Goal: Task Accomplishment & Management: Manage account settings

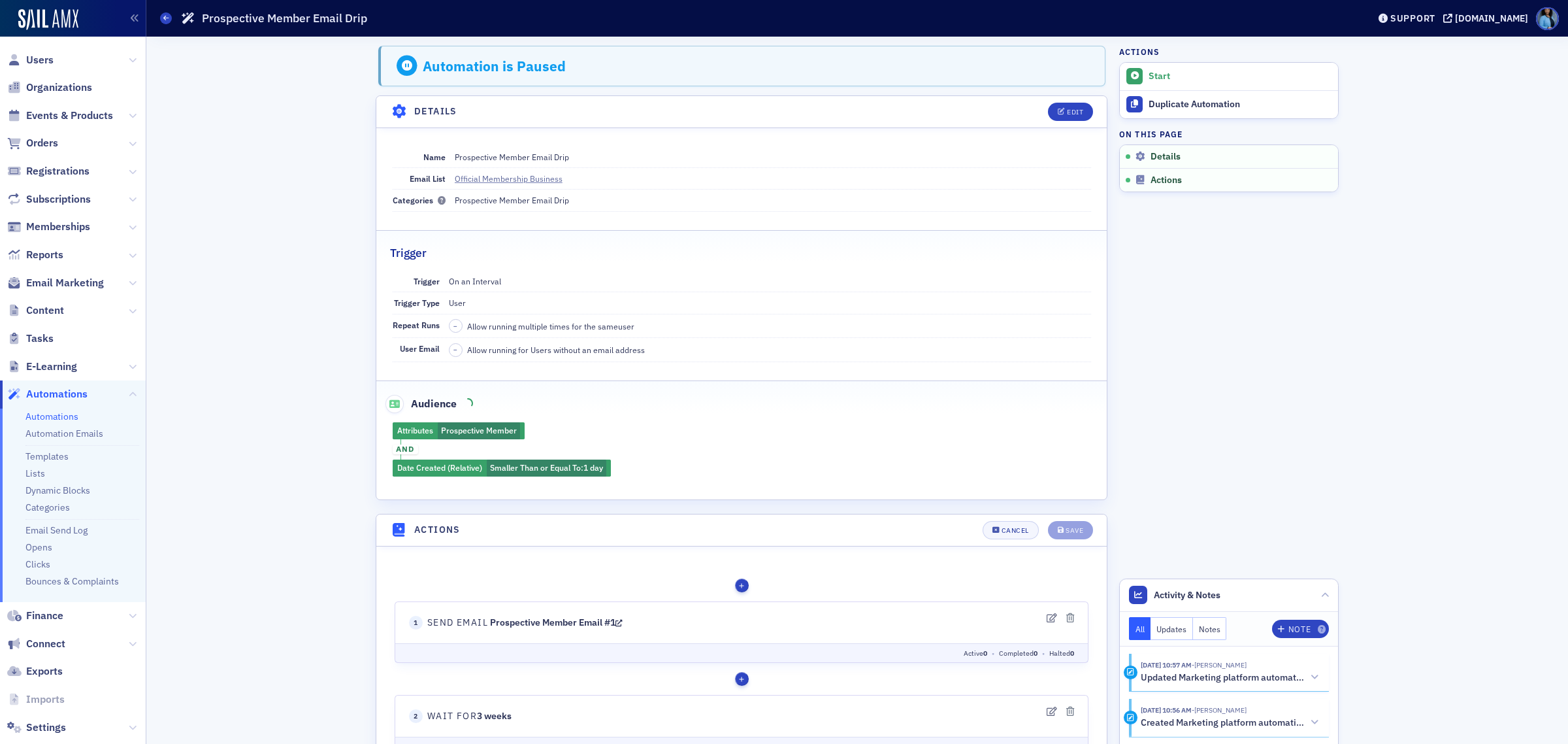
scroll to position [429, 0]
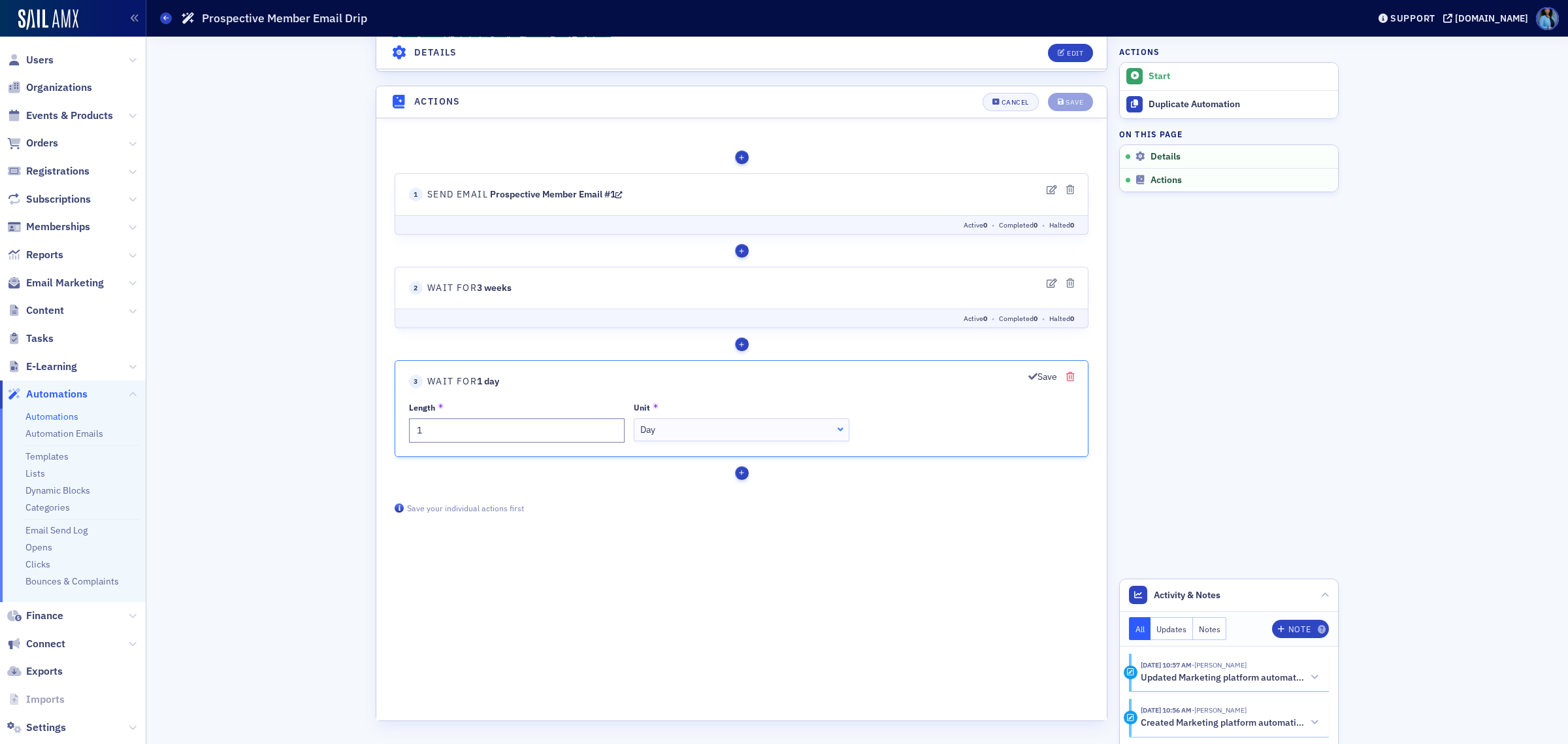
drag, startPoint x: 1226, startPoint y: 175, endPoint x: 1072, endPoint y: 380, distance: 256.4
click at [1072, 380] on icon "button" at bounding box center [1070, 376] width 8 height 9
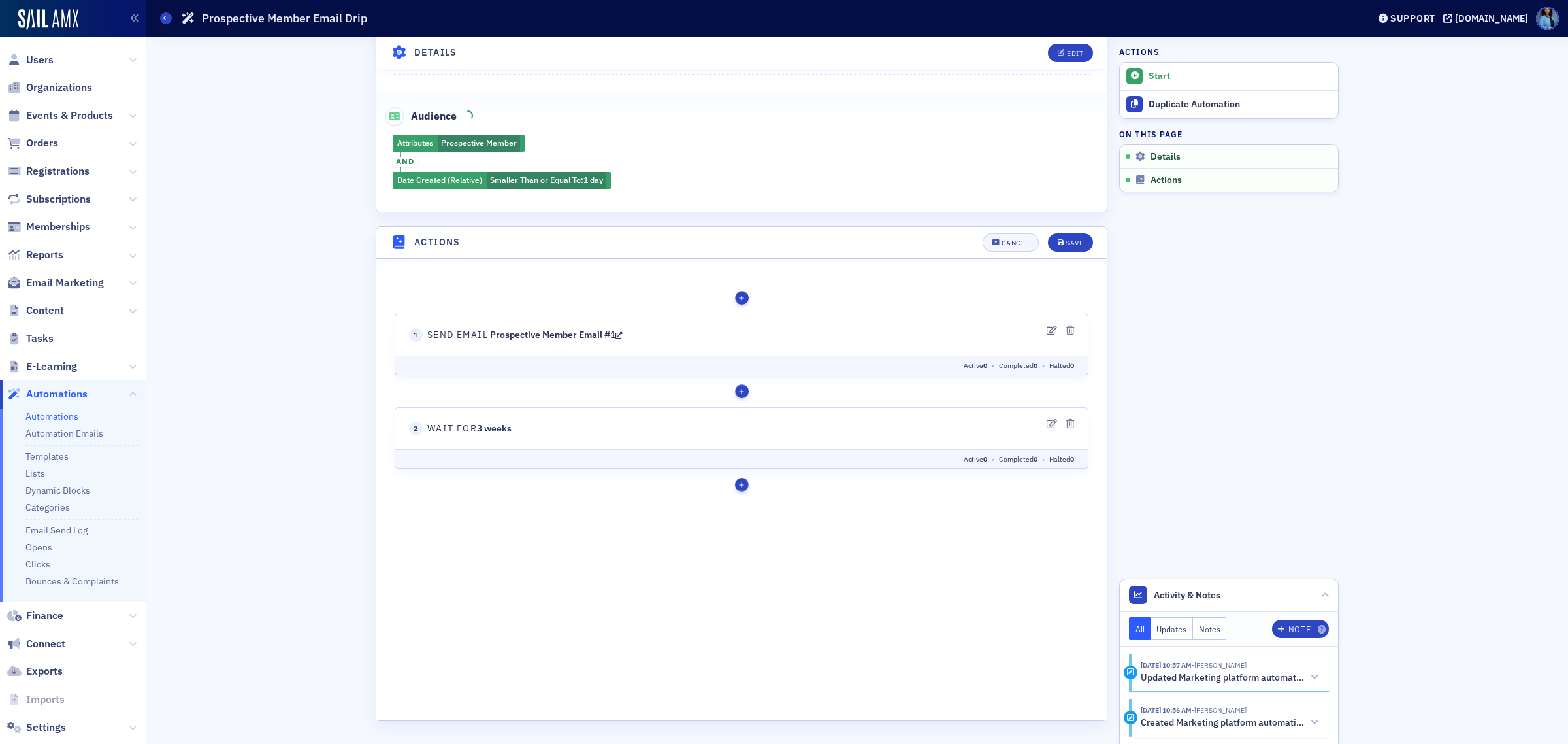
click at [744, 491] on div "button" at bounding box center [742, 484] width 14 height 14
click at [765, 632] on link "If/Else" at bounding box center [773, 639] width 65 height 21
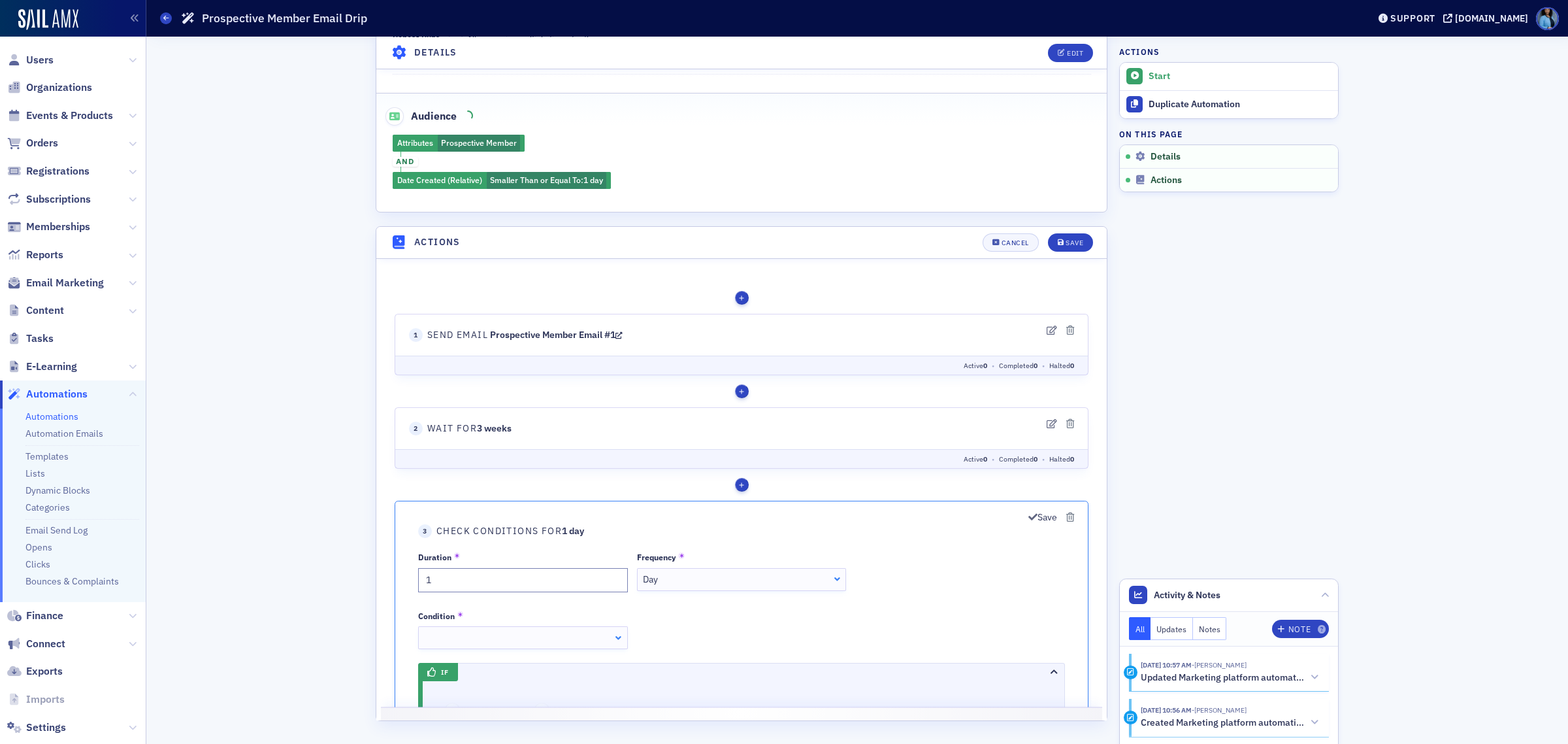
scroll to position [429, 0]
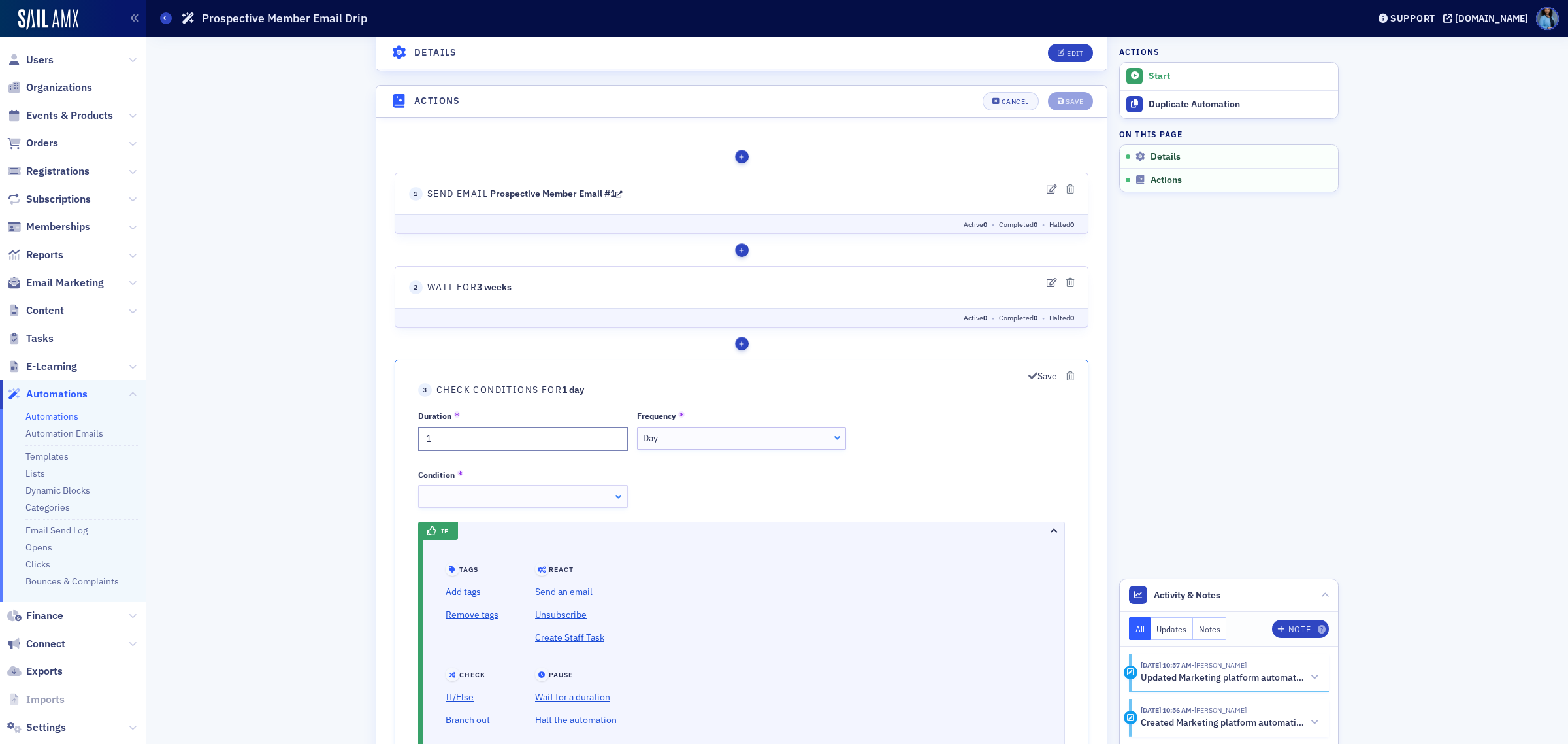
click at [693, 446] on div "Day Day" at bounding box center [742, 438] width 210 height 23
click at [582, 495] on div at bounding box center [523, 496] width 210 height 23
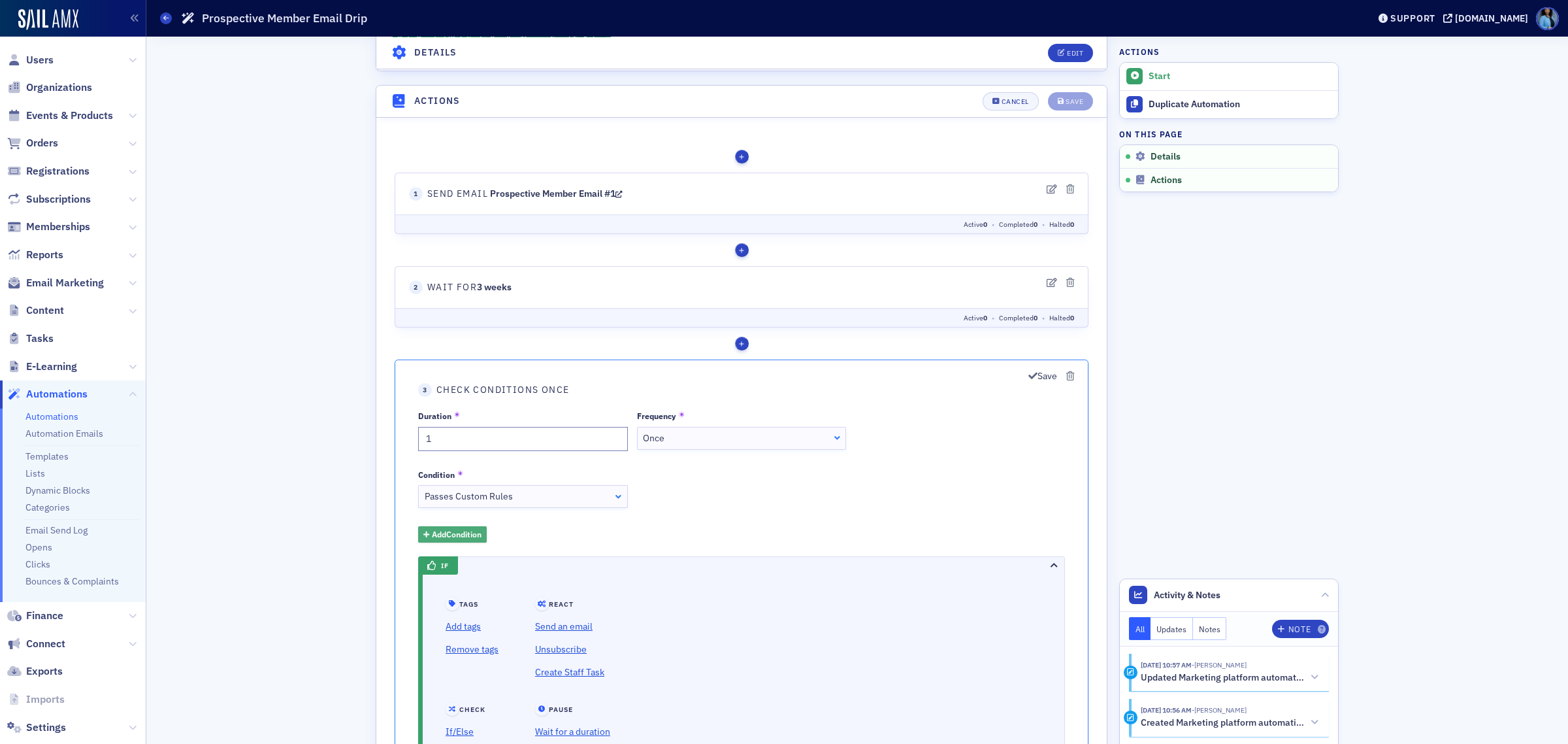
click at [471, 530] on span "Add Condition" at bounding box center [456, 533] width 49 height 11
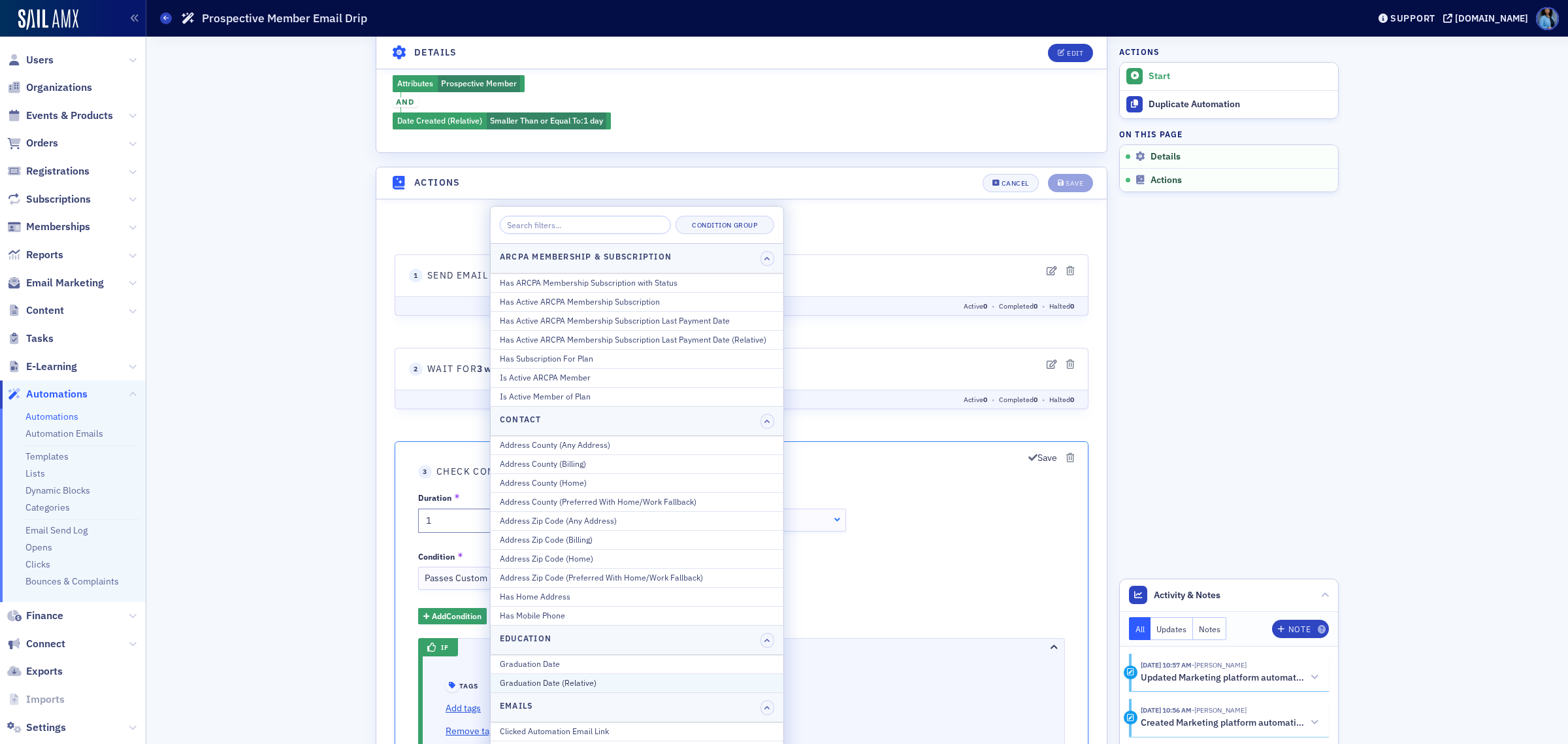
scroll to position [163, 0]
click at [593, 383] on div "Is Active ARCPA Member" at bounding box center [637, 383] width 275 height 11
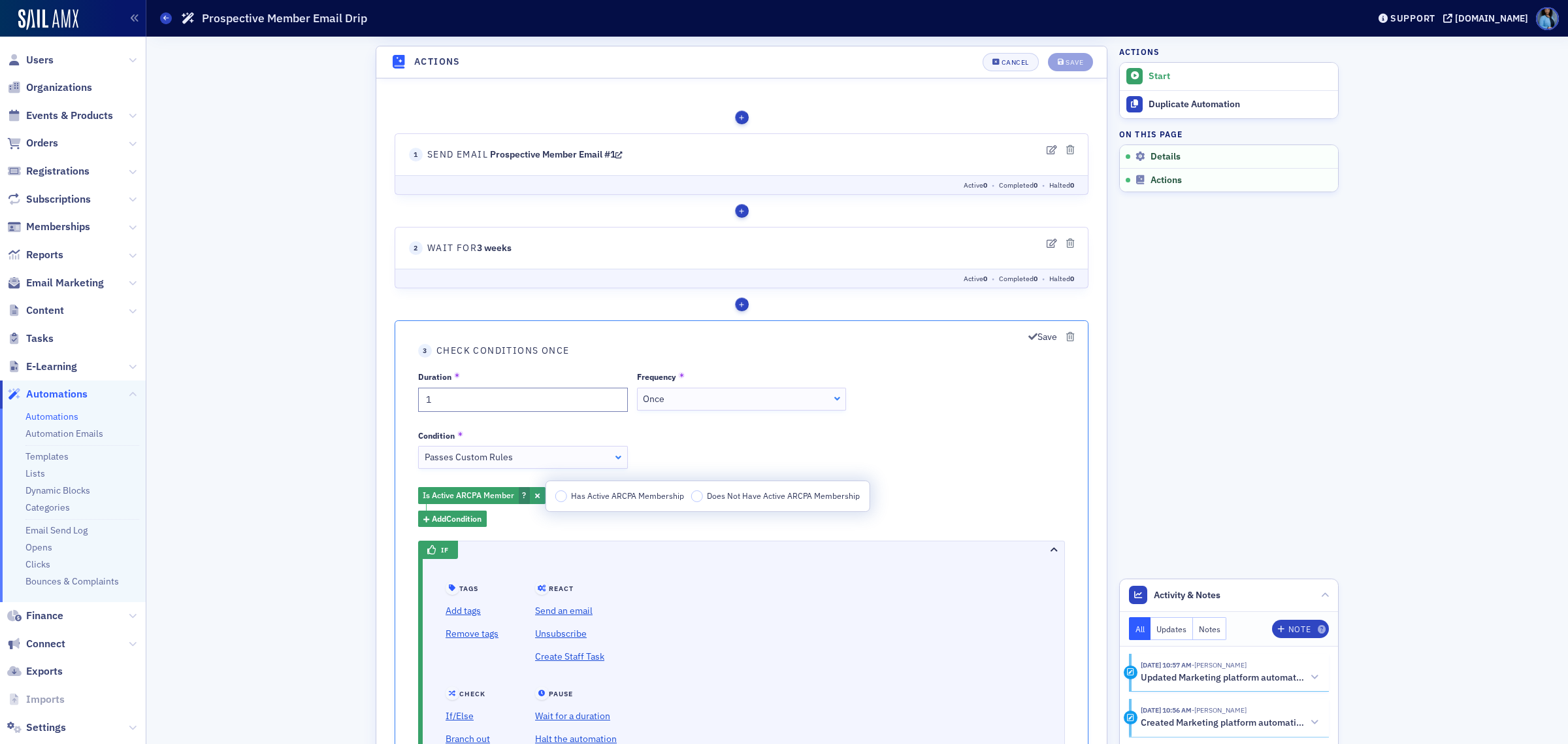
scroll to position [510, 0]
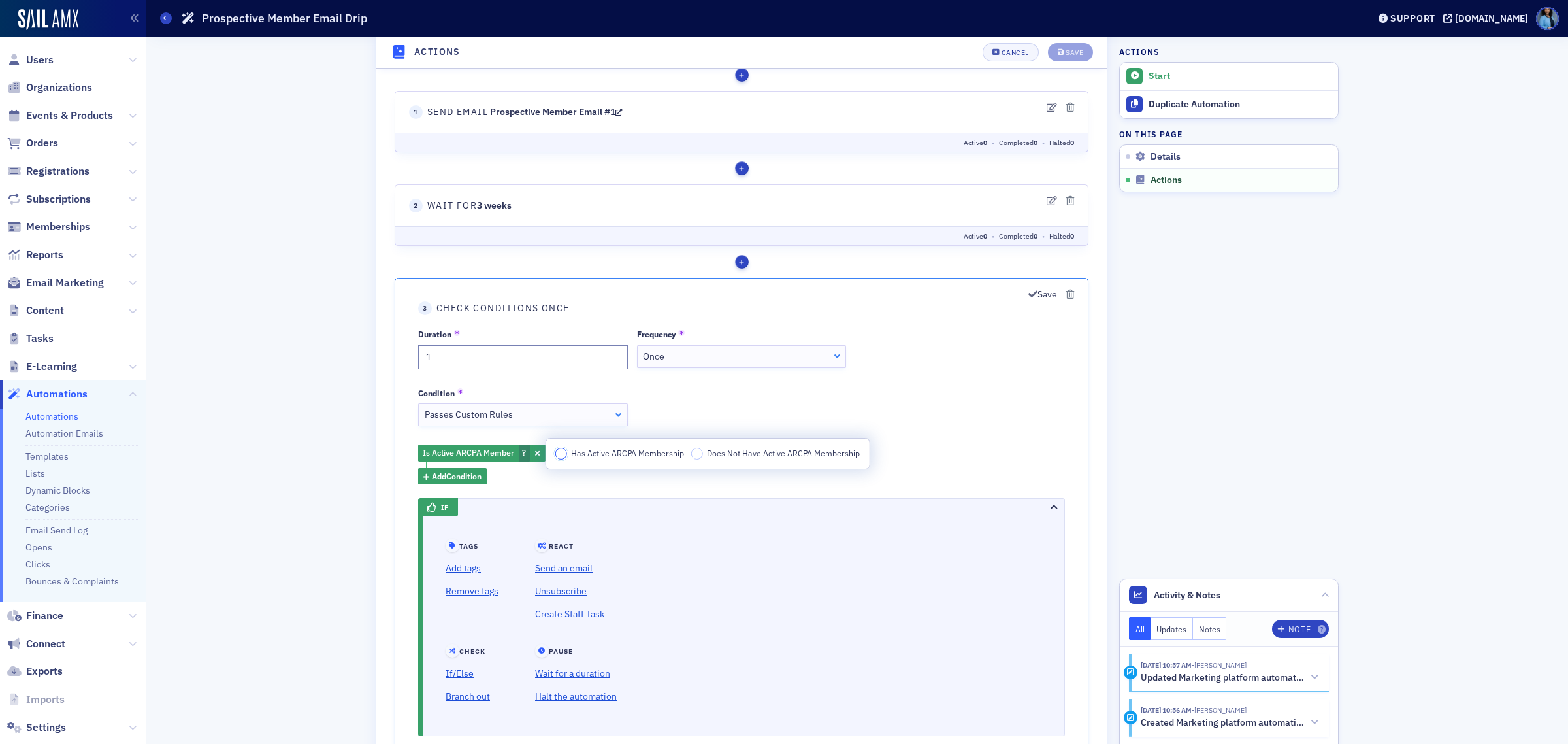
click at [560, 452] on input "Has Active ARCPA Membership" at bounding box center [562, 453] width 11 height 11
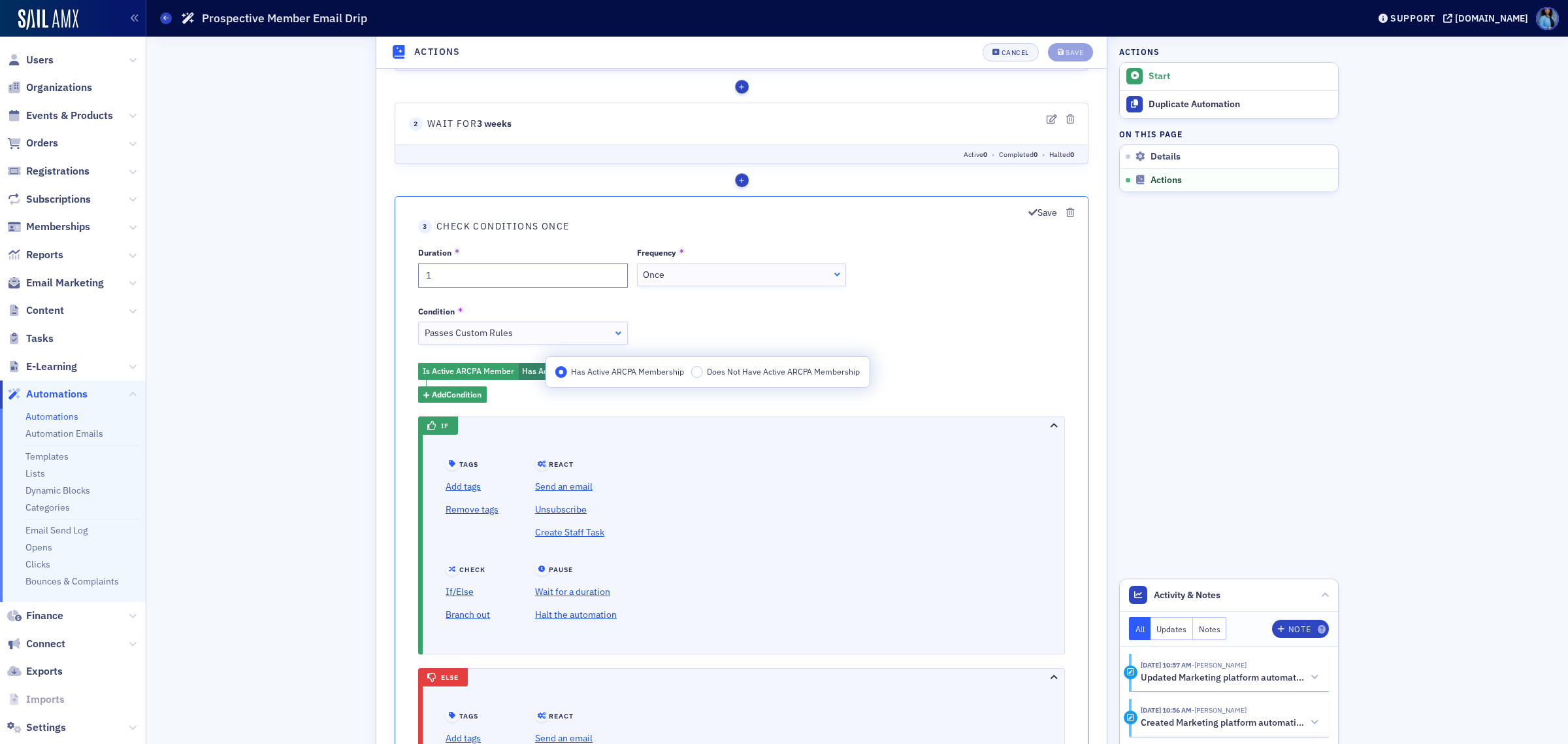
scroll to position [674, 0]
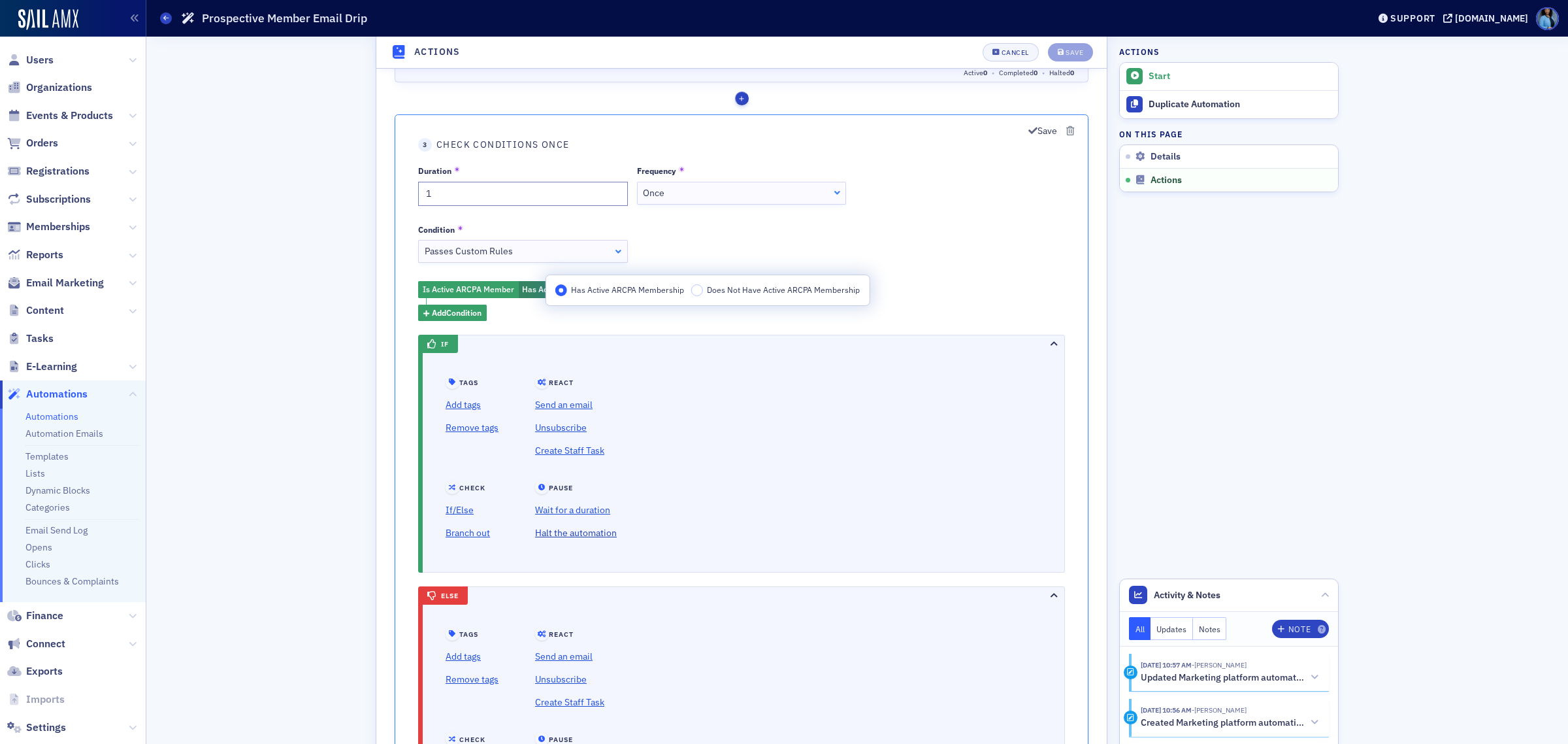
click at [586, 535] on link "Halt the automation" at bounding box center [576, 533] width 82 height 23
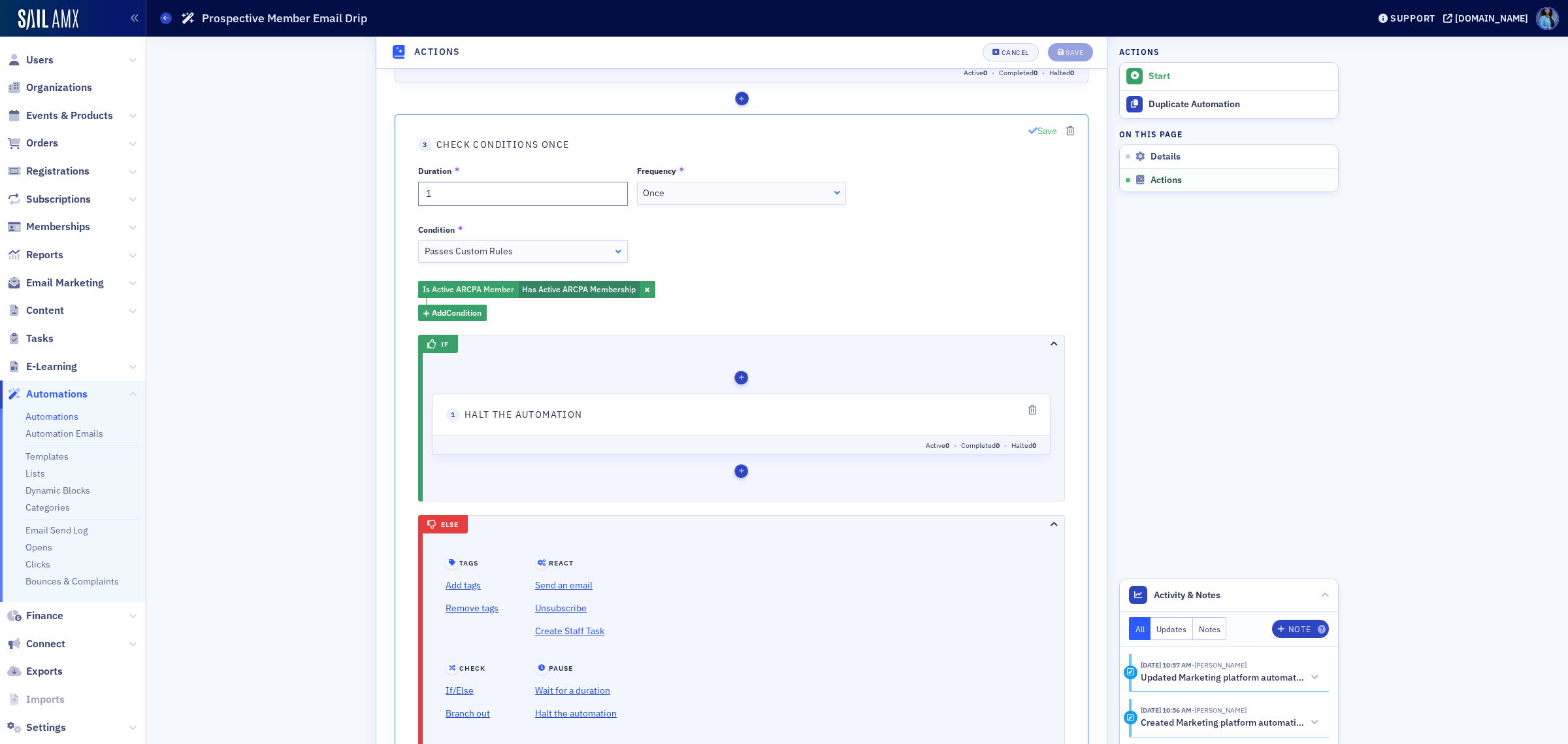
click at [1033, 132] on icon "button" at bounding box center [1033, 130] width 9 height 9
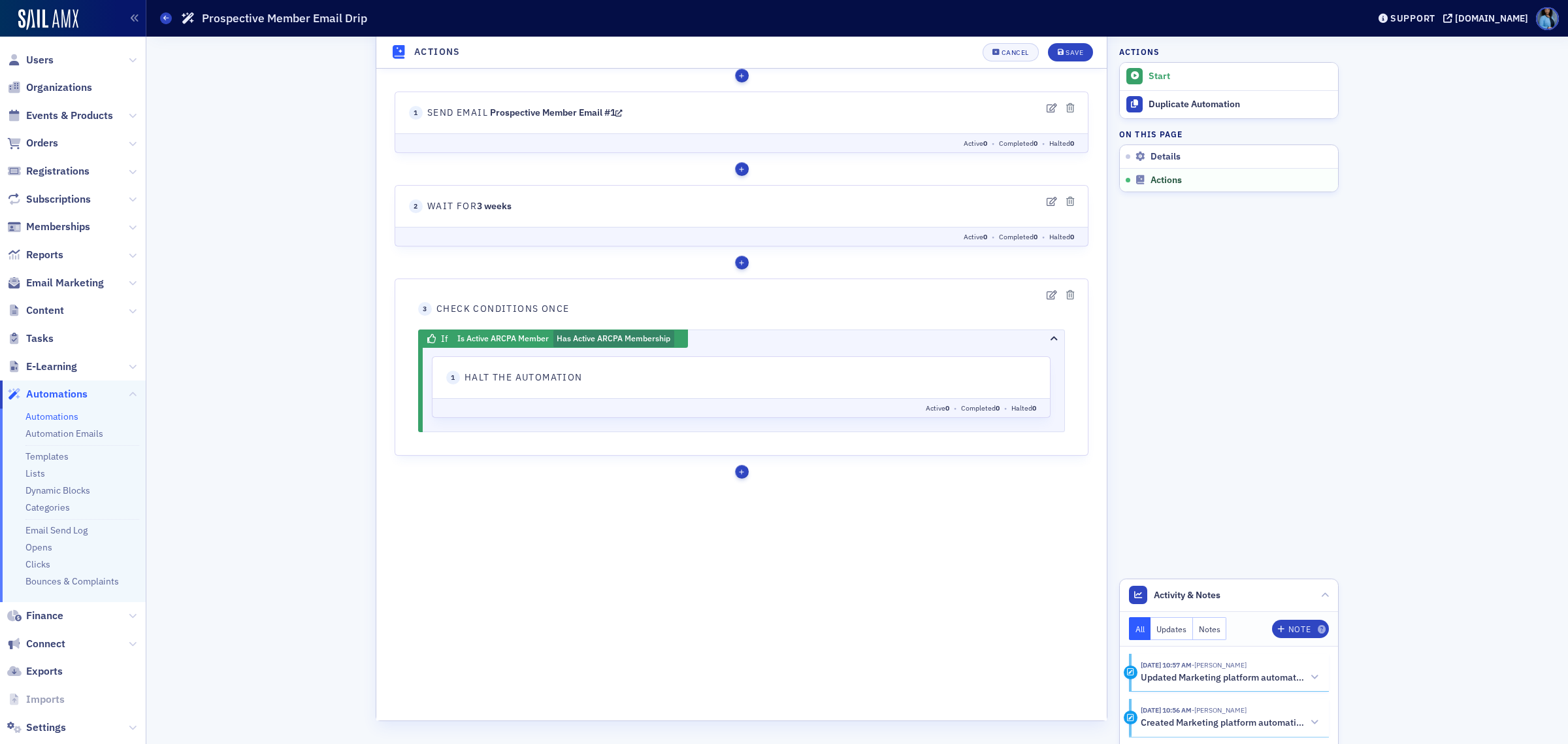
scroll to position [498, 0]
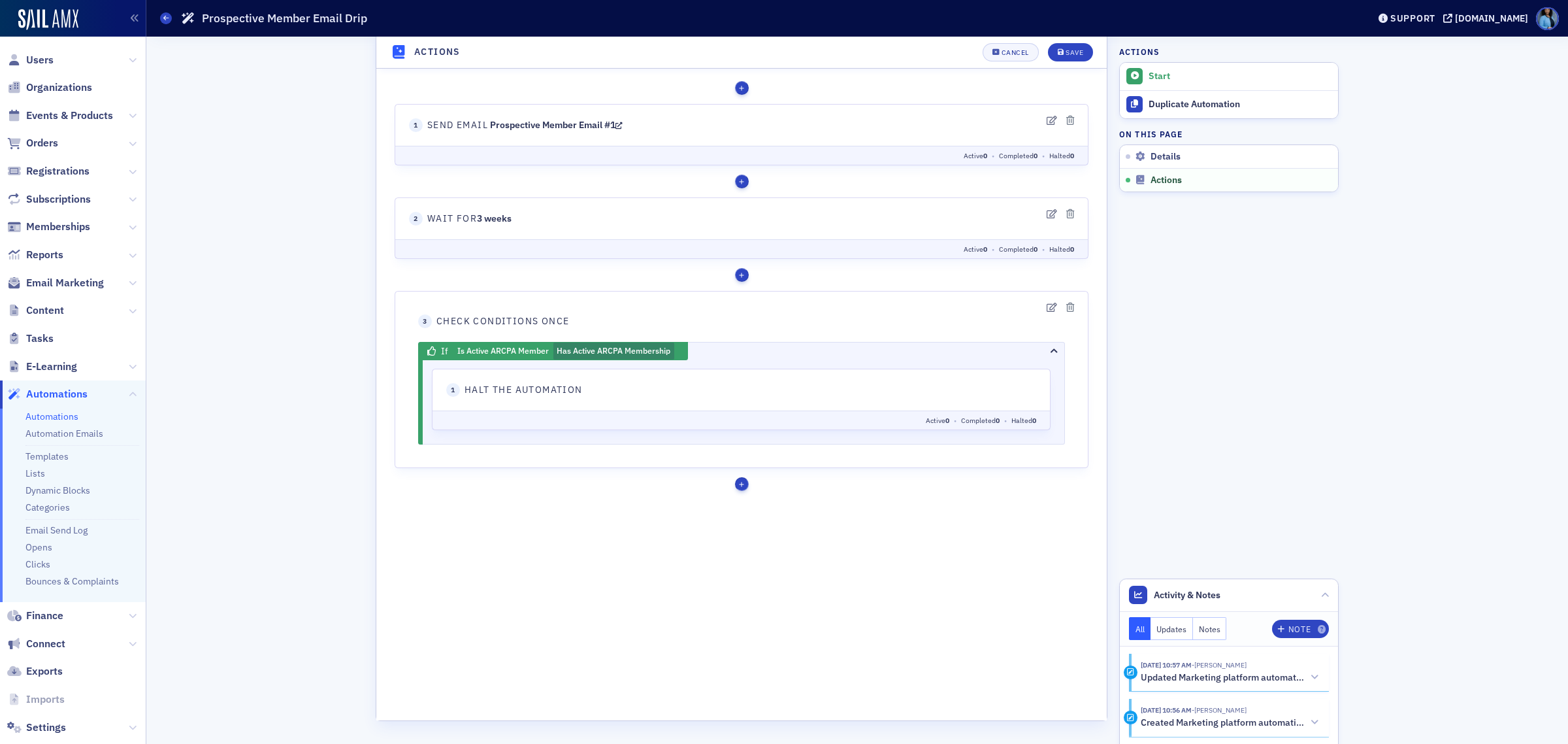
click at [742, 486] on span "button" at bounding box center [742, 483] width 1 height 4
click at [861, 543] on link "Send an email" at bounding box center [888, 540] width 91 height 21
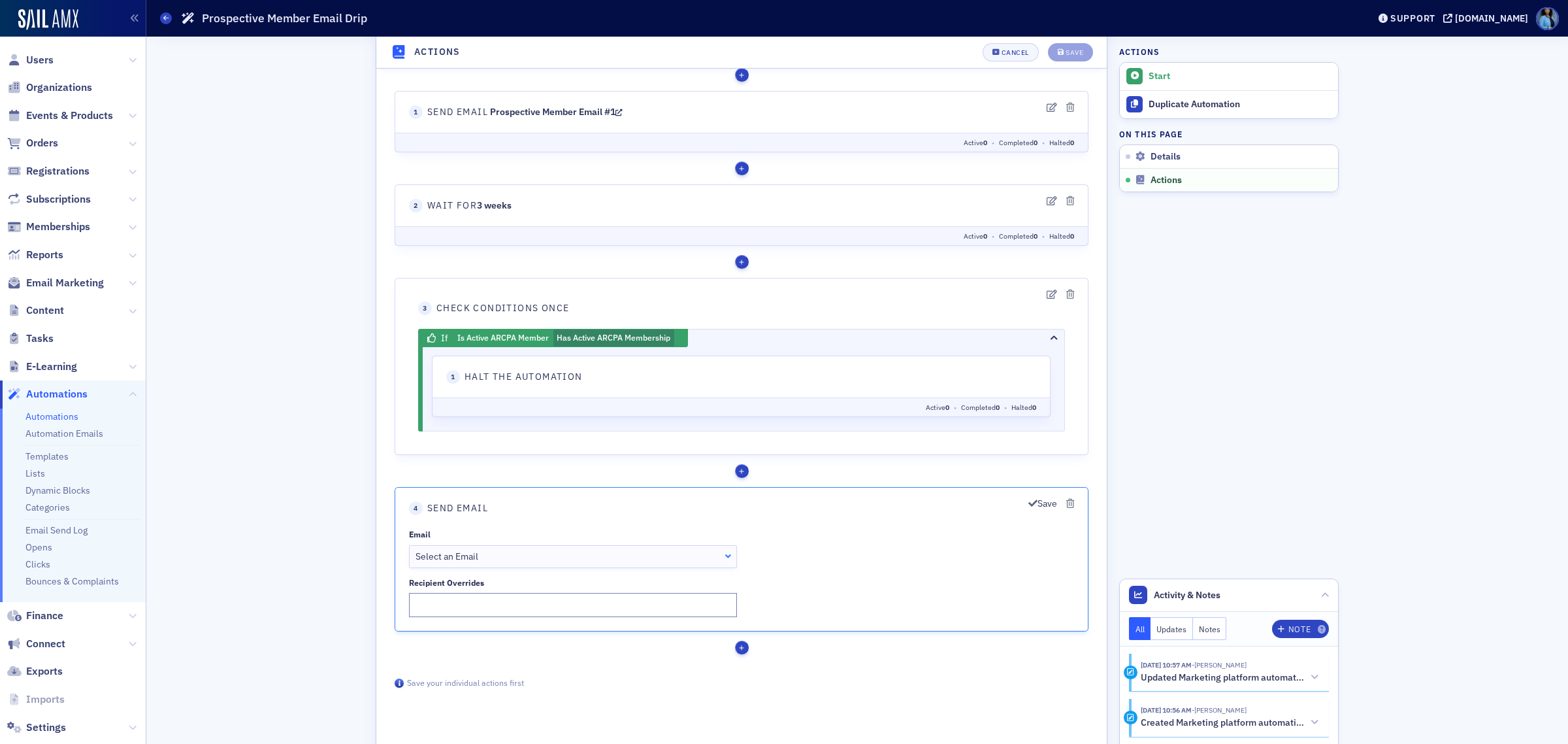
scroll to position [592, 0]
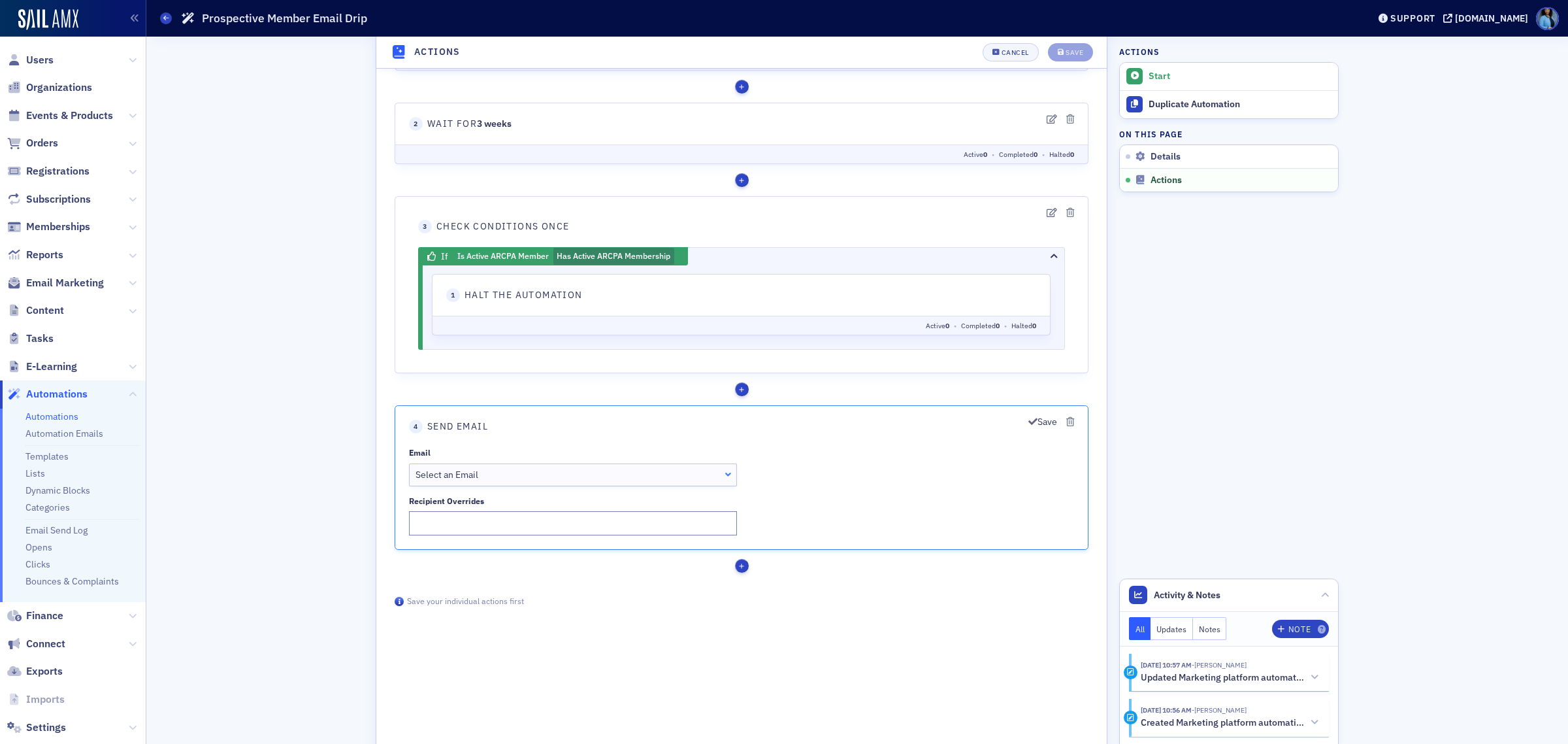
click at [725, 474] on div "Select an Email" at bounding box center [573, 474] width 315 height 14
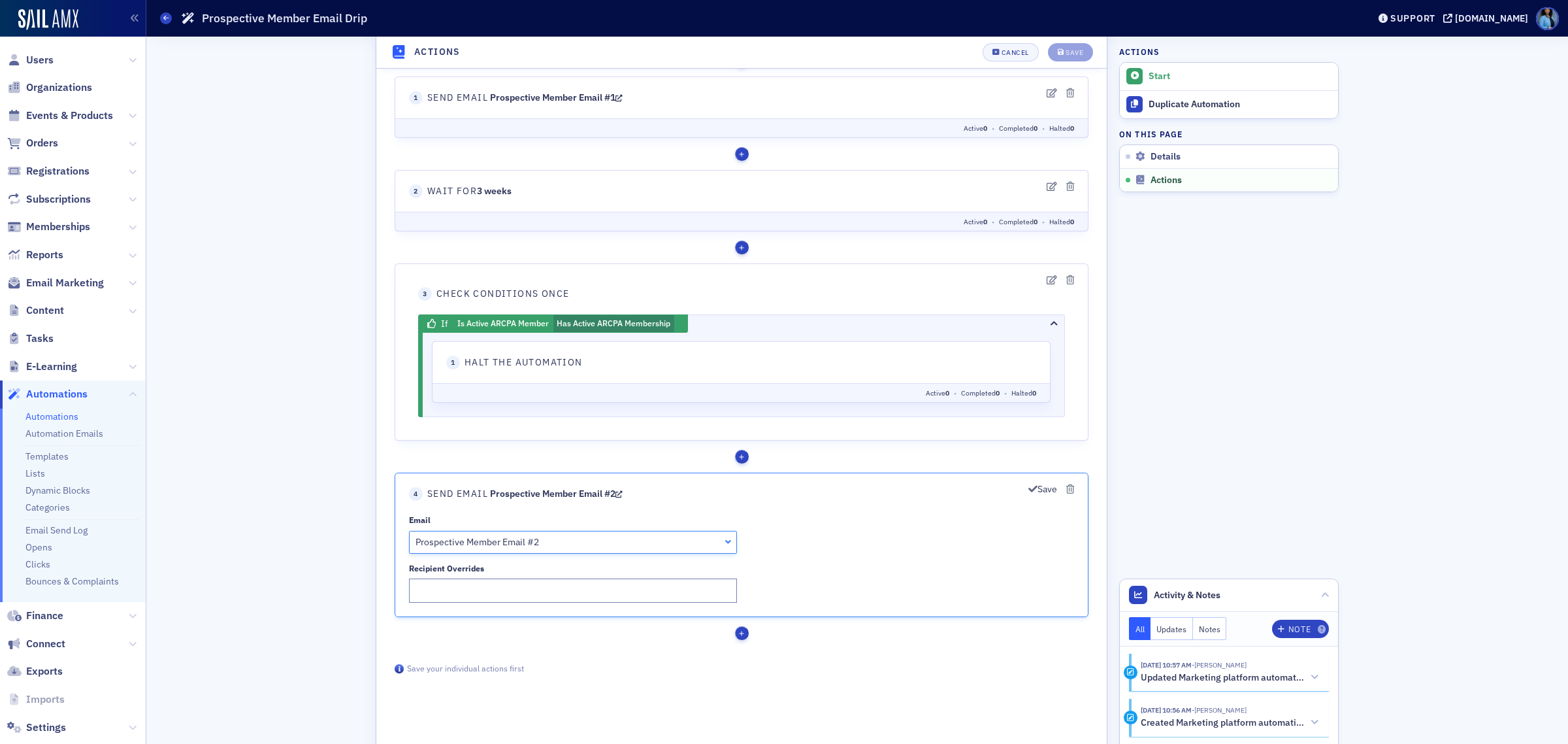
scroll to position [674, 0]
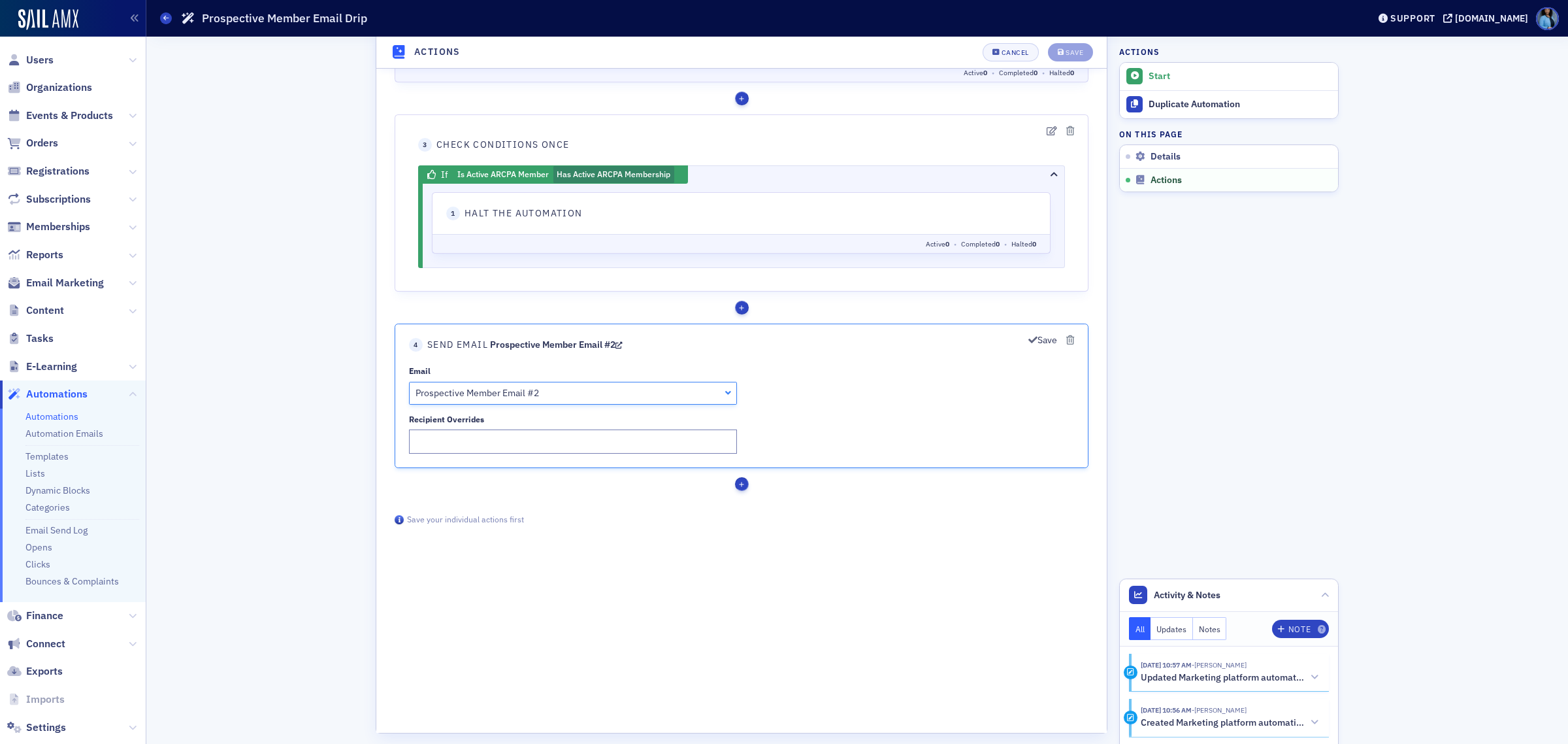
click at [739, 488] on div "button" at bounding box center [742, 484] width 14 height 14
click at [1029, 344] on icon "button" at bounding box center [1033, 340] width 9 height 9
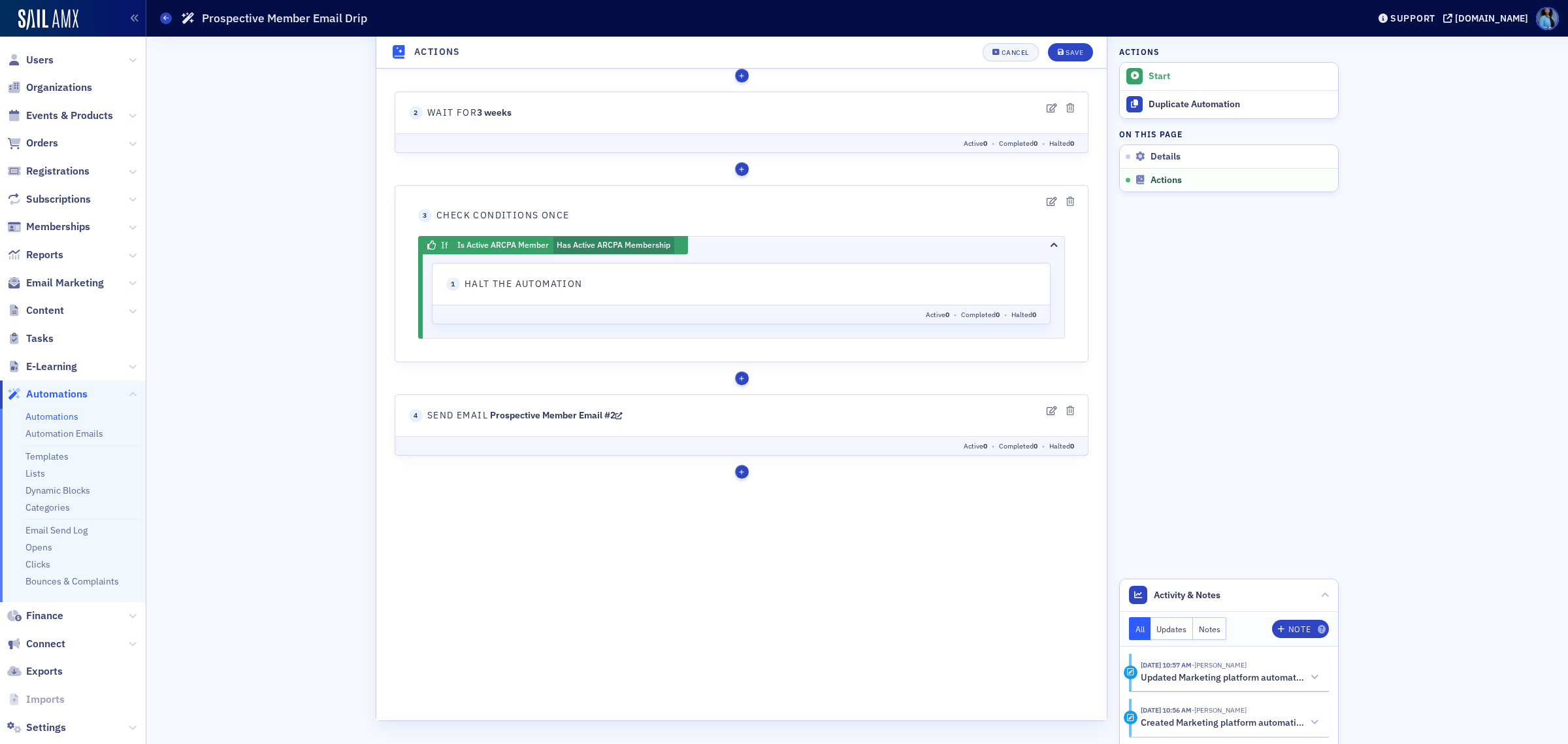
scroll to position [592, 0]
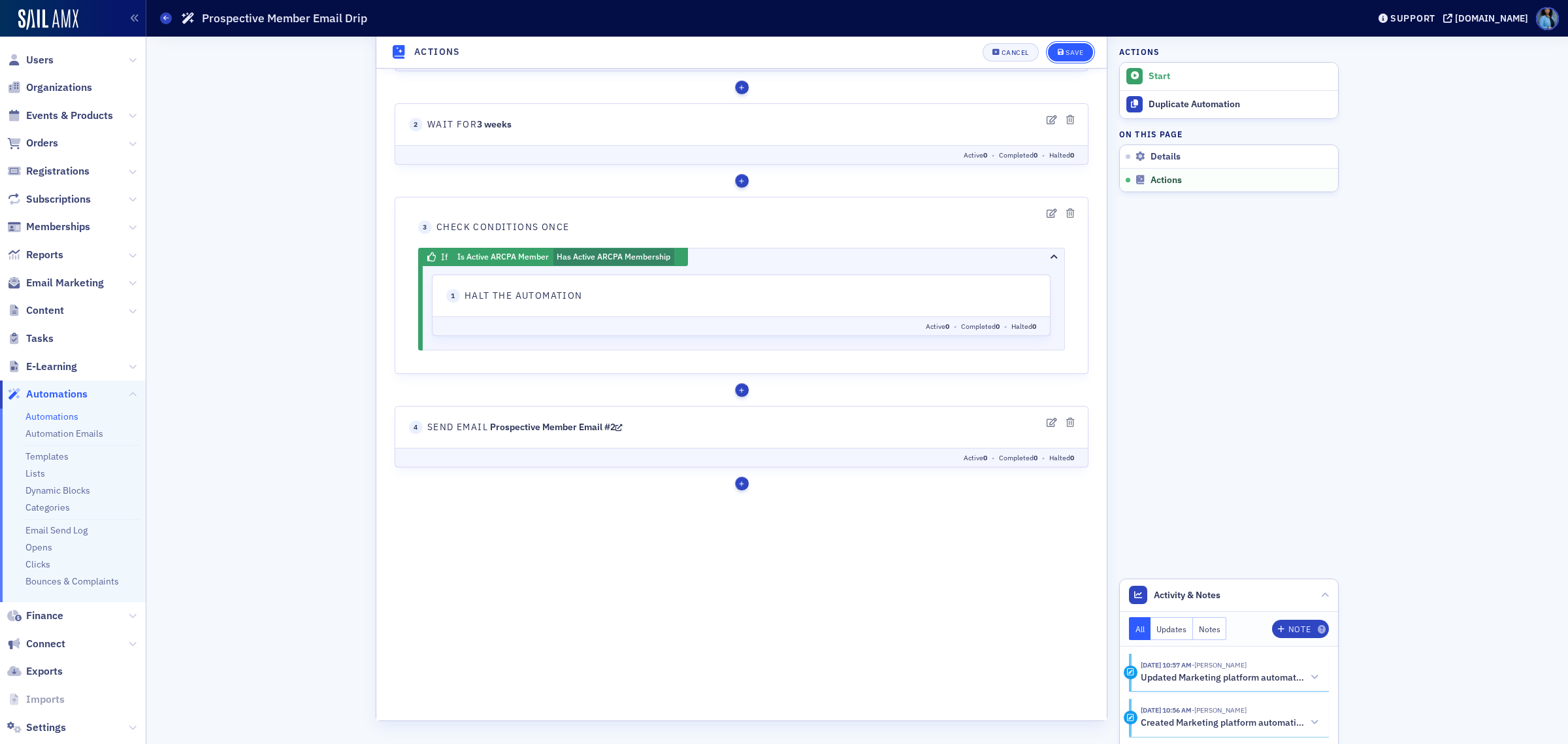
click at [1069, 57] on button "Save" at bounding box center [1070, 52] width 45 height 19
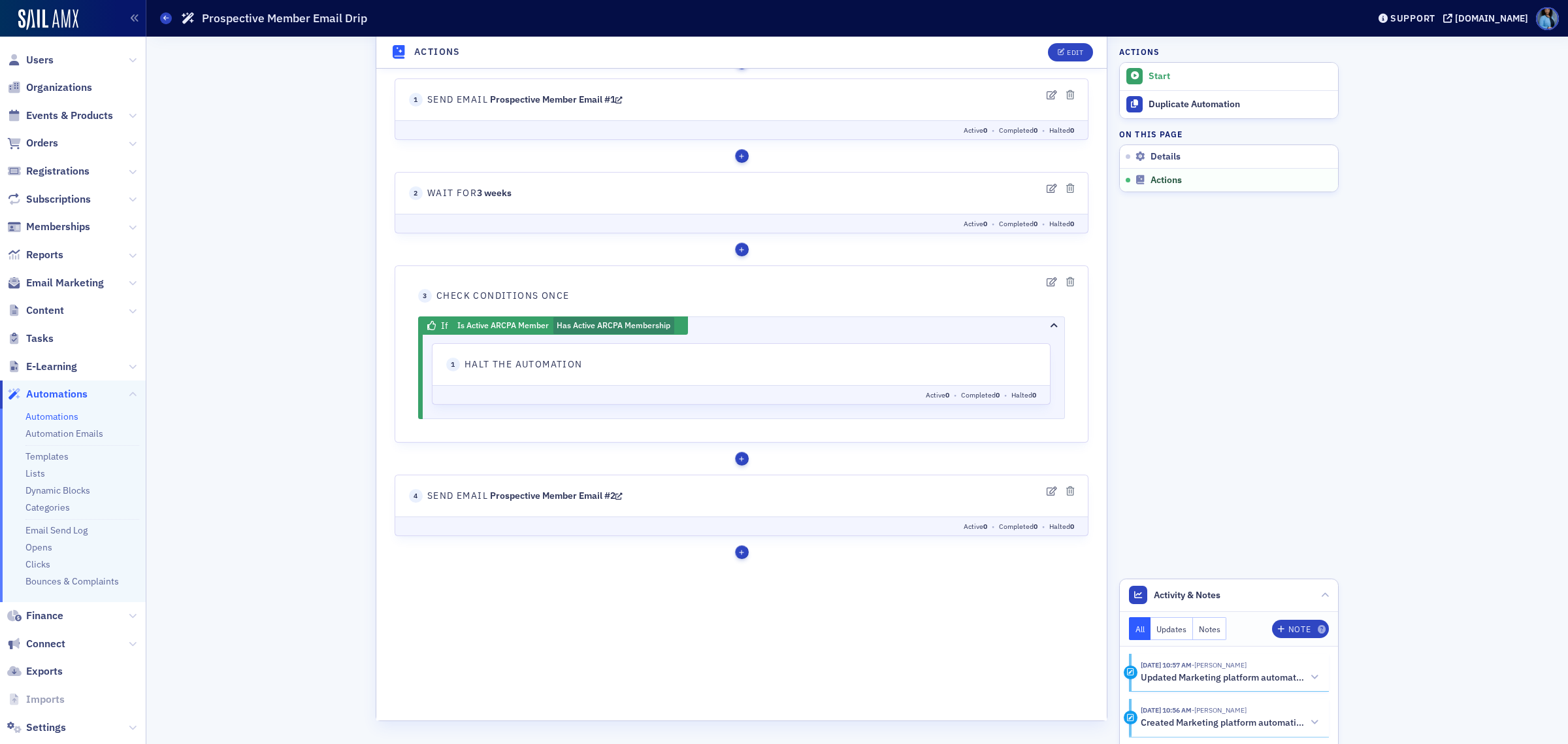
scroll to position [524, 0]
click at [1067, 49] on div "Edit" at bounding box center [1075, 53] width 16 height 7
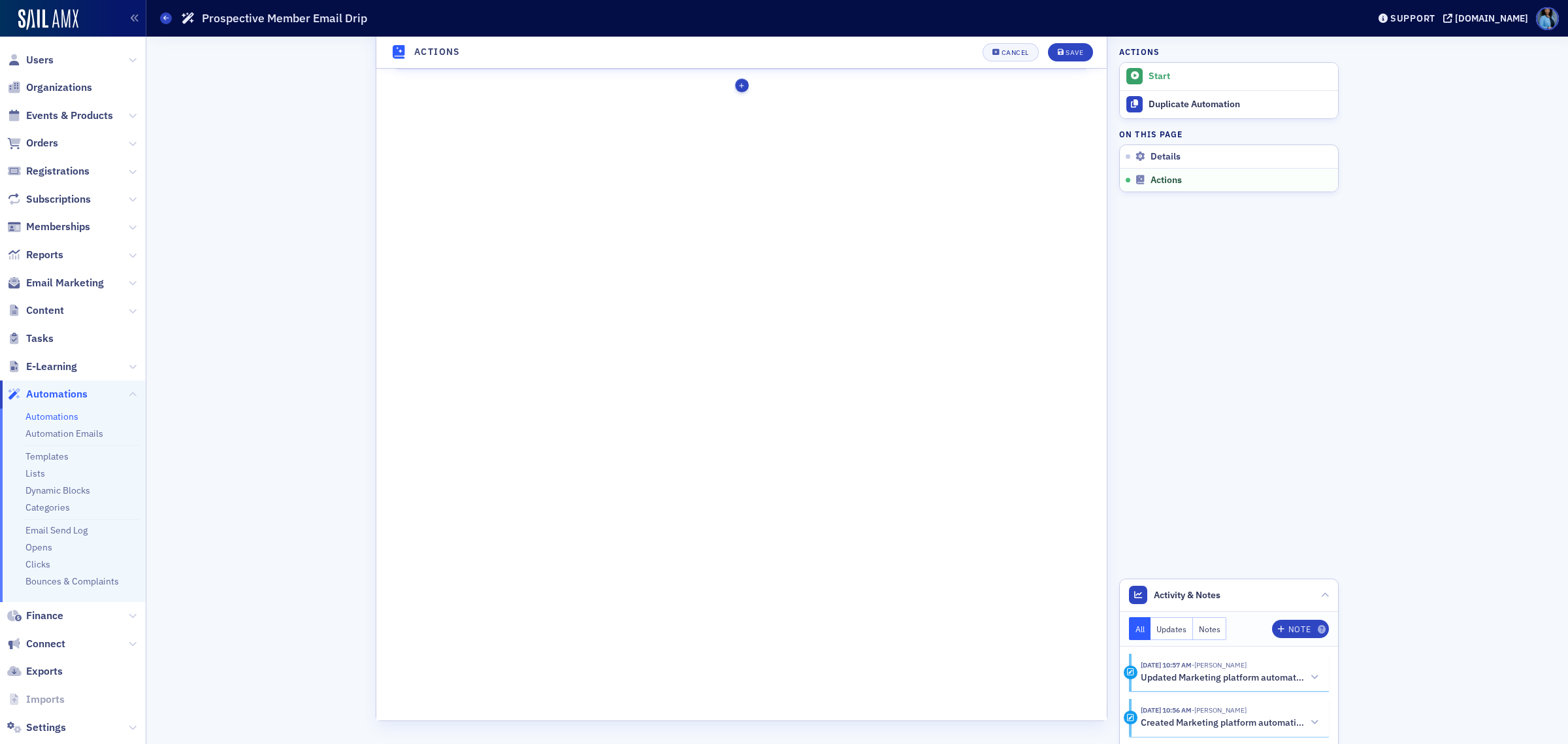
scroll to position [990, 0]
click at [1059, 51] on span "Save" at bounding box center [1071, 53] width 26 height 7
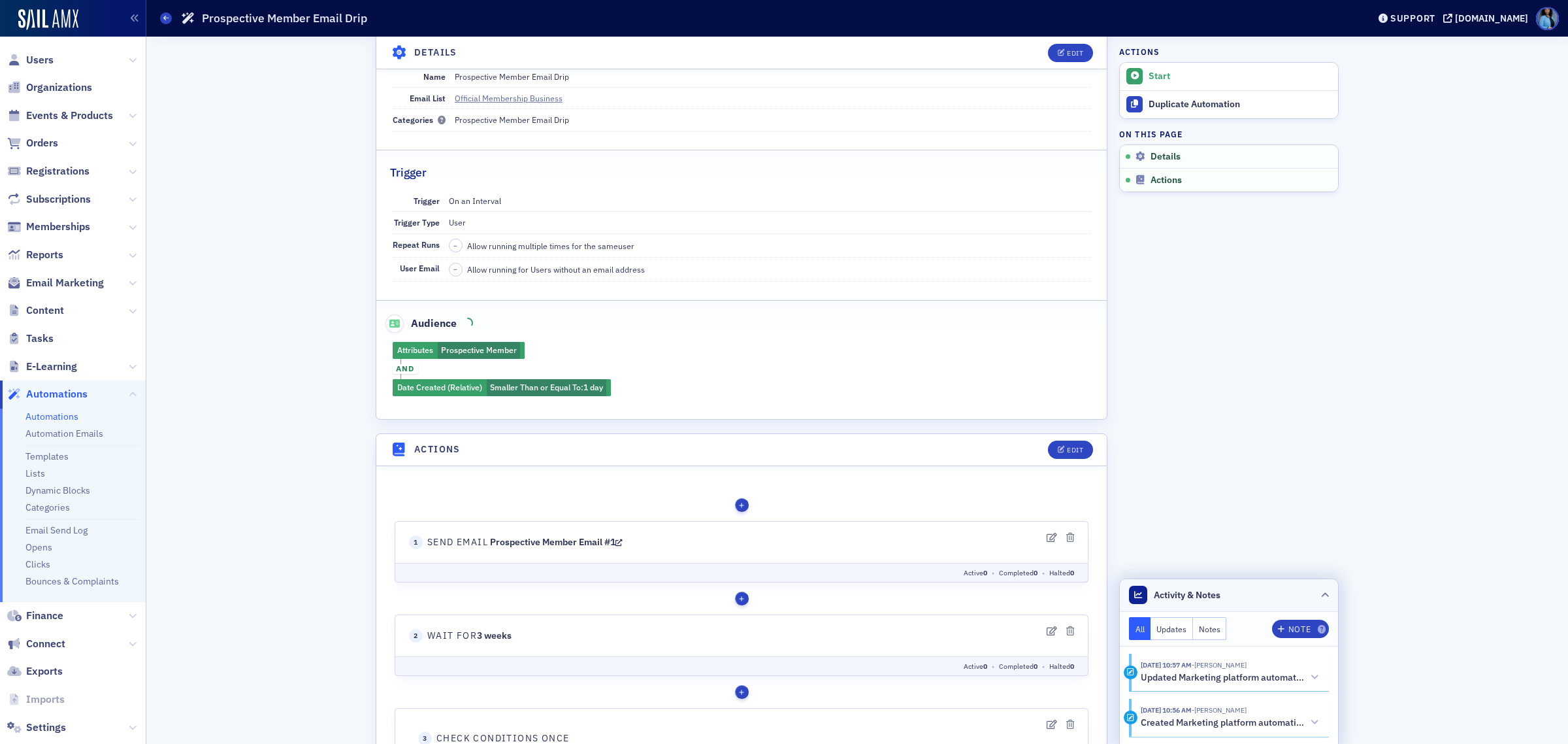
scroll to position [0, 0]
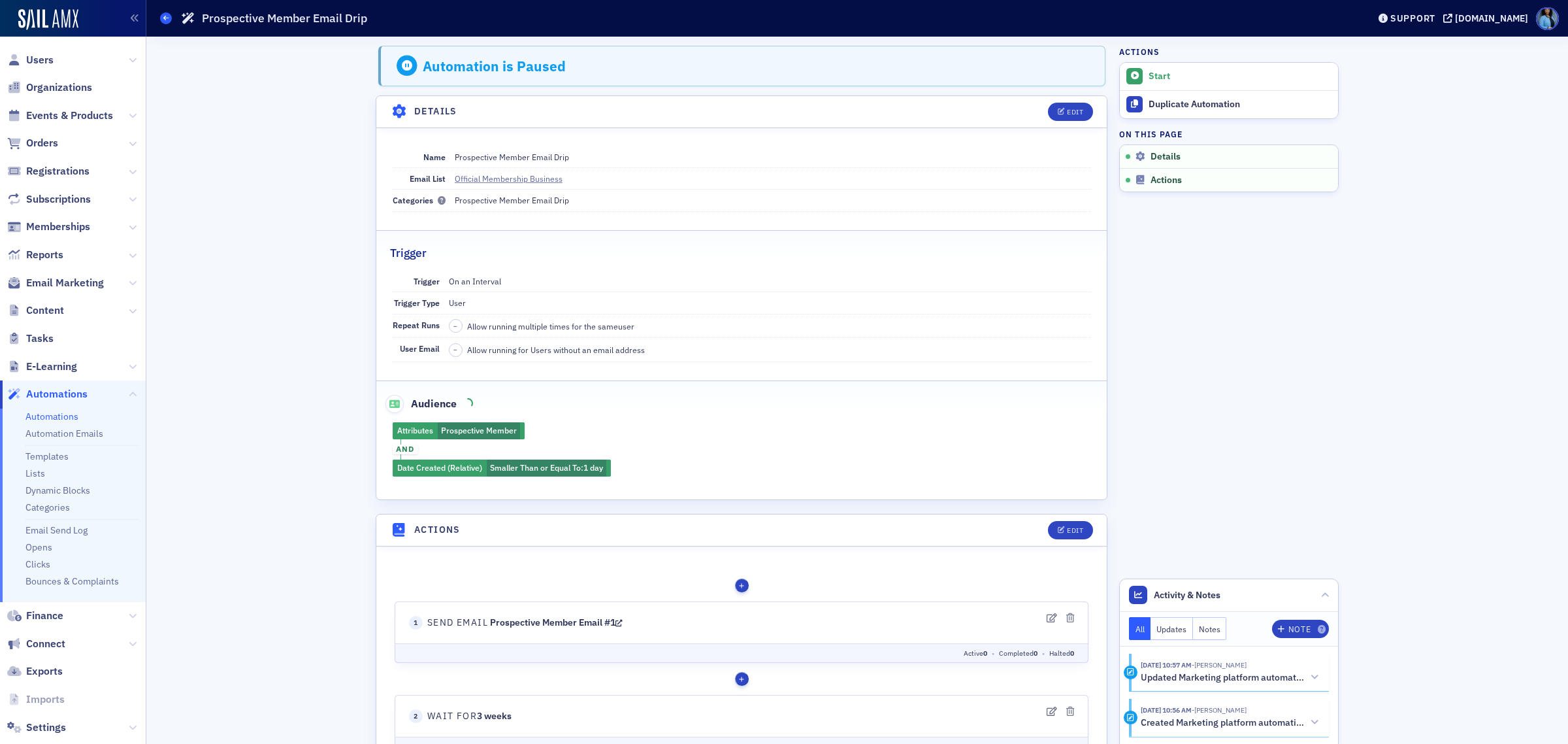
click at [167, 19] on icon at bounding box center [165, 18] width 5 height 6
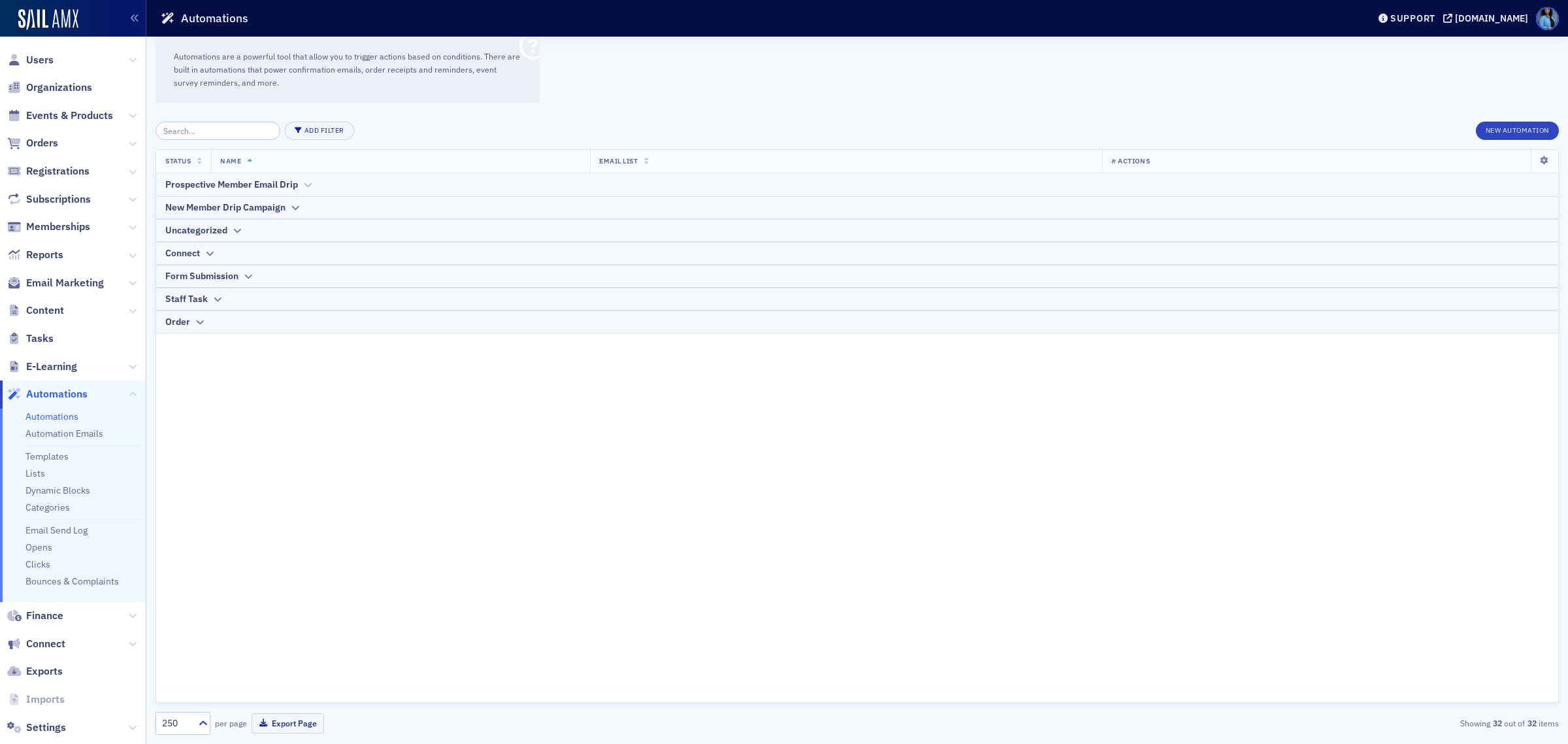
click at [305, 187] on icon at bounding box center [308, 185] width 10 height 8
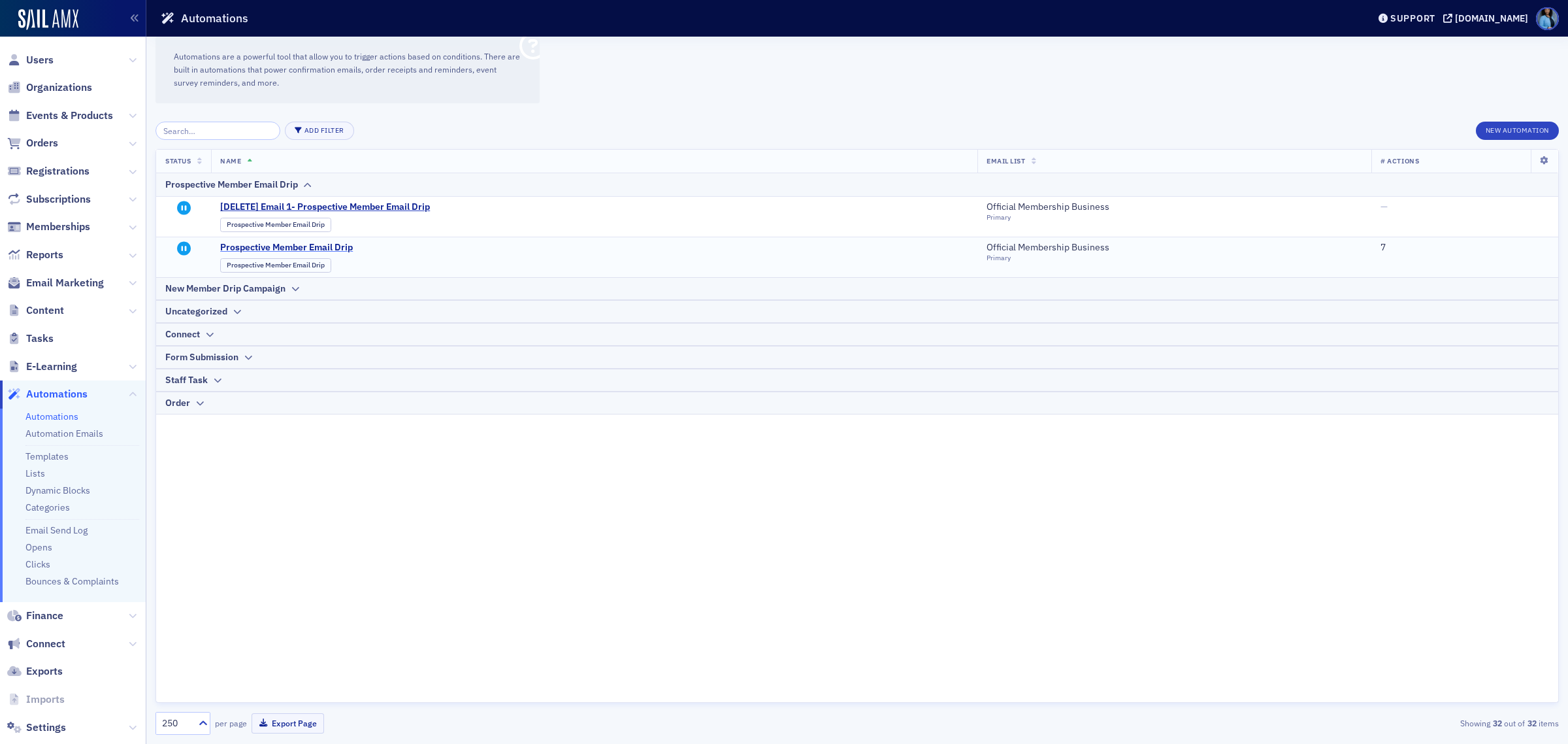
click at [347, 249] on span "Prospective Member Email Drip" at bounding box center [348, 248] width 256 height 11
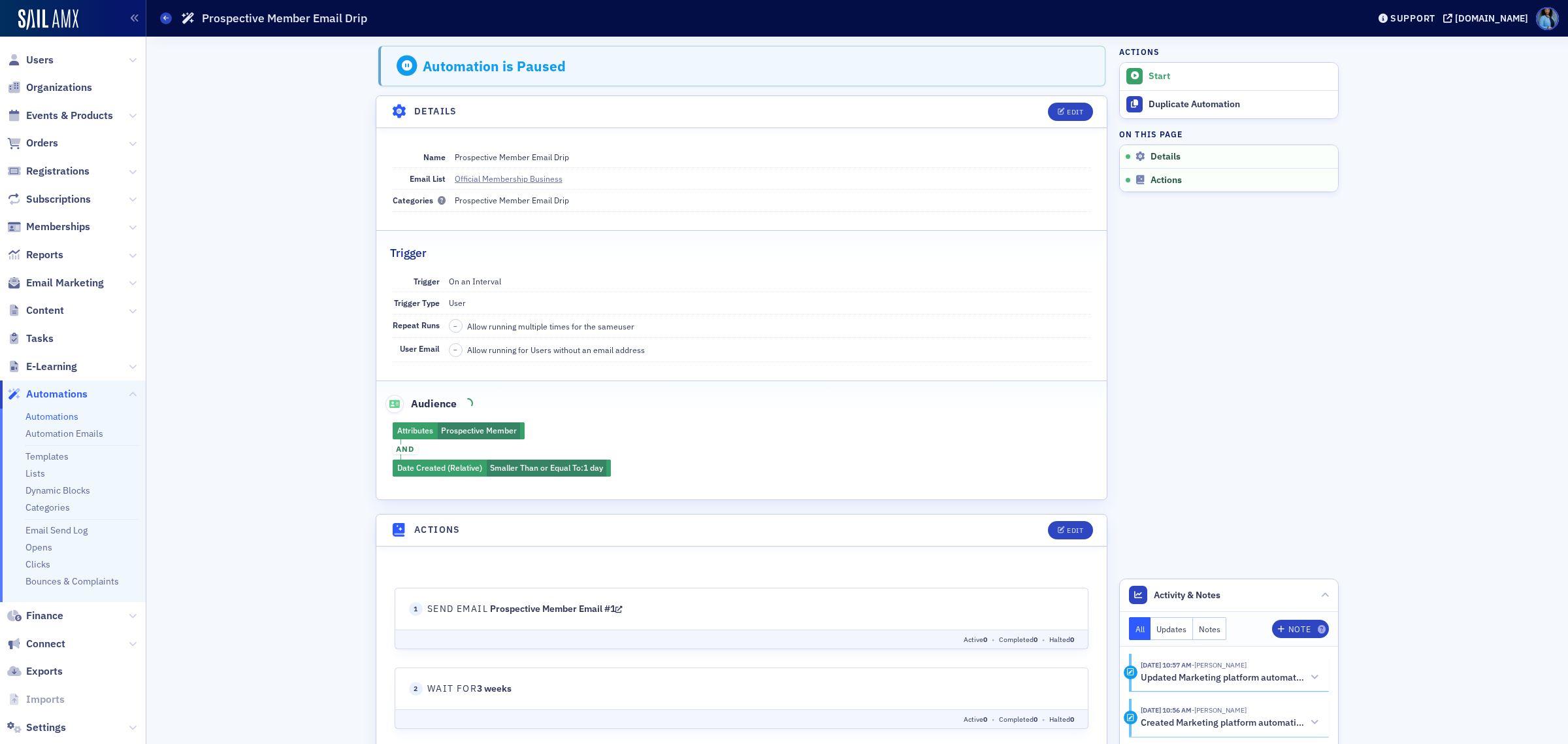
drag, startPoint x: 165, startPoint y: 15, endPoint x: 192, endPoint y: 47, distance: 41.9
click at [165, 15] on icon at bounding box center [165, 18] width 5 height 6
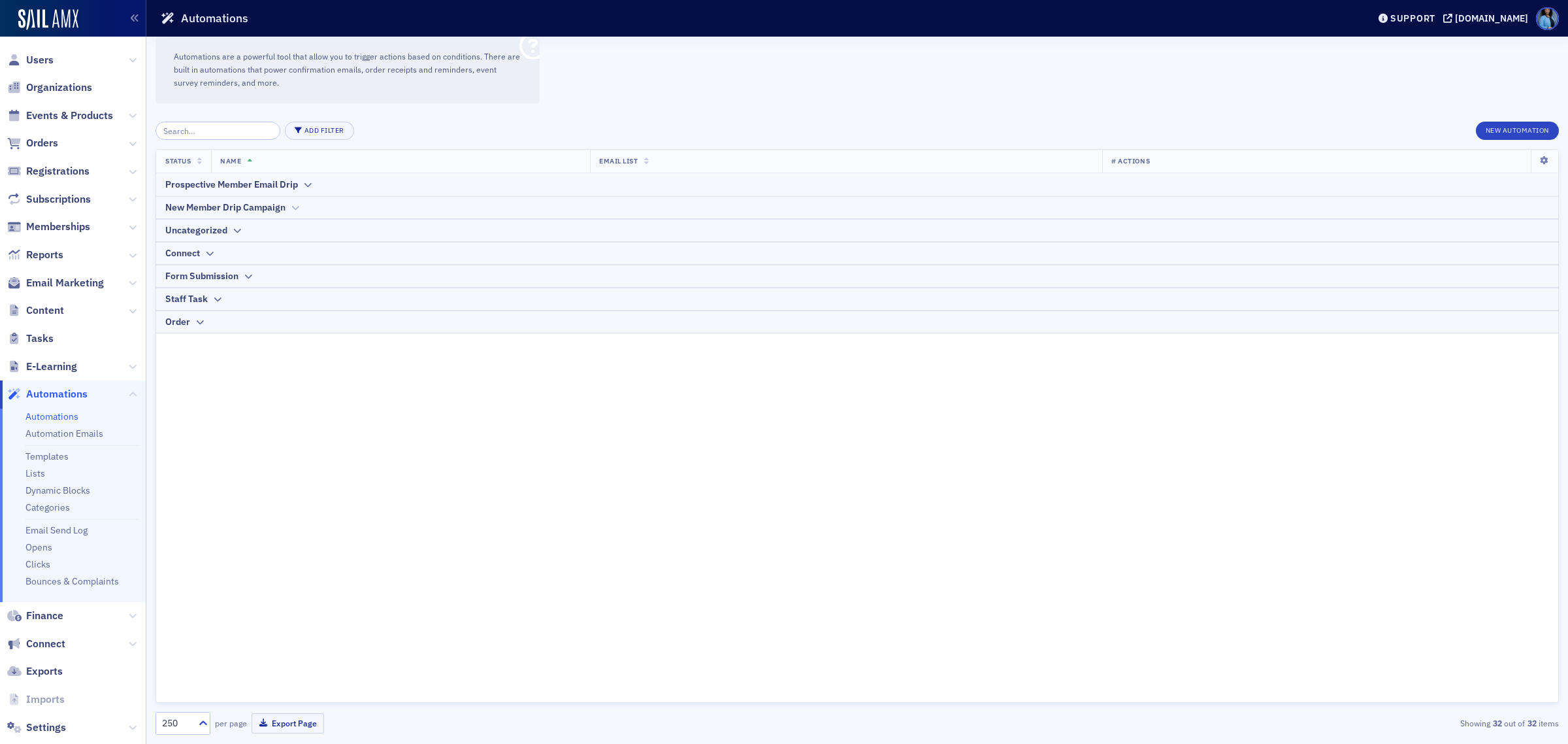
click at [300, 209] on icon at bounding box center [295, 207] width 10 height 8
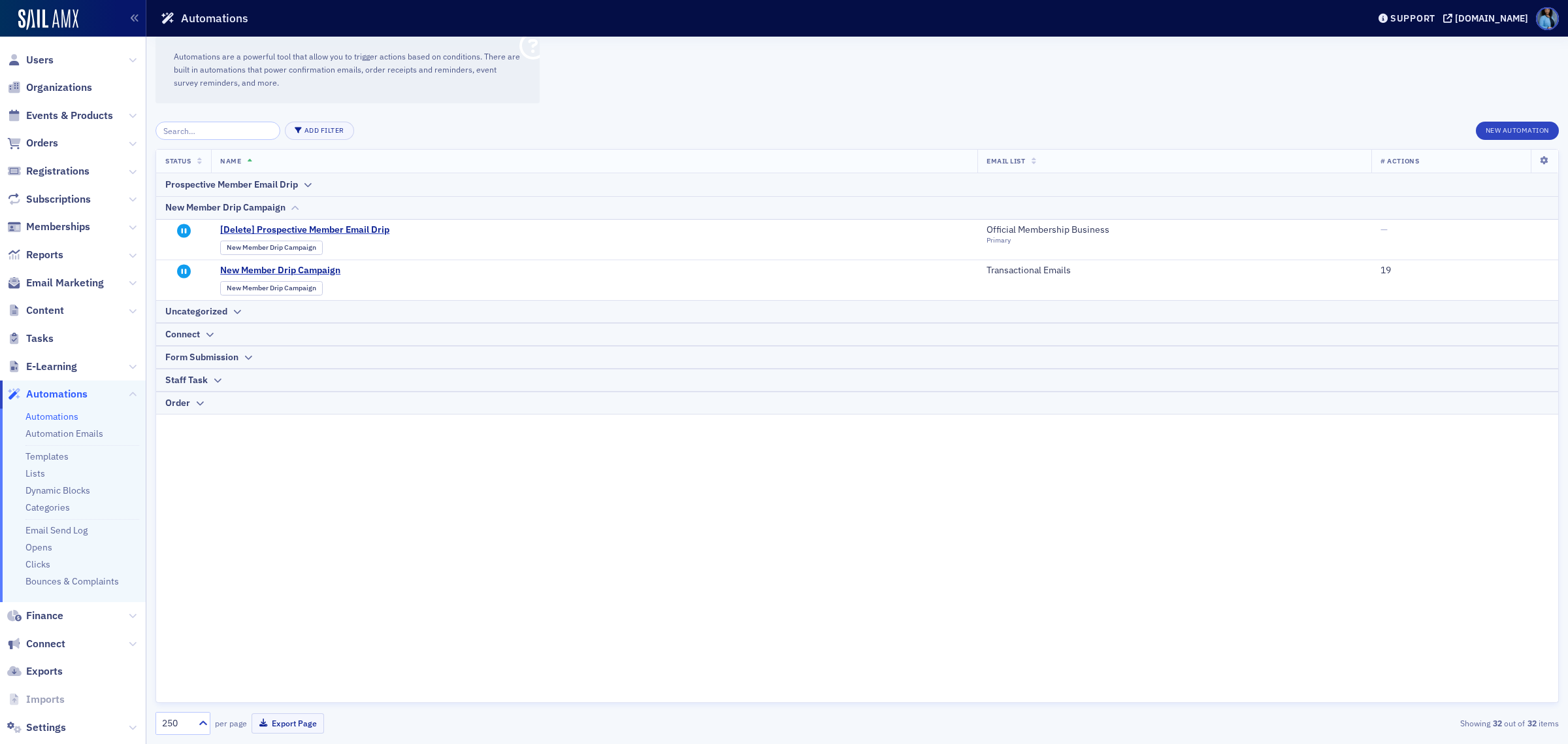
click at [300, 209] on icon at bounding box center [295, 207] width 10 height 8
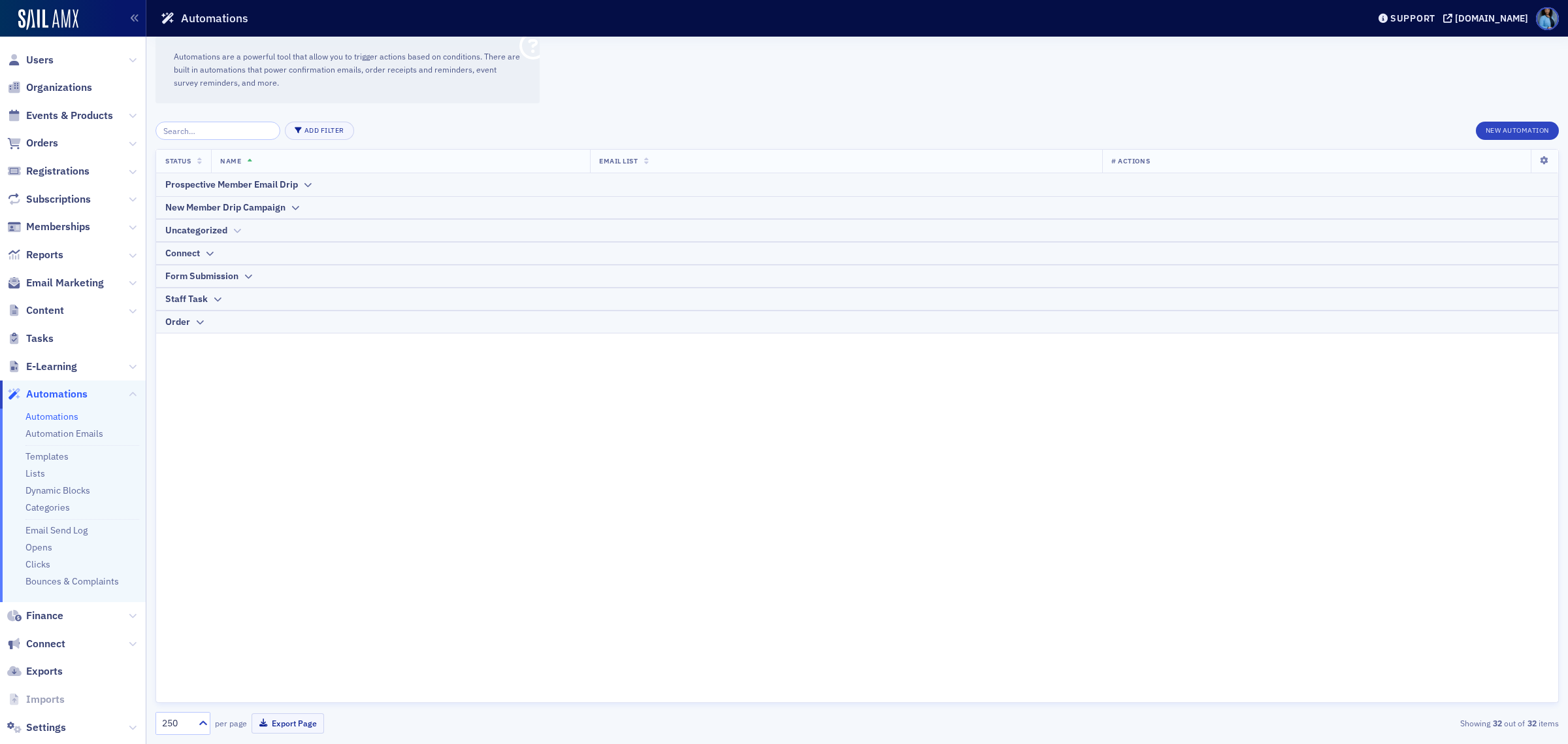
click at [233, 238] on th "Uncategorized" at bounding box center [857, 230] width 1402 height 23
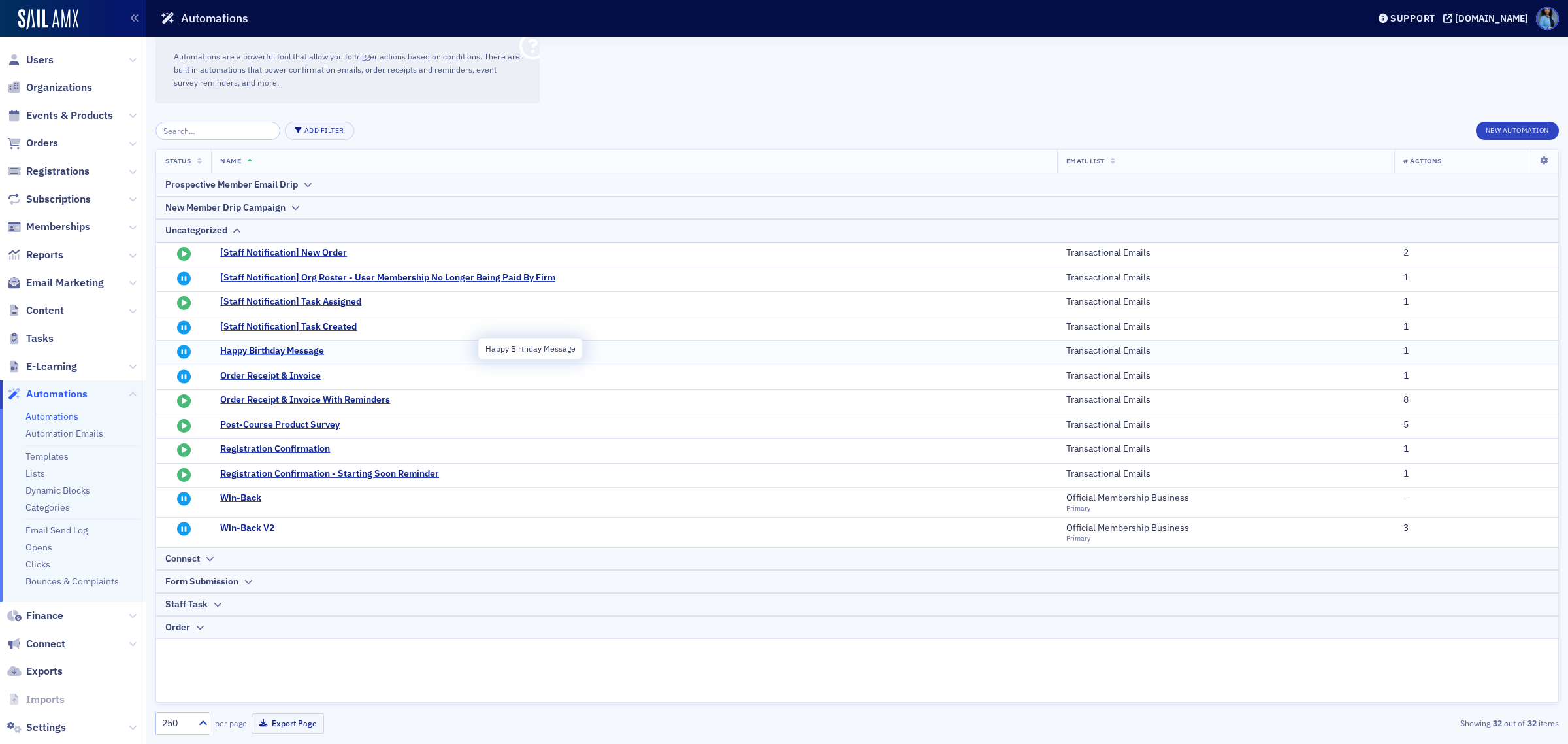
click at [268, 348] on span "Happy Birthday Message" at bounding box center [348, 351] width 256 height 11
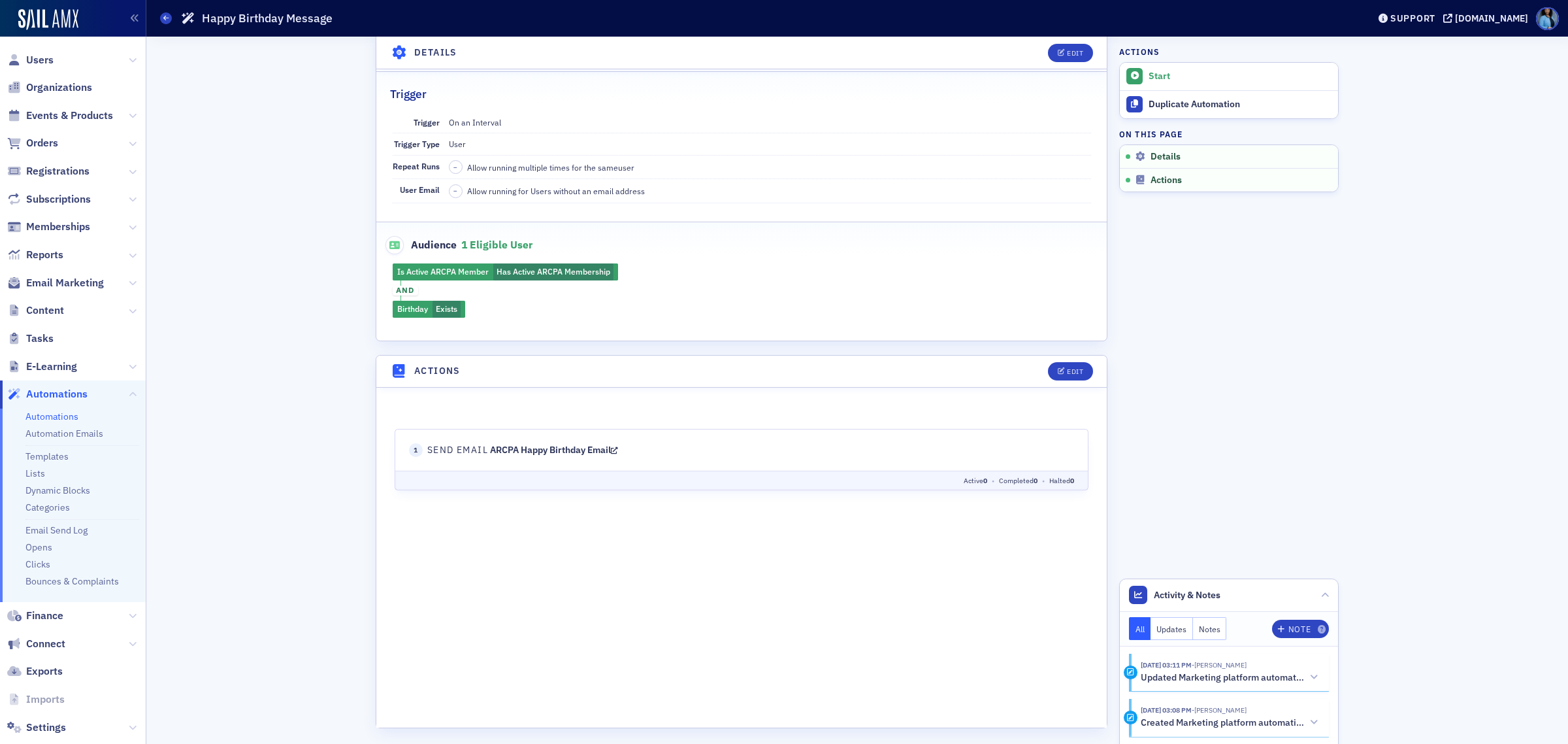
scroll to position [167, 0]
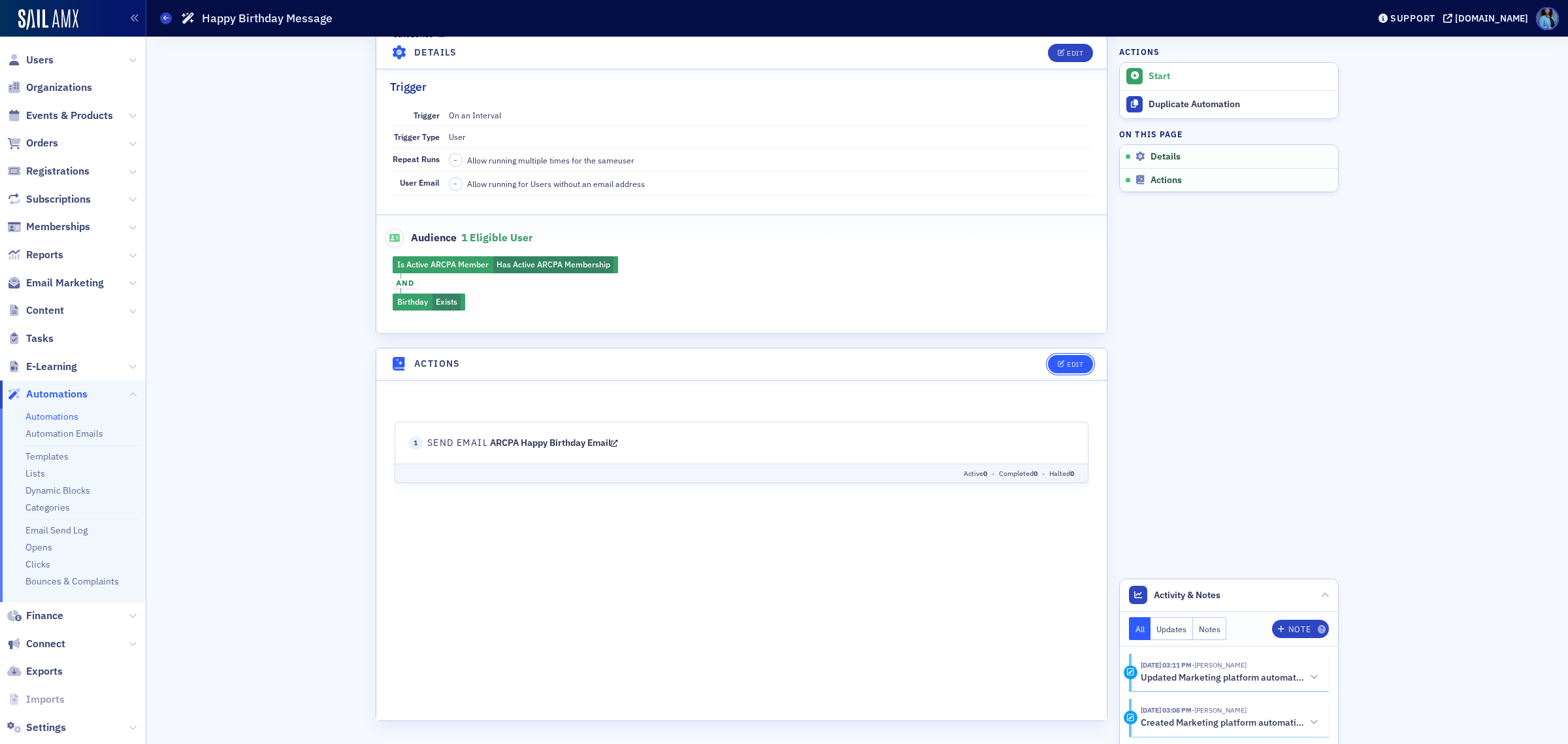
click at [1059, 366] on icon "button" at bounding box center [1062, 364] width 8 height 7
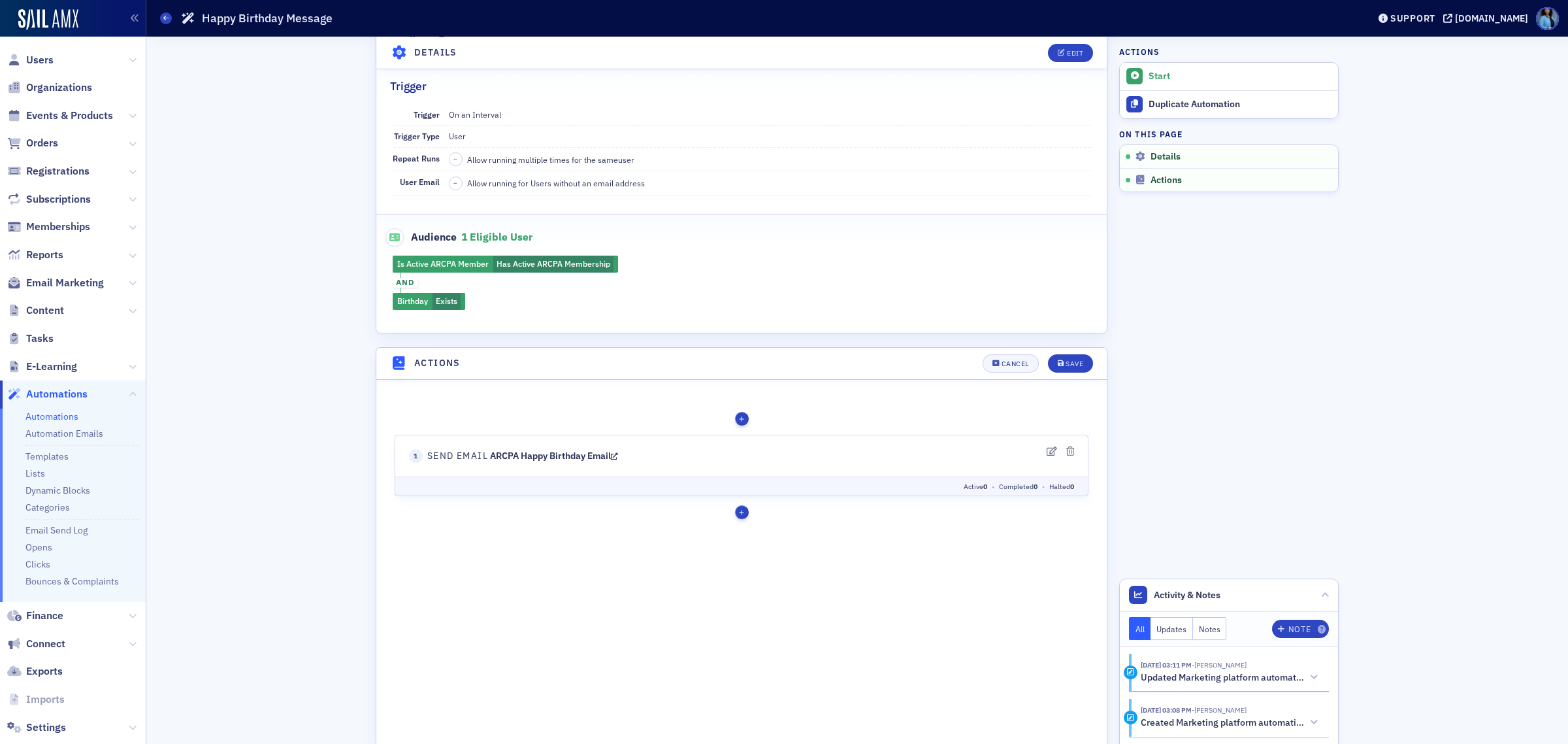
click at [602, 456] on link "ARCPA Happy Birthday Email" at bounding box center [554, 455] width 128 height 11
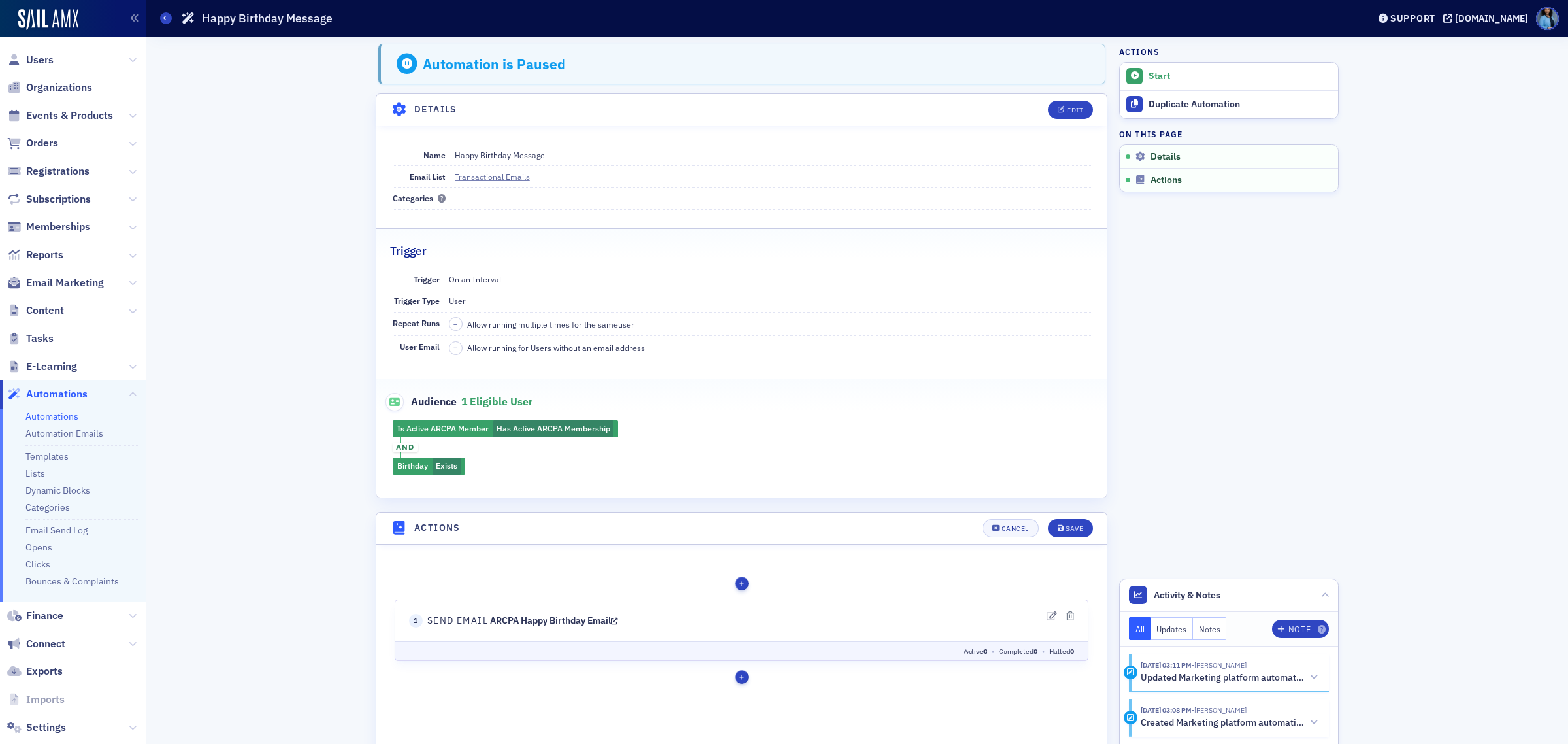
scroll to position [0, 0]
click at [161, 17] on span at bounding box center [166, 18] width 11 height 11
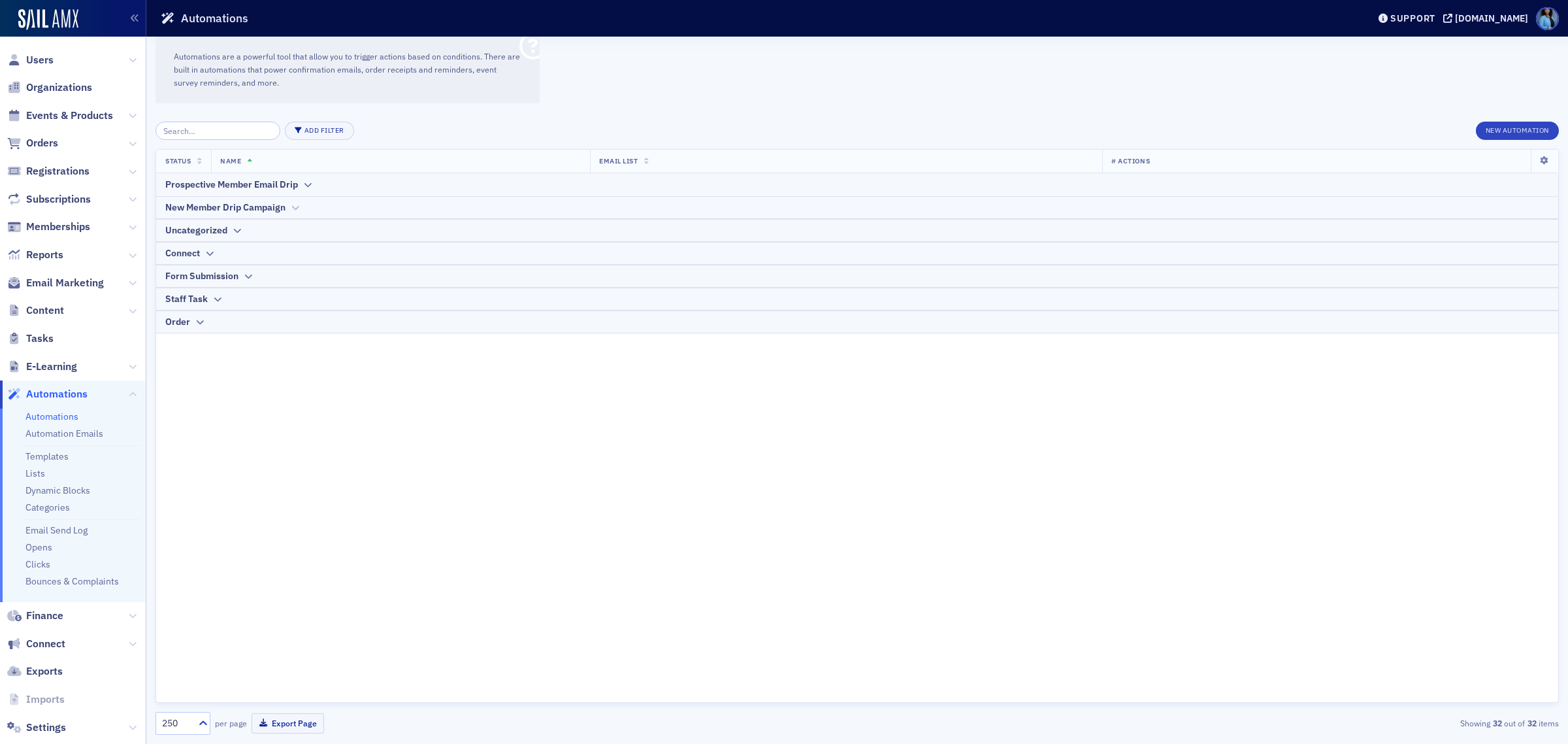
click at [298, 206] on icon at bounding box center [295, 207] width 10 height 8
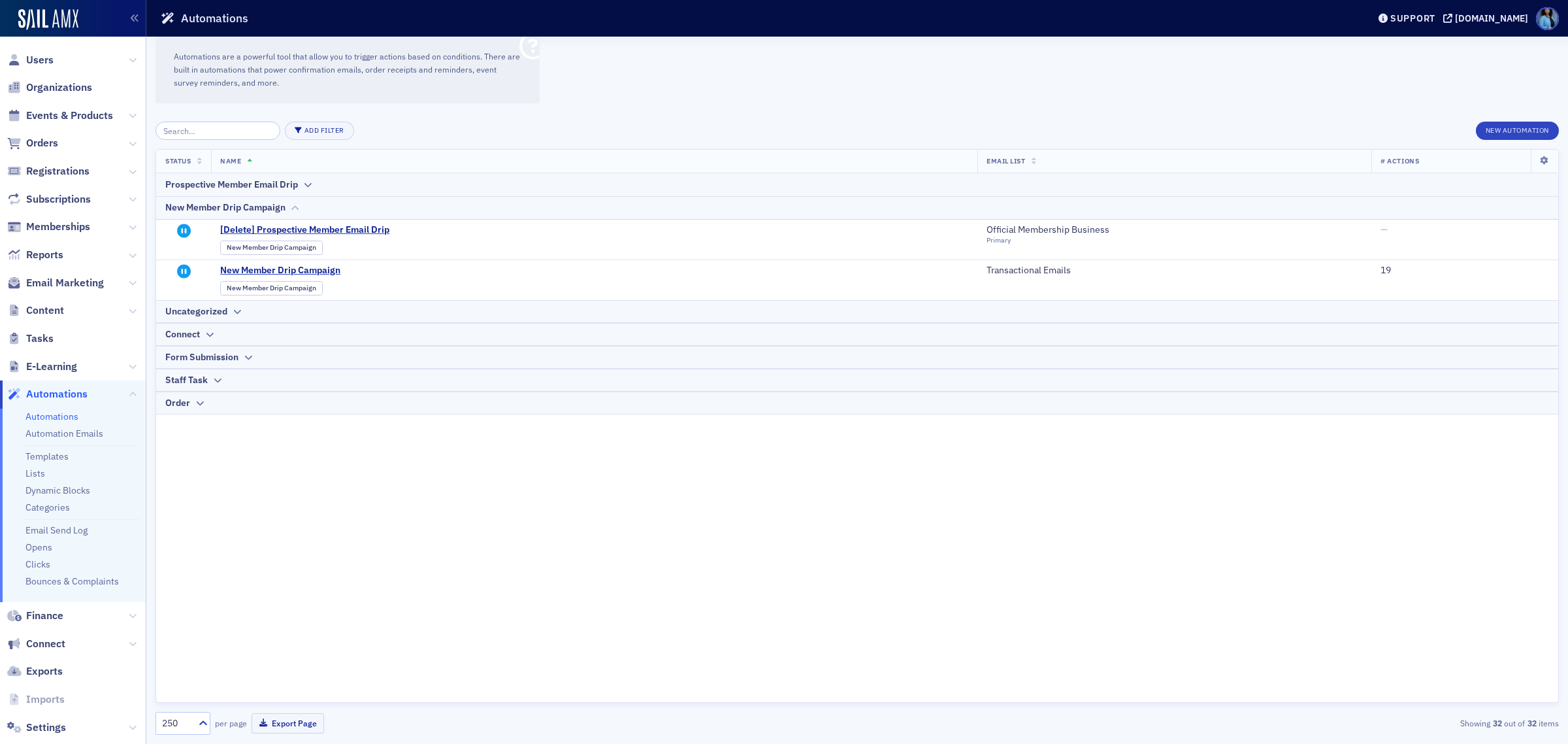
click at [298, 206] on icon at bounding box center [295, 207] width 10 height 8
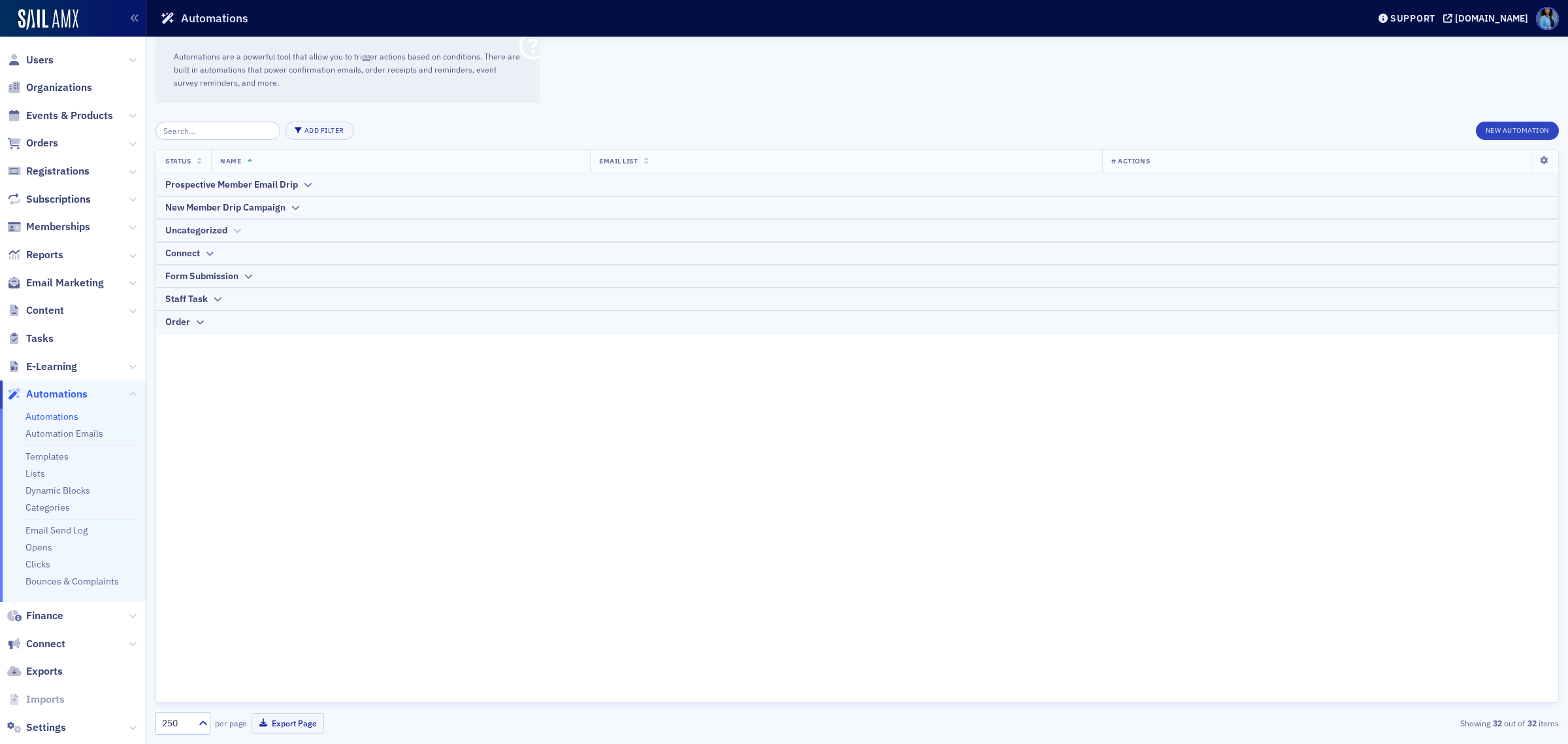
click at [233, 237] on div at bounding box center [237, 230] width 10 height 14
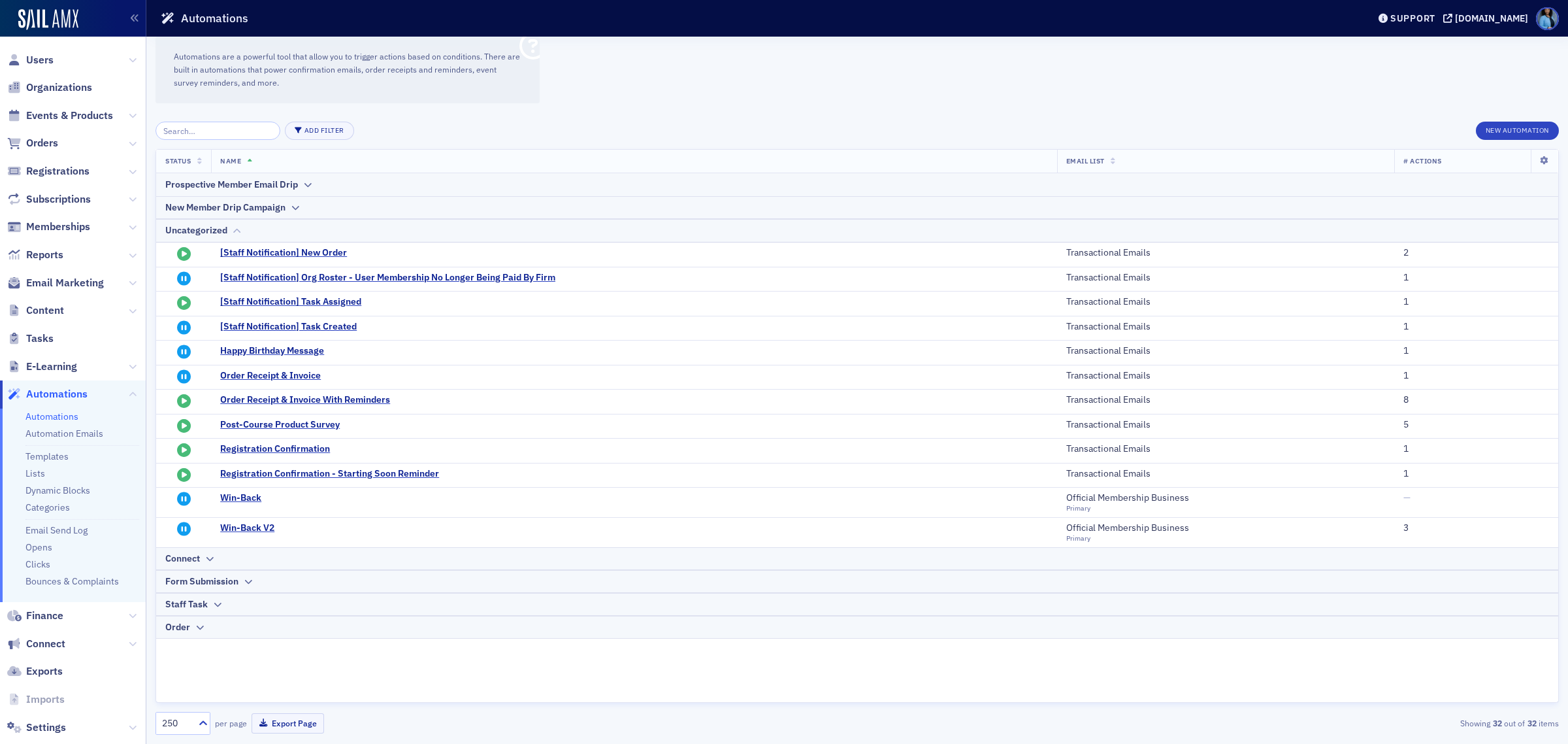
click at [233, 237] on div at bounding box center [237, 230] width 10 height 14
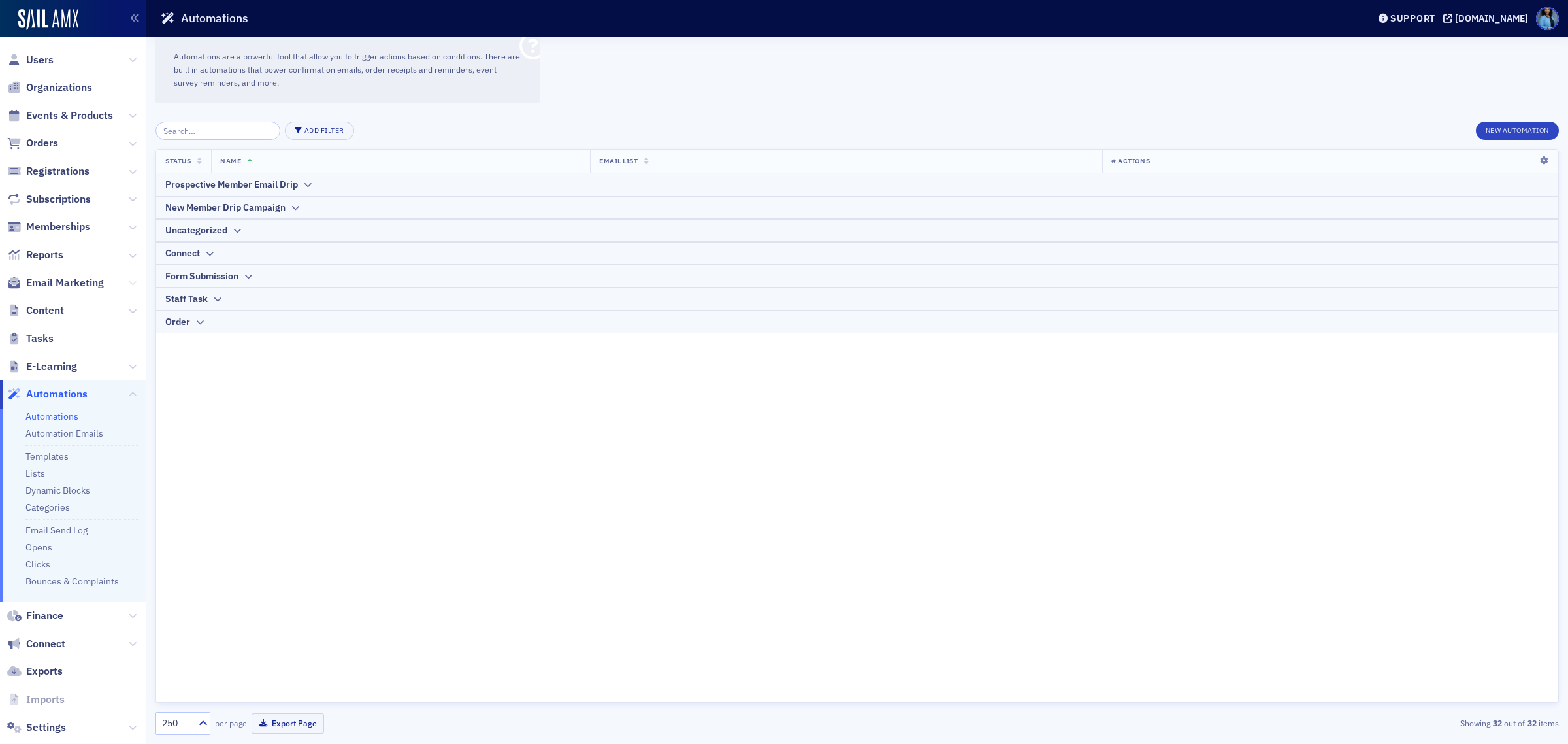
click at [129, 276] on button at bounding box center [132, 283] width 8 height 14
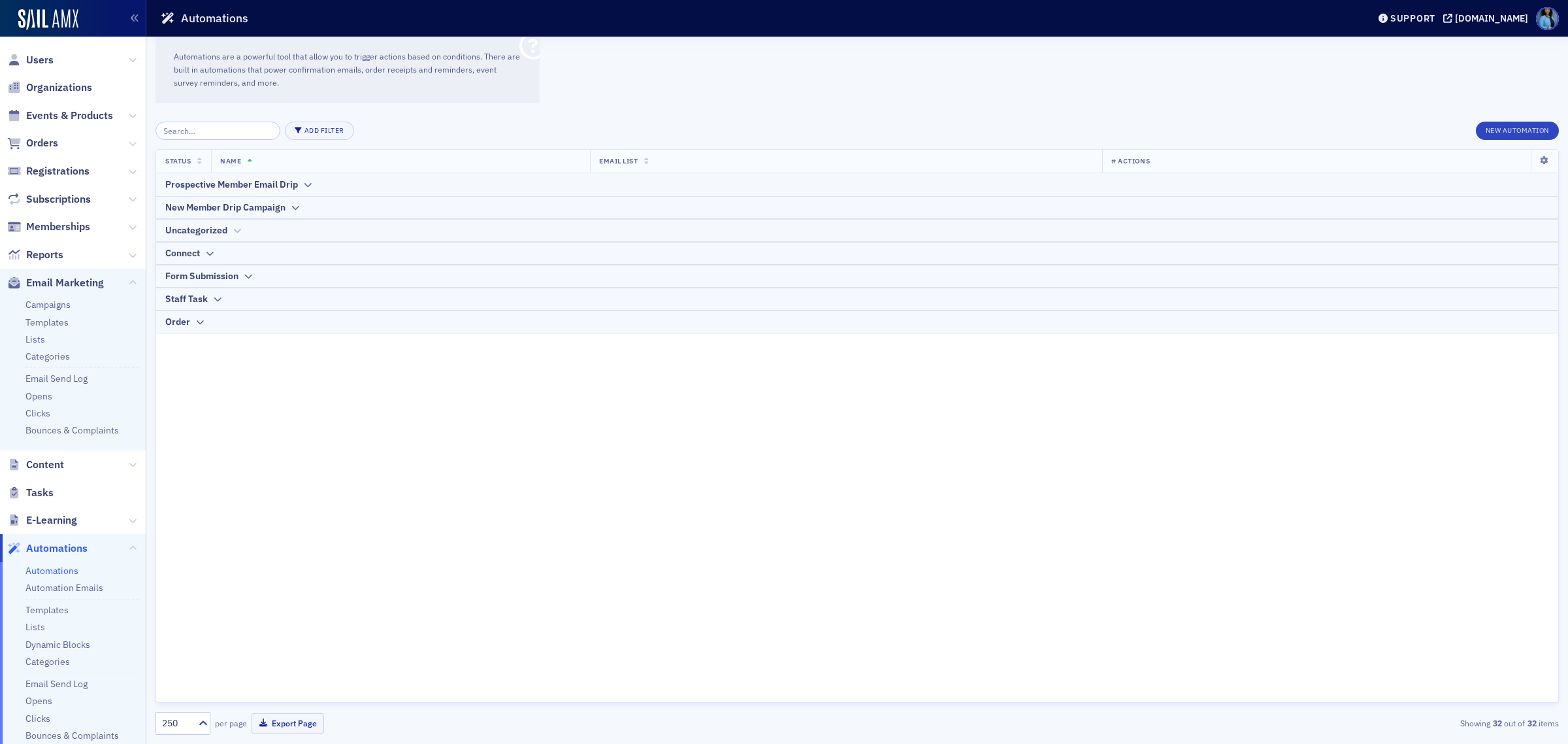
click at [232, 227] on icon at bounding box center [237, 230] width 10 height 8
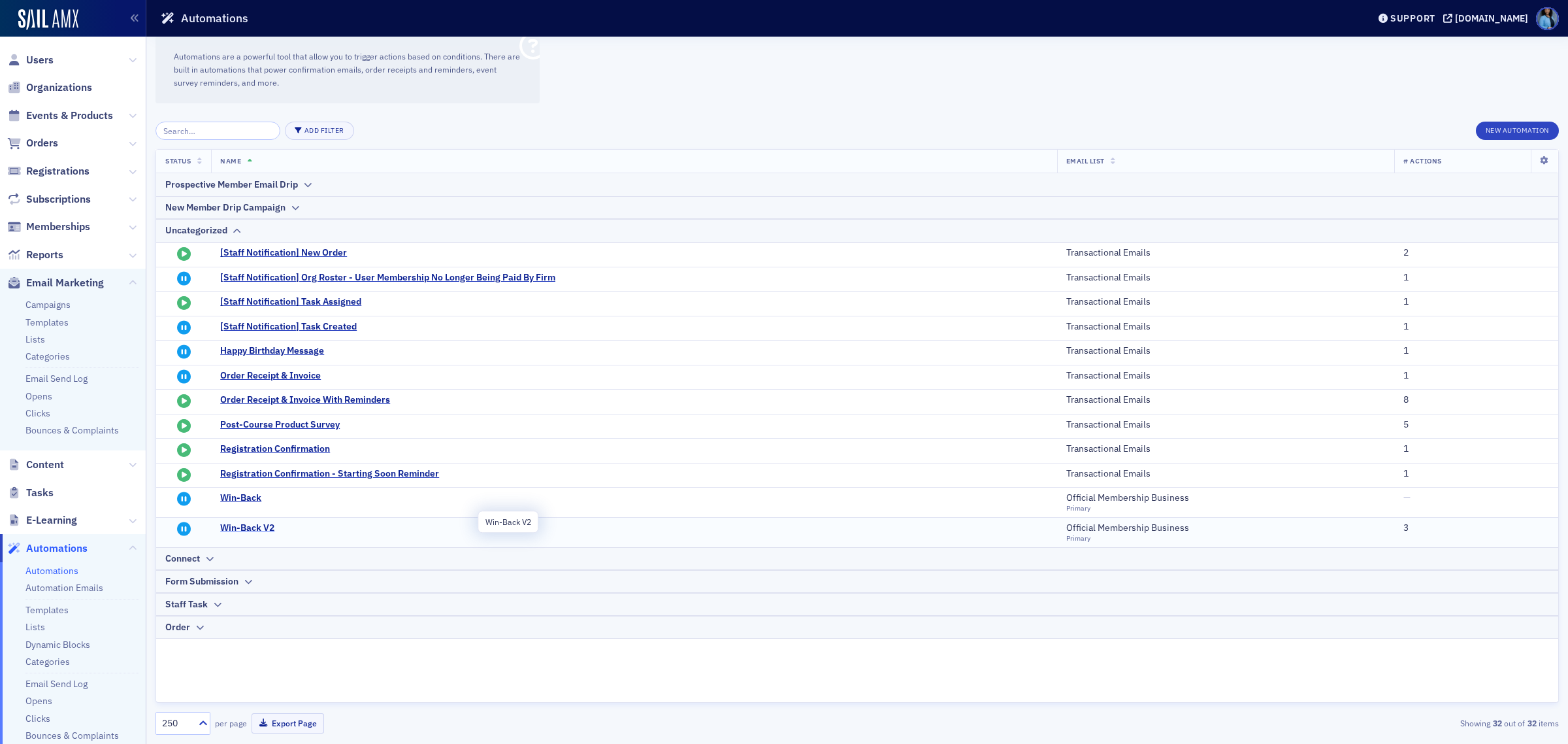
click at [293, 524] on span "Win-Back V2" at bounding box center [348, 528] width 256 height 11
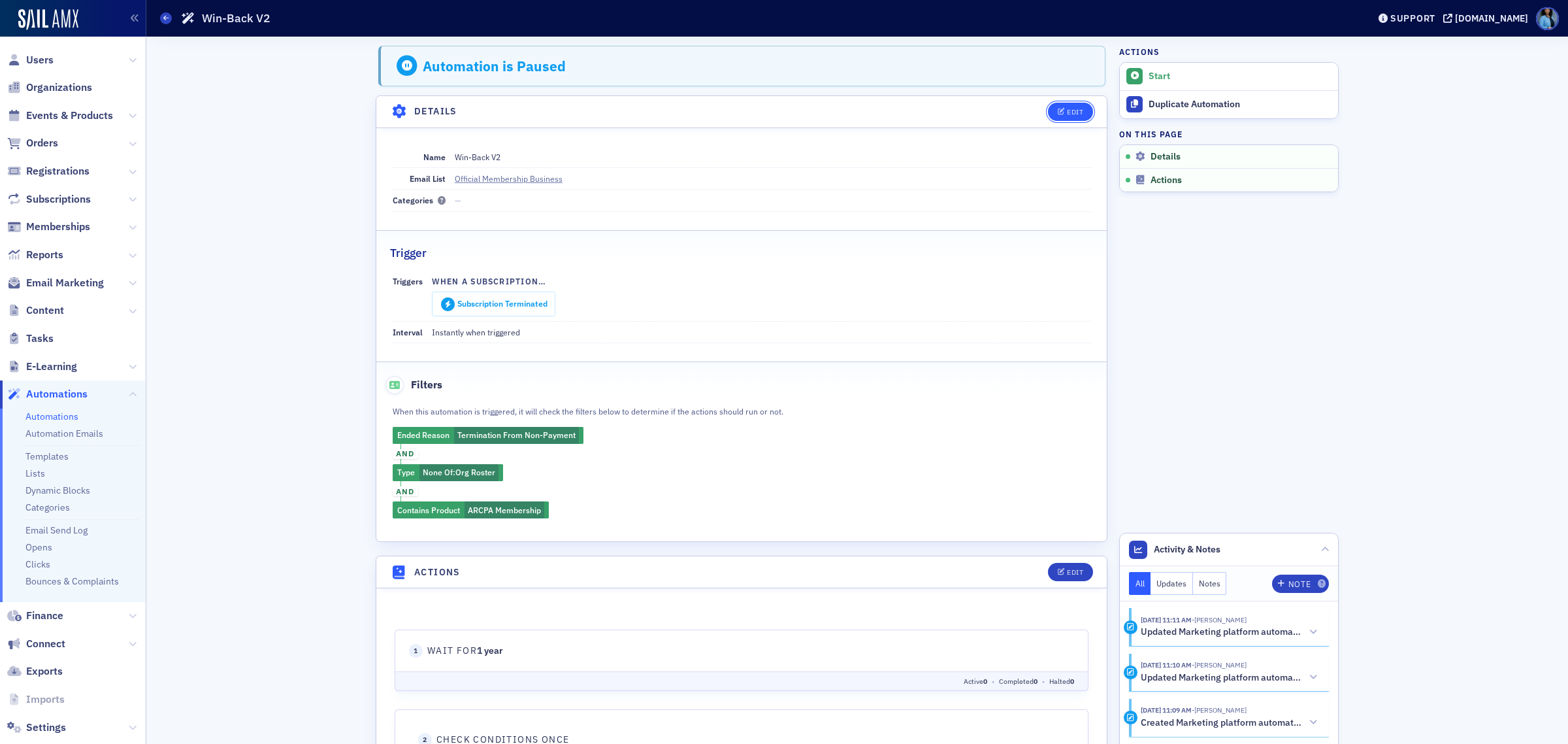
click at [1067, 109] on div "Edit" at bounding box center [1075, 112] width 16 height 7
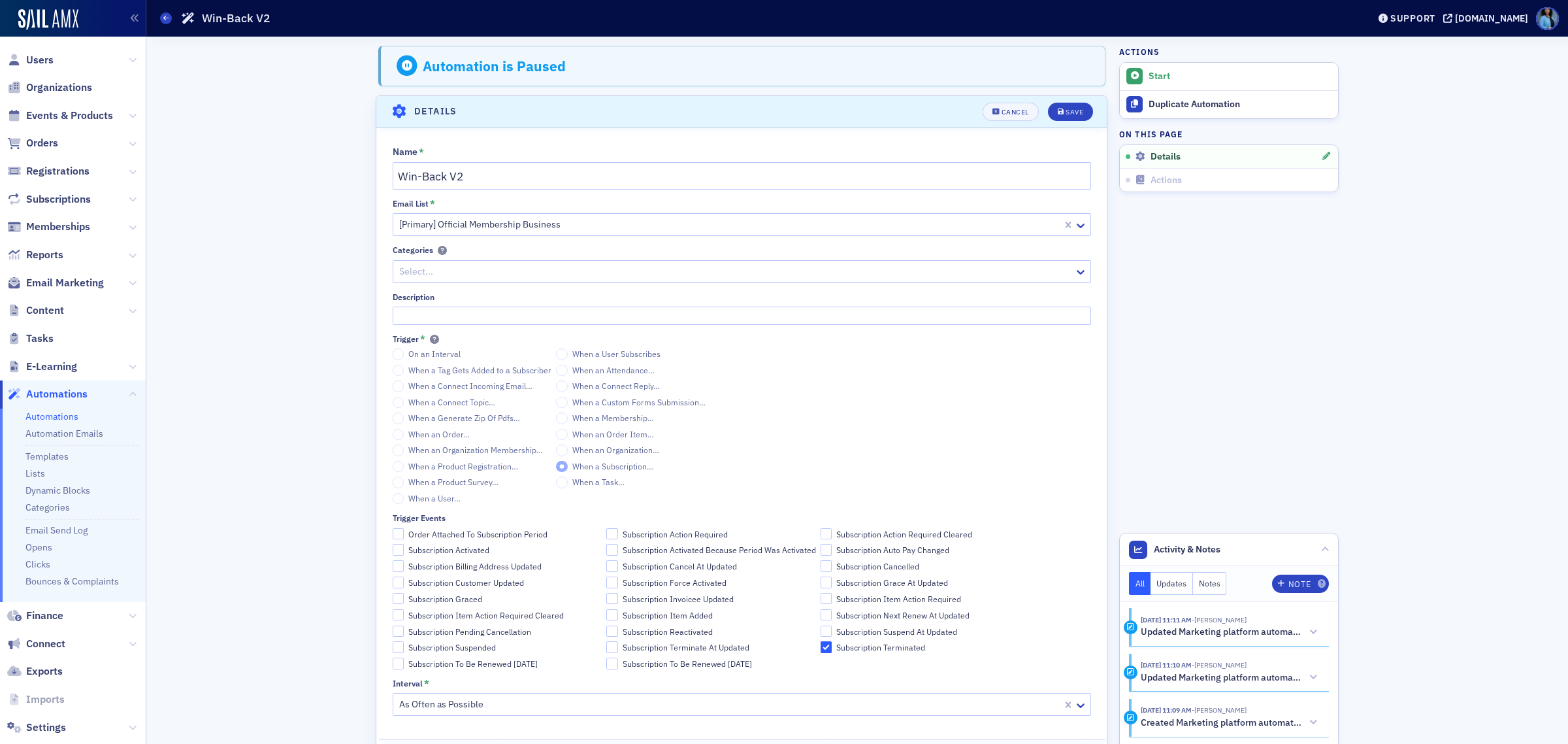
scroll to position [52, 0]
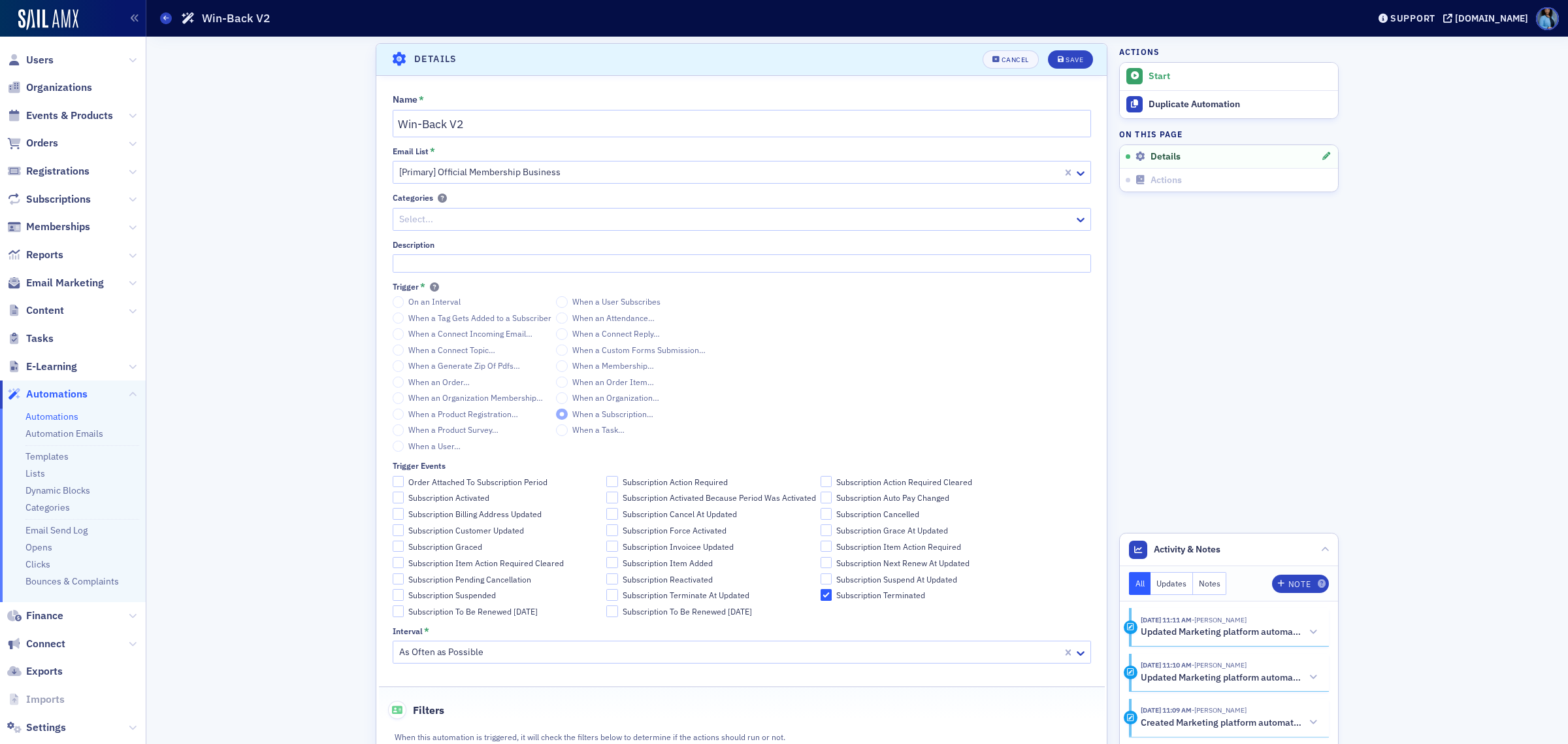
click at [1067, 220] on div "Select..." at bounding box center [734, 219] width 681 height 19
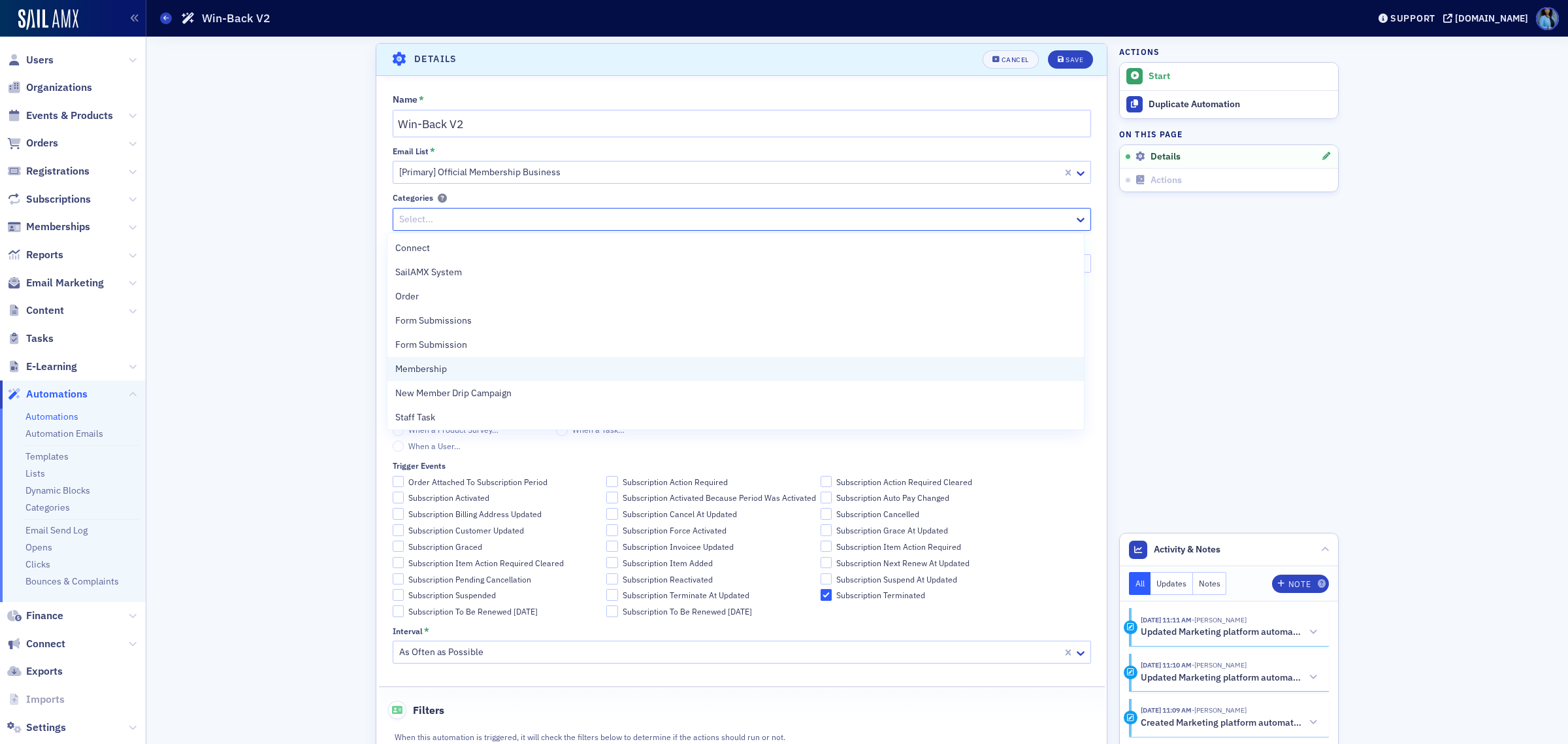
scroll to position [75, 0]
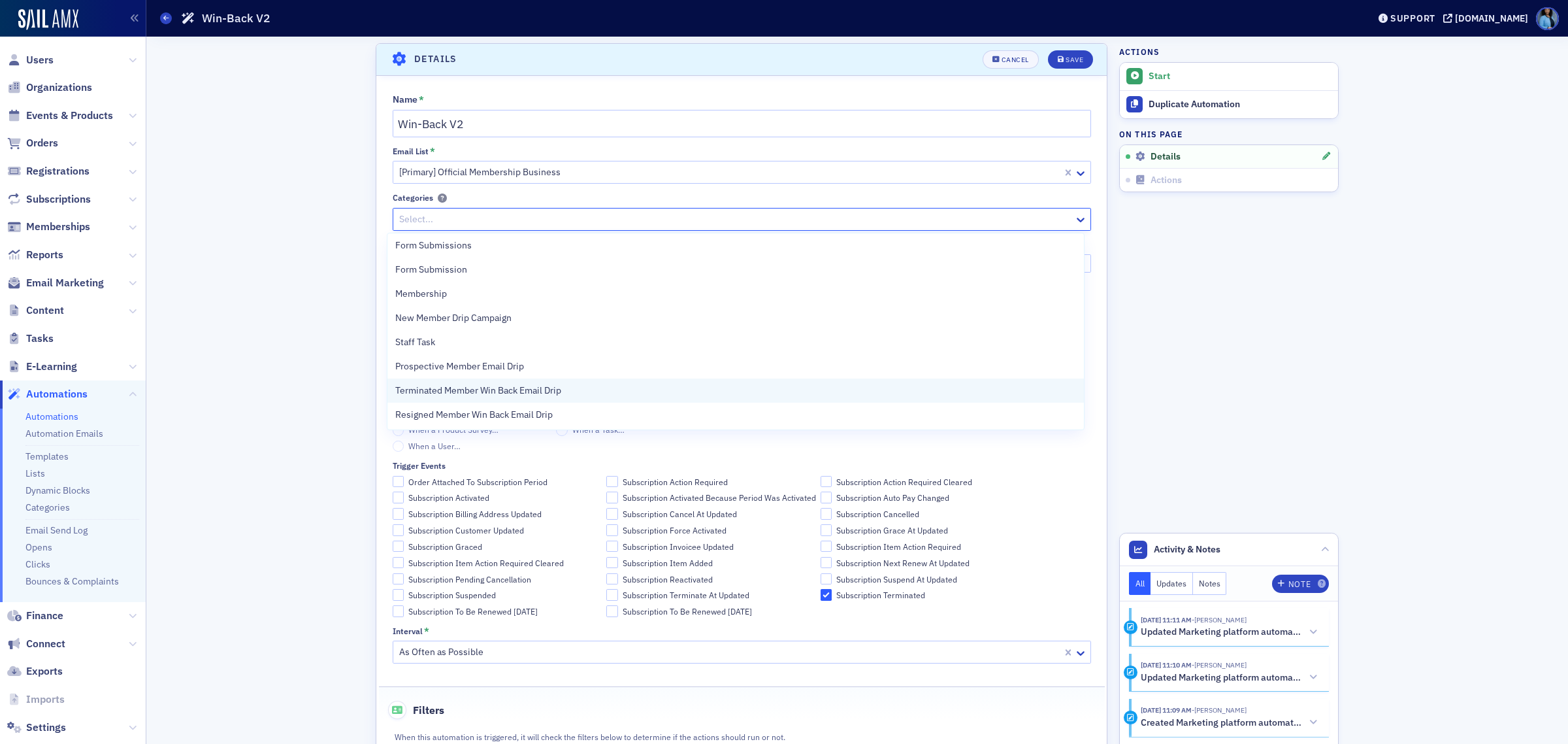
click at [487, 394] on span "Terminated Member Win Back Email Drip" at bounding box center [479, 390] width 166 height 14
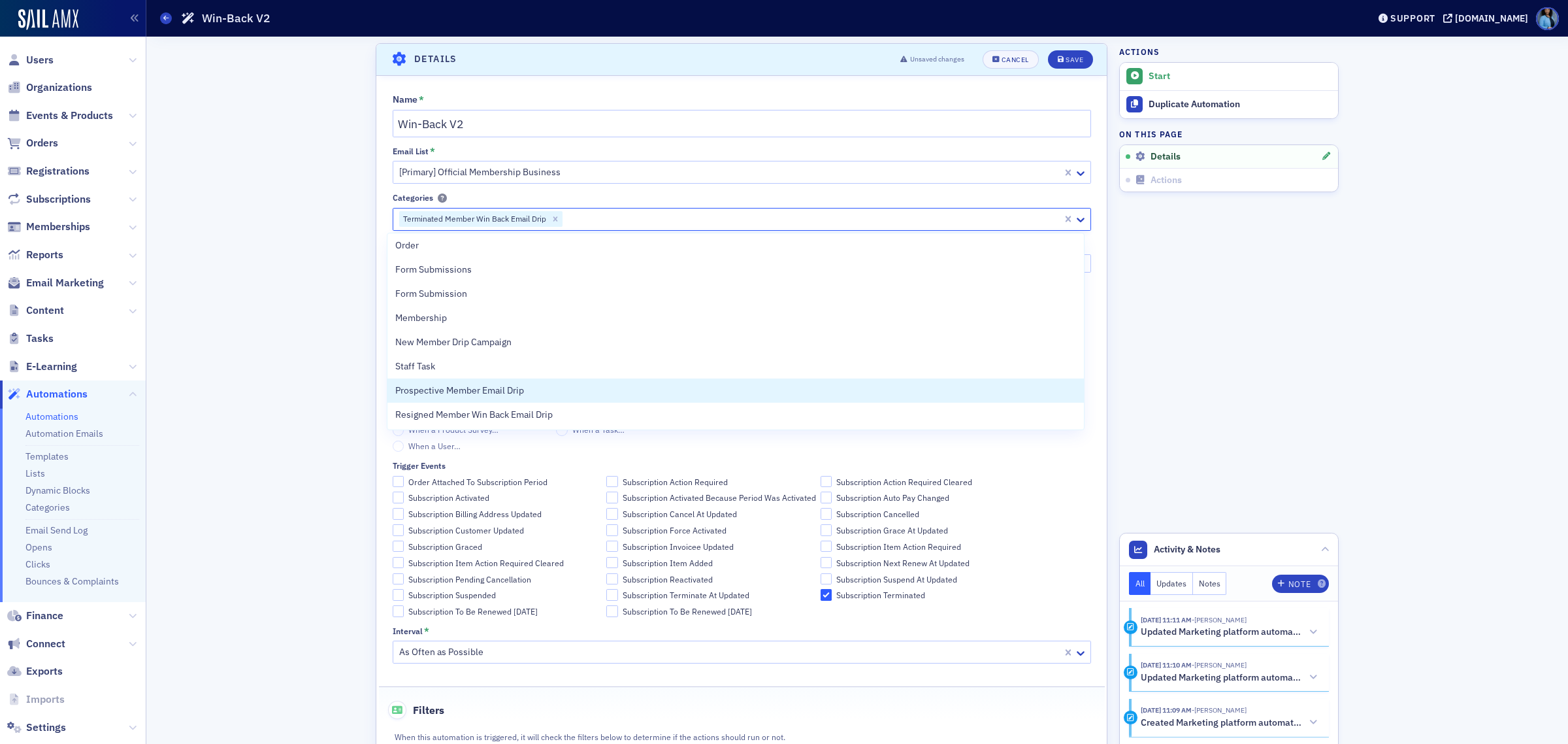
scroll to position [50, 0]
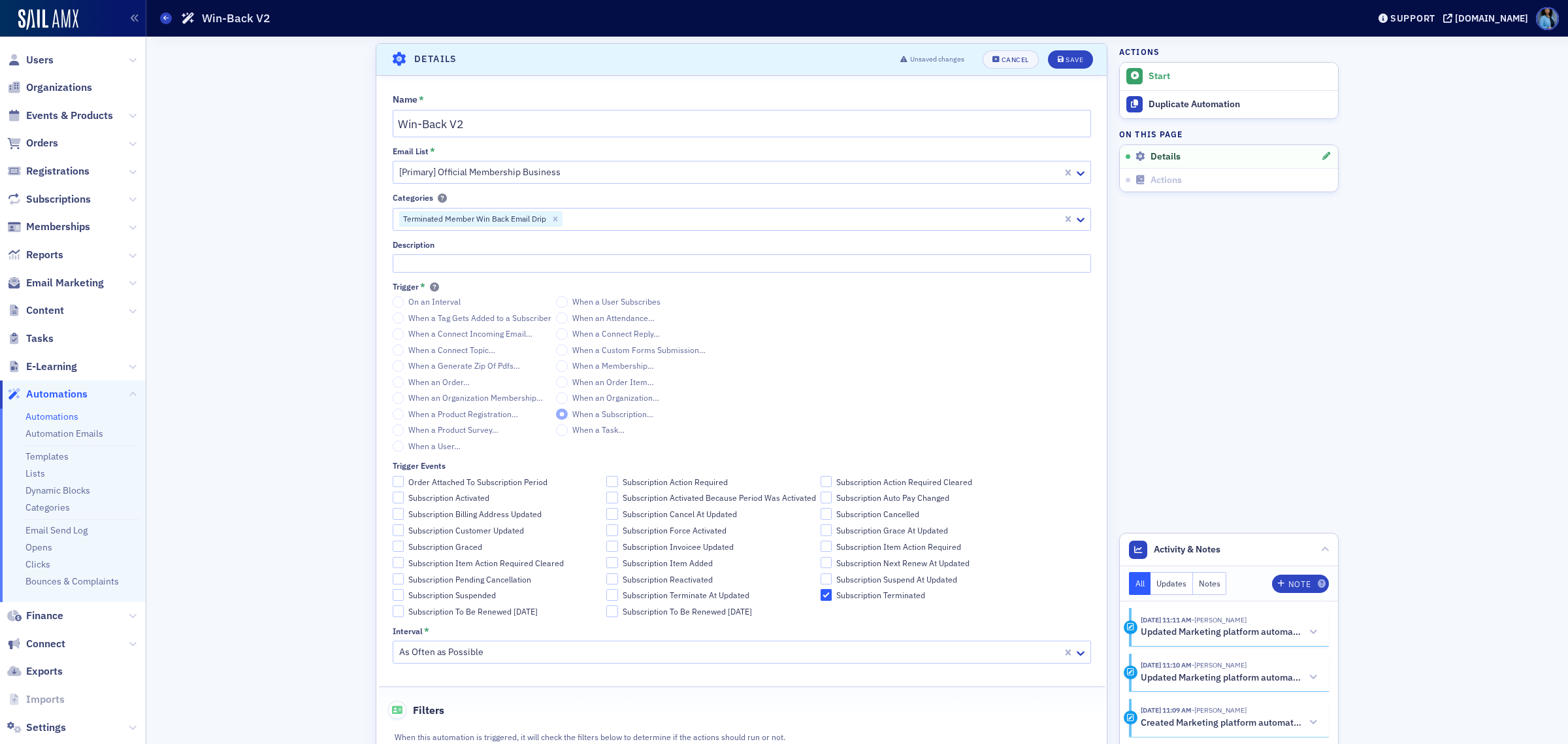
click at [1070, 59] on div "Save" at bounding box center [1074, 60] width 18 height 7
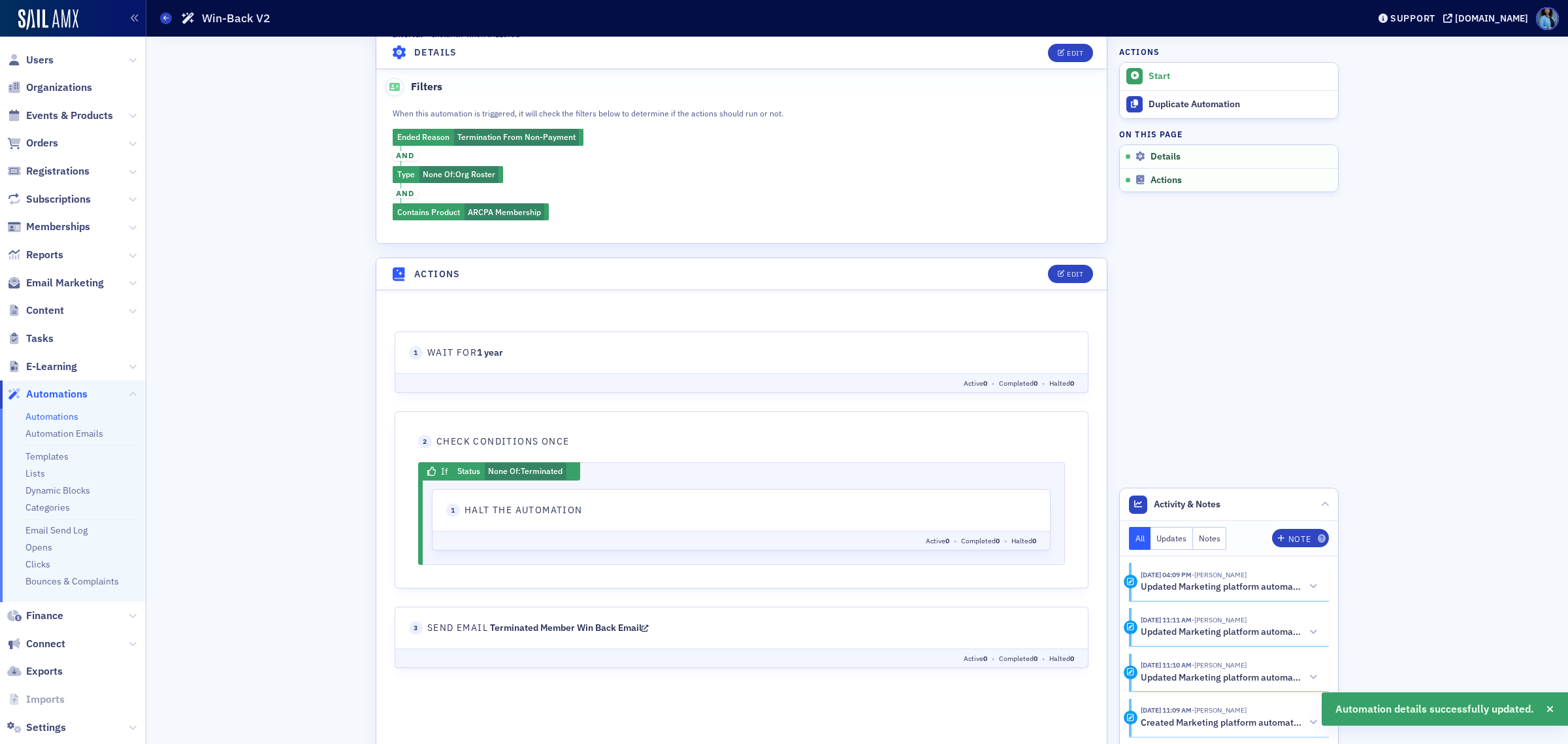
scroll to position [408, 0]
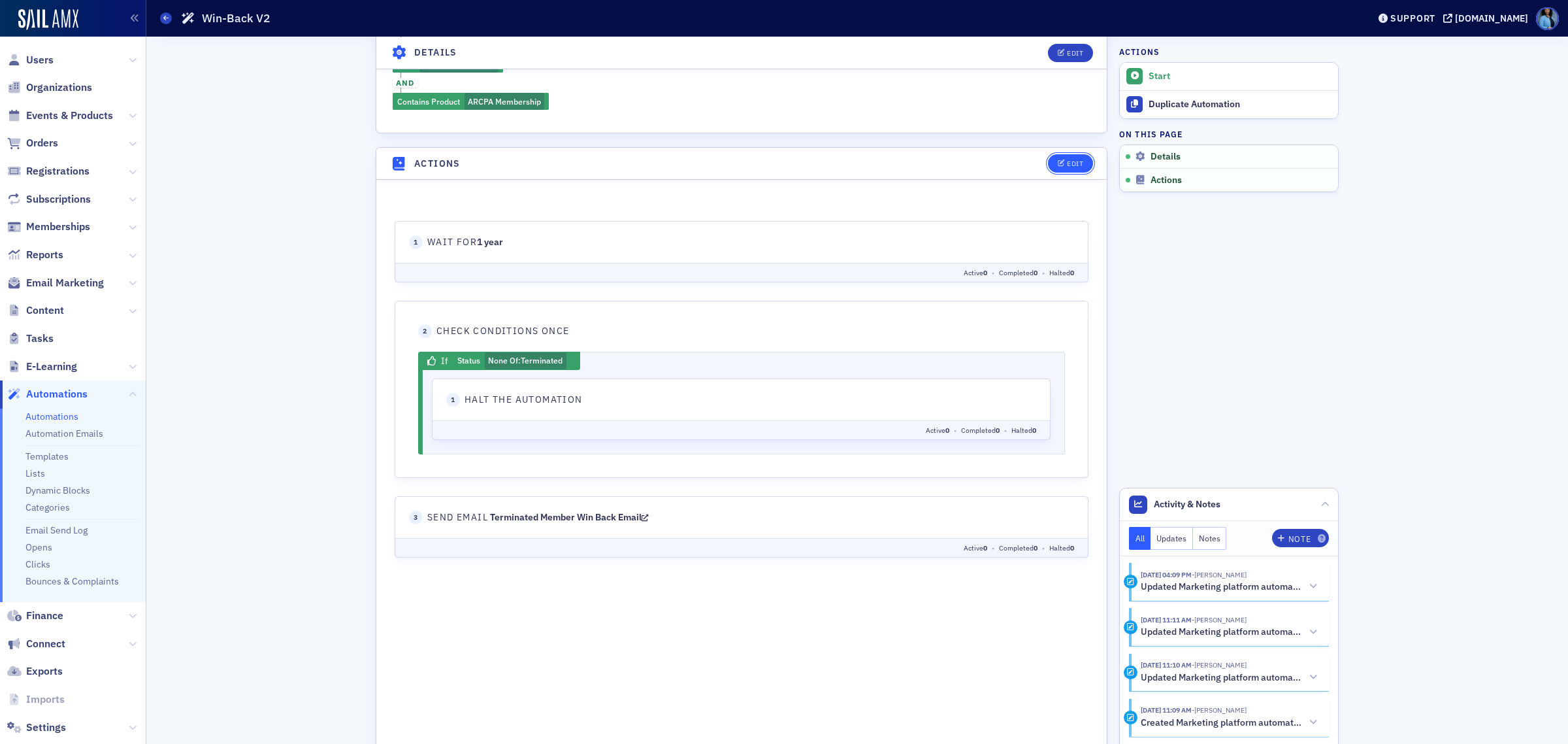
click at [1067, 169] on button "Edit" at bounding box center [1070, 164] width 45 height 19
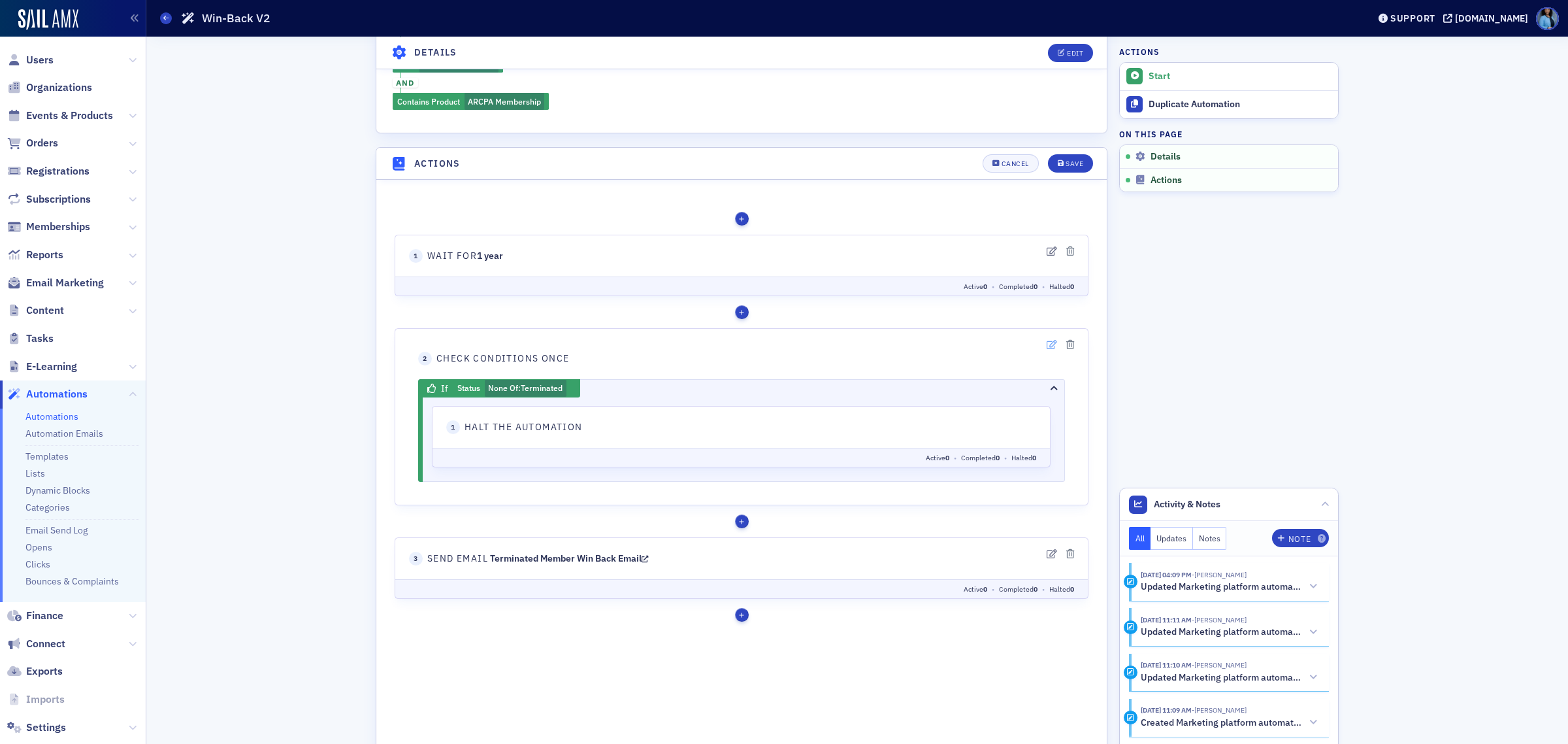
click at [1047, 344] on icon "button" at bounding box center [1052, 344] width 11 height 9
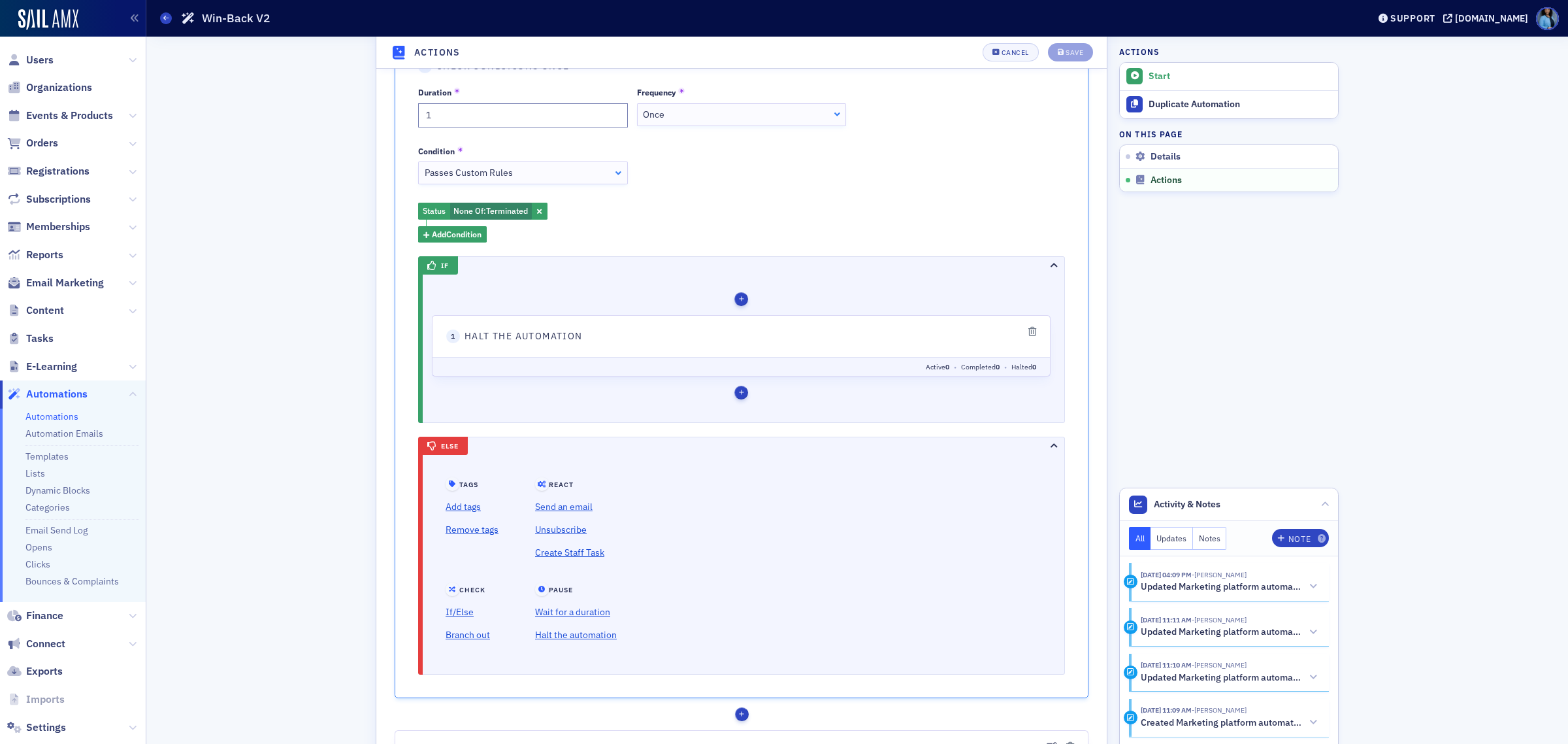
scroll to position [980, 0]
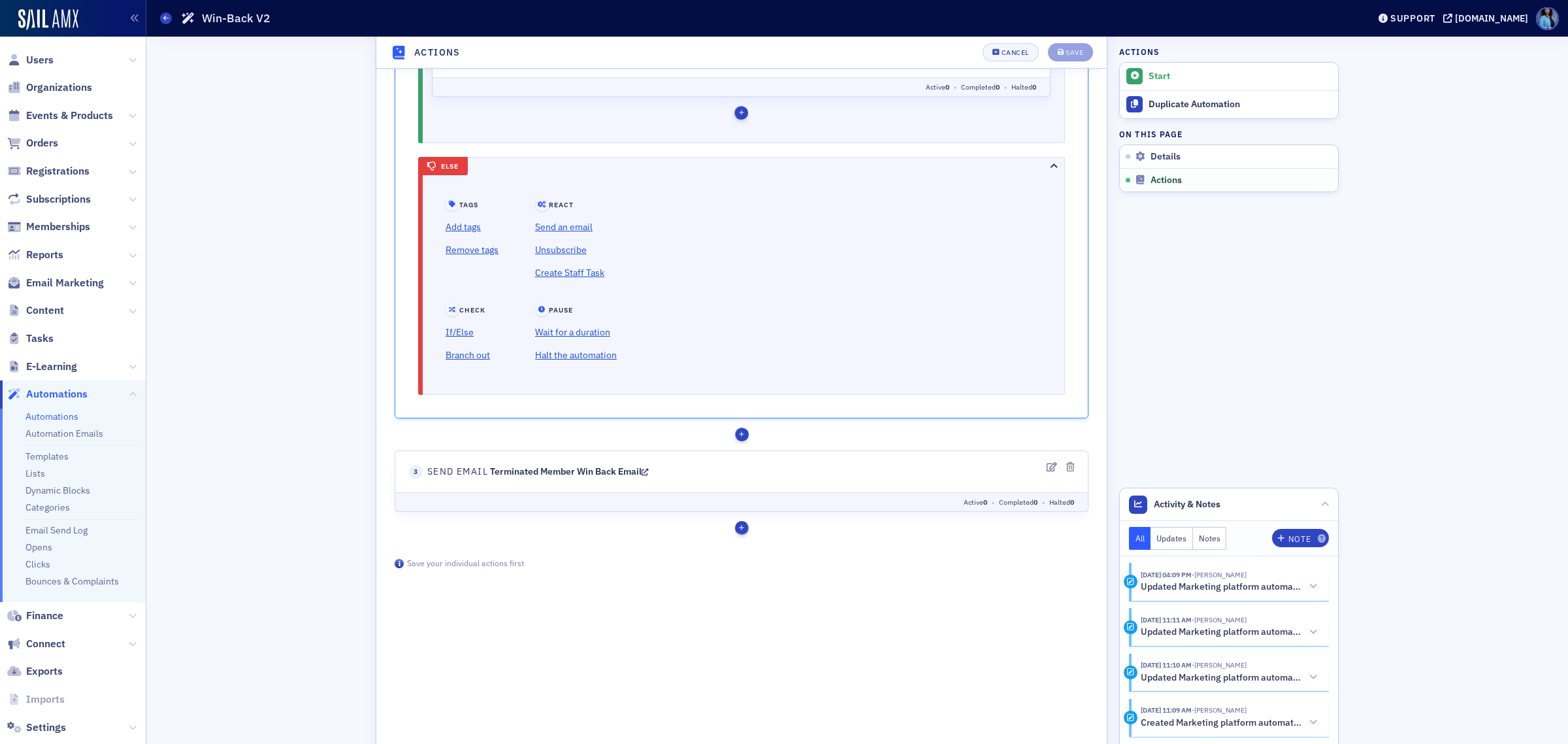
click at [745, 530] on div "button" at bounding box center [742, 528] width 14 height 14
click at [880, 694] on link "Wait for a duration" at bounding box center [888, 683] width 91 height 21
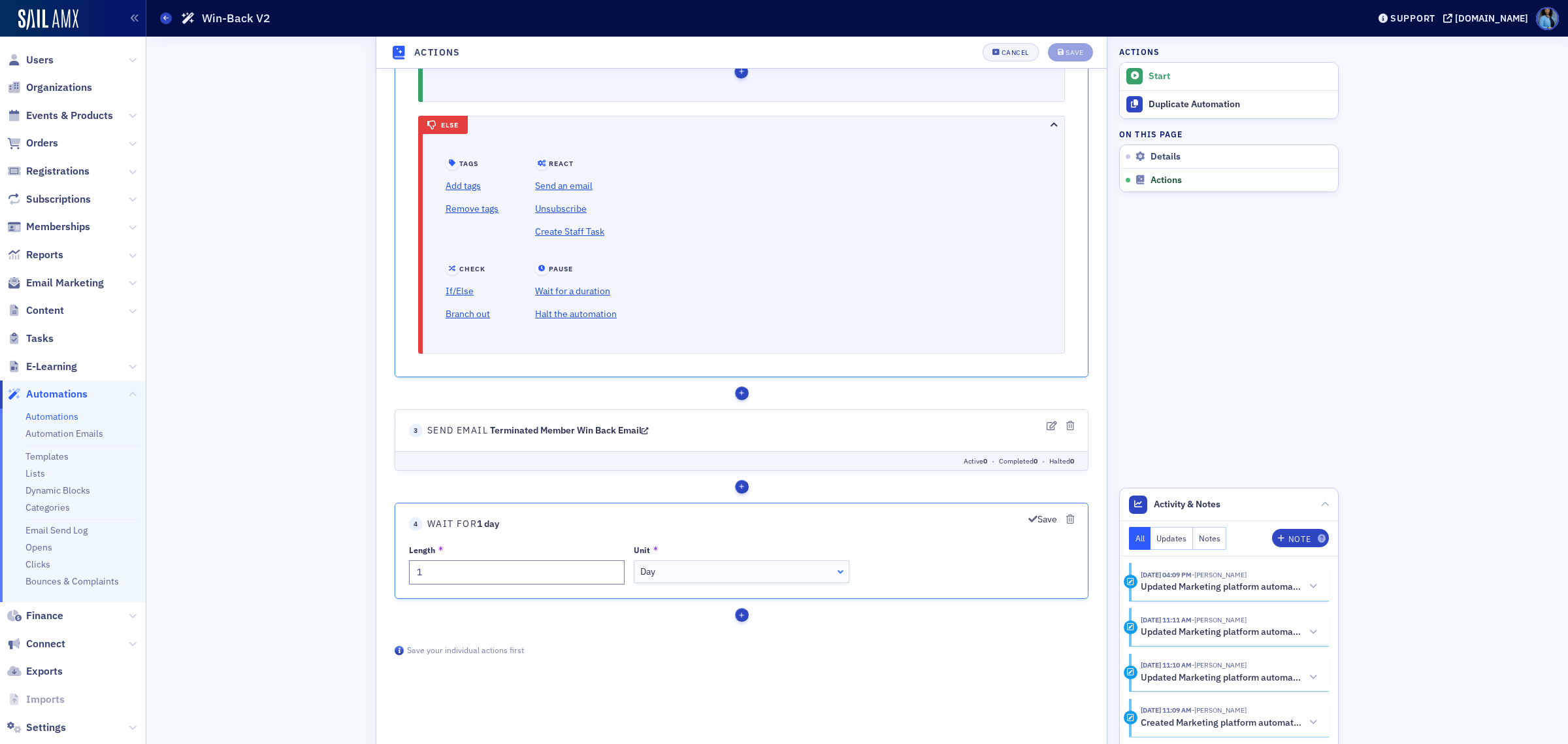
scroll to position [1062, 0]
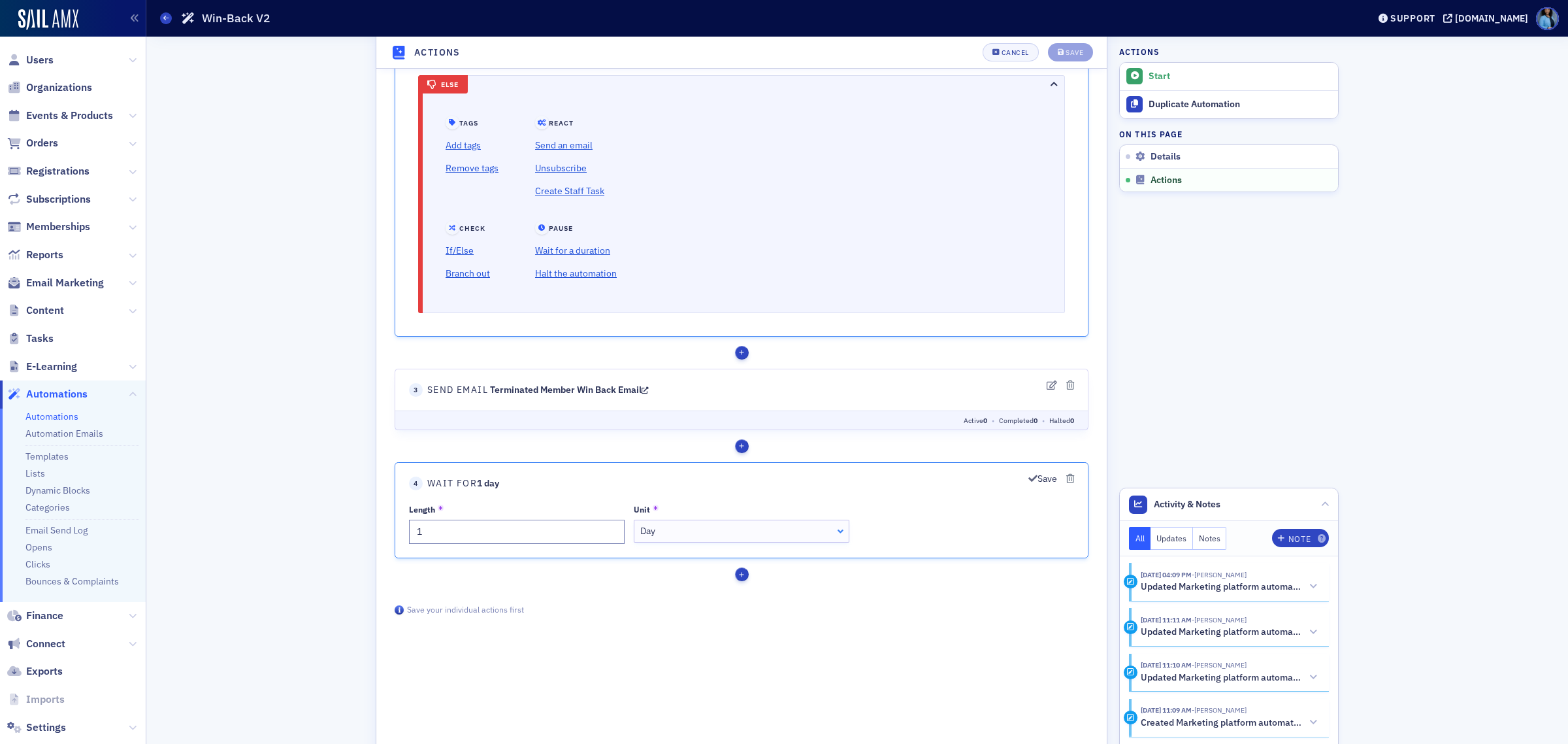
click at [662, 539] on div "Day" at bounding box center [742, 532] width 203 height 14
click at [531, 543] on input "1" at bounding box center [516, 532] width 215 height 24
type input "2"
click at [743, 575] on span "button" at bounding box center [742, 574] width 4 height 1
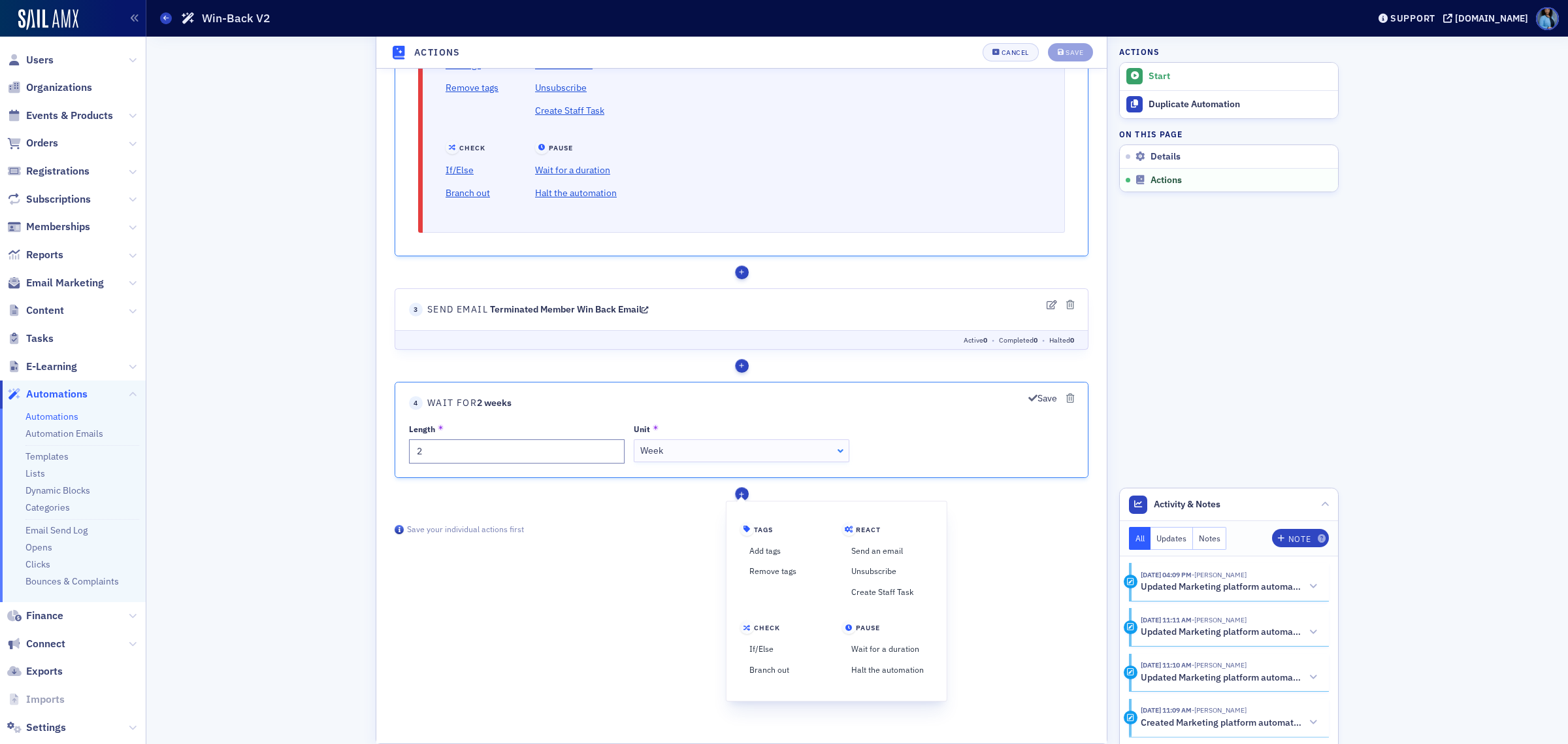
scroll to position [1144, 0]
click at [760, 649] on link "If/Else" at bounding box center [773, 648] width 65 height 21
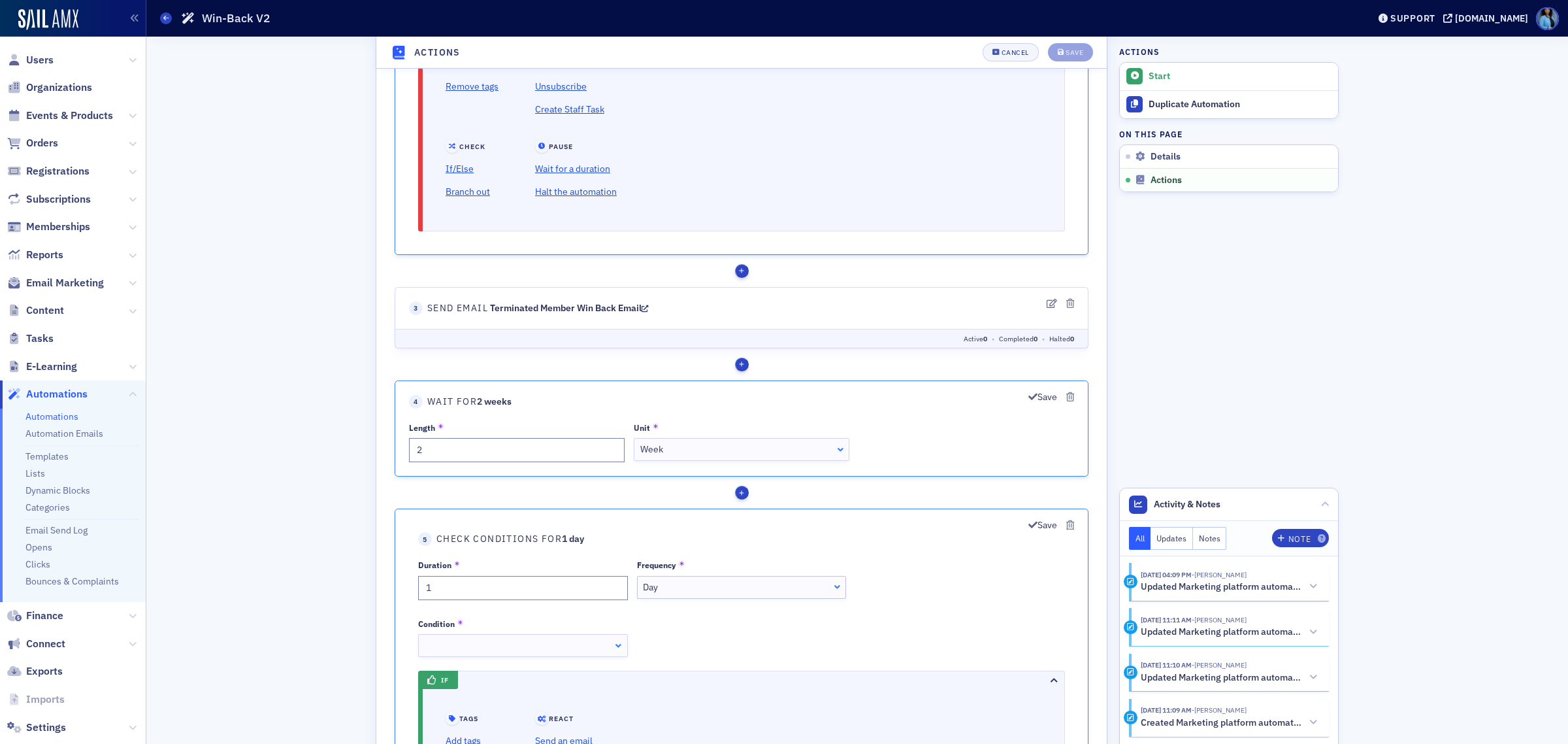
click at [769, 588] on div "Day" at bounding box center [741, 587] width 197 height 14
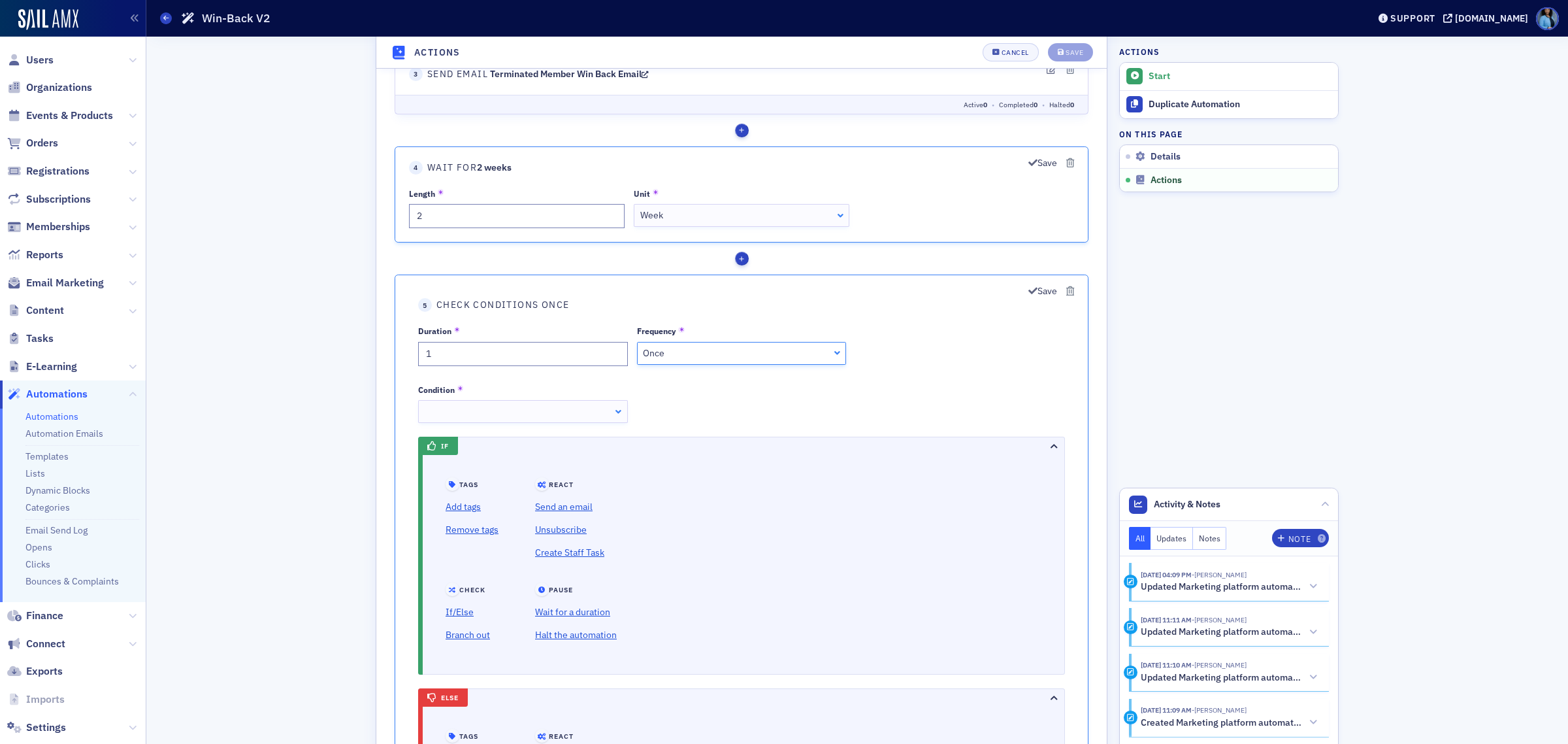
scroll to position [1389, 0]
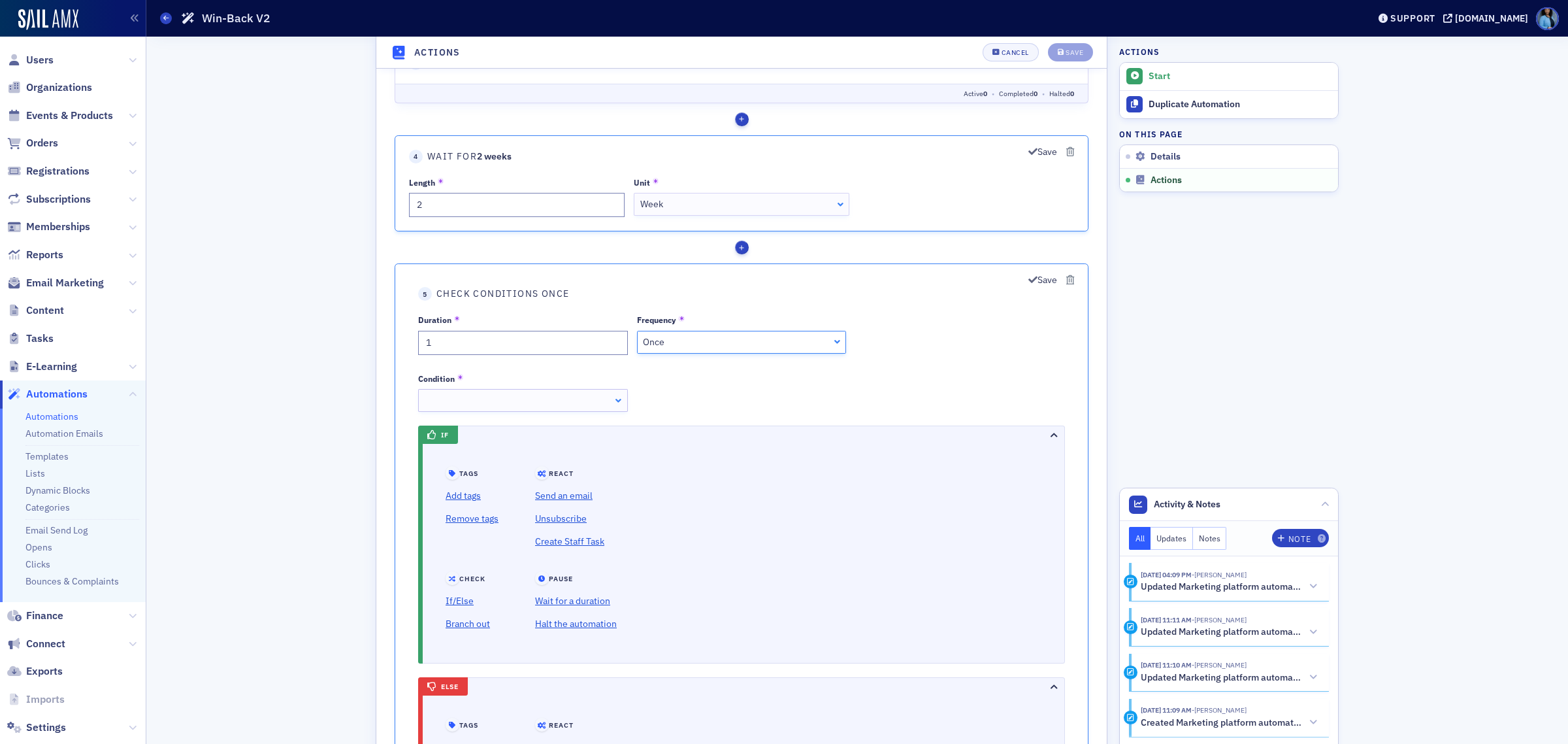
click at [616, 403] on div at bounding box center [523, 401] width 210 height 23
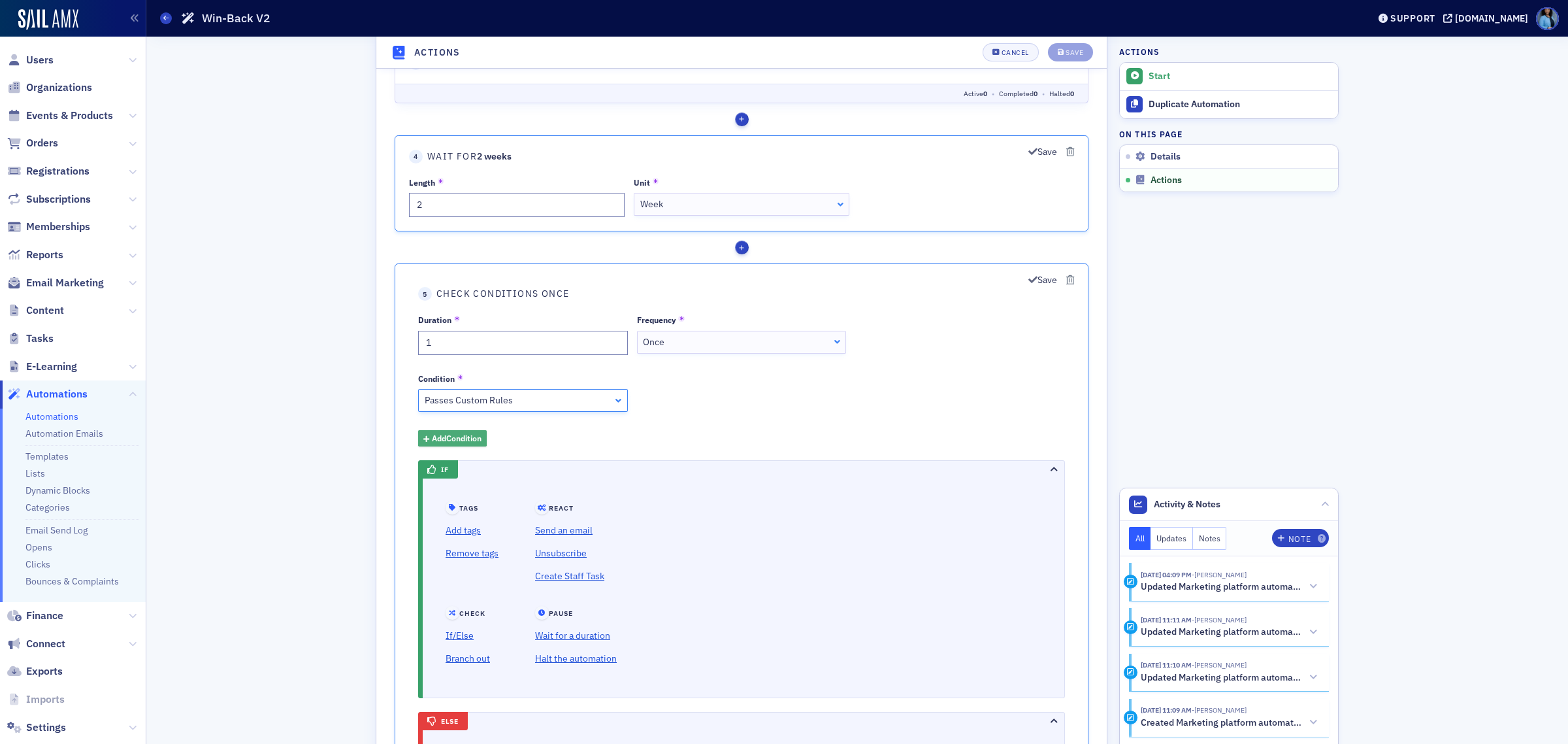
click at [480, 442] on span "Add Condition" at bounding box center [456, 439] width 49 height 11
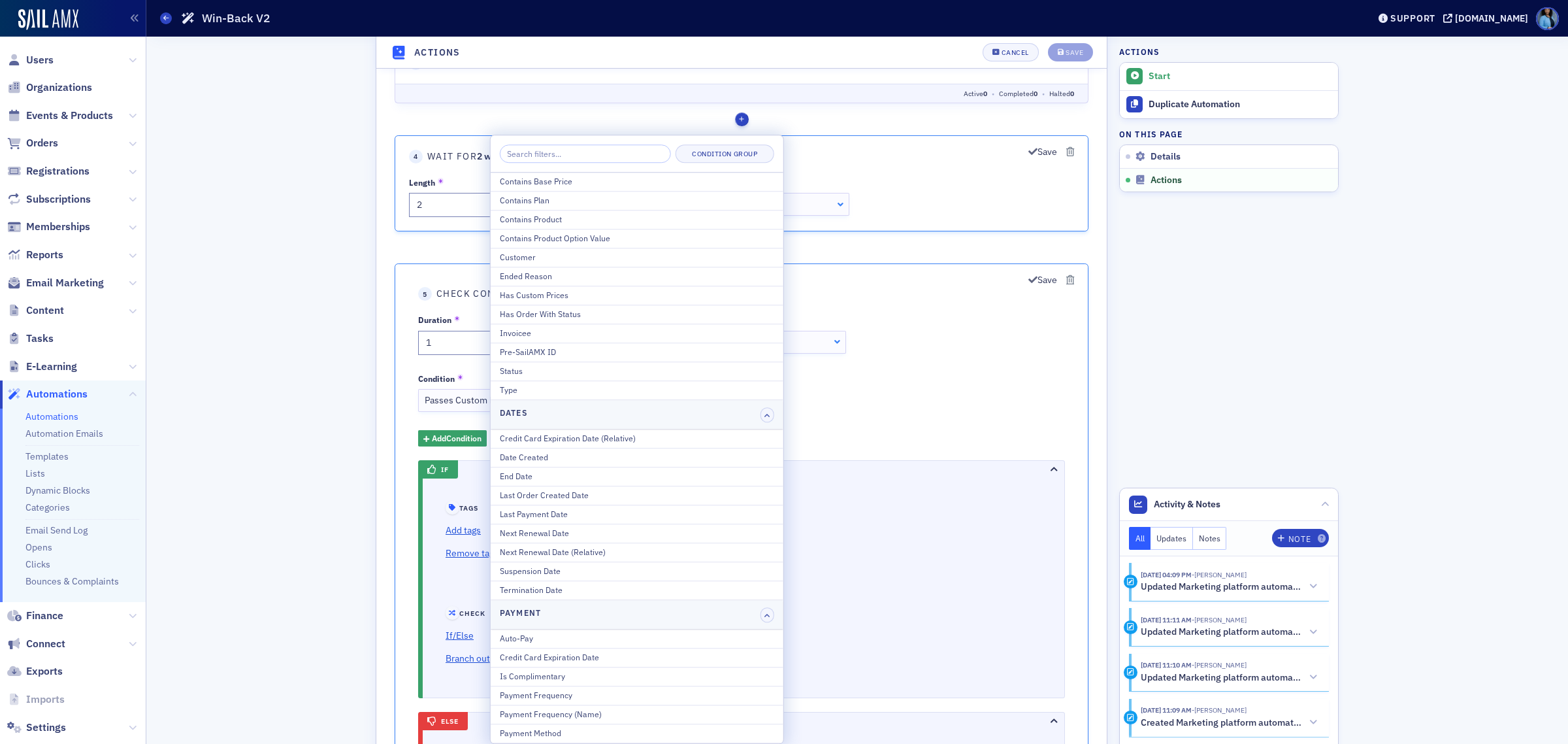
click at [865, 435] on div "Add Condition" at bounding box center [742, 439] width 647 height 16
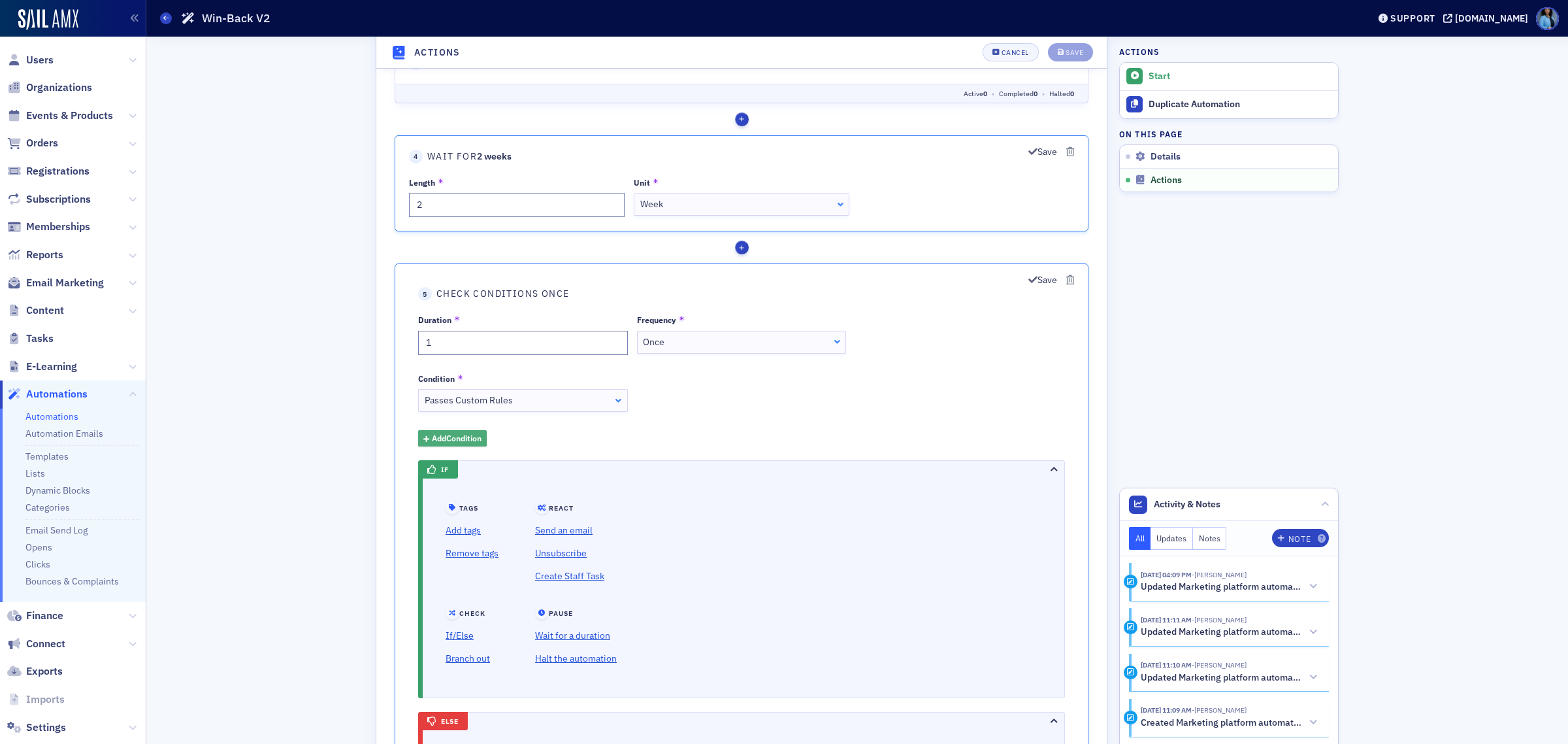
click at [464, 437] on span "Add Condition" at bounding box center [456, 439] width 49 height 11
type input "a"
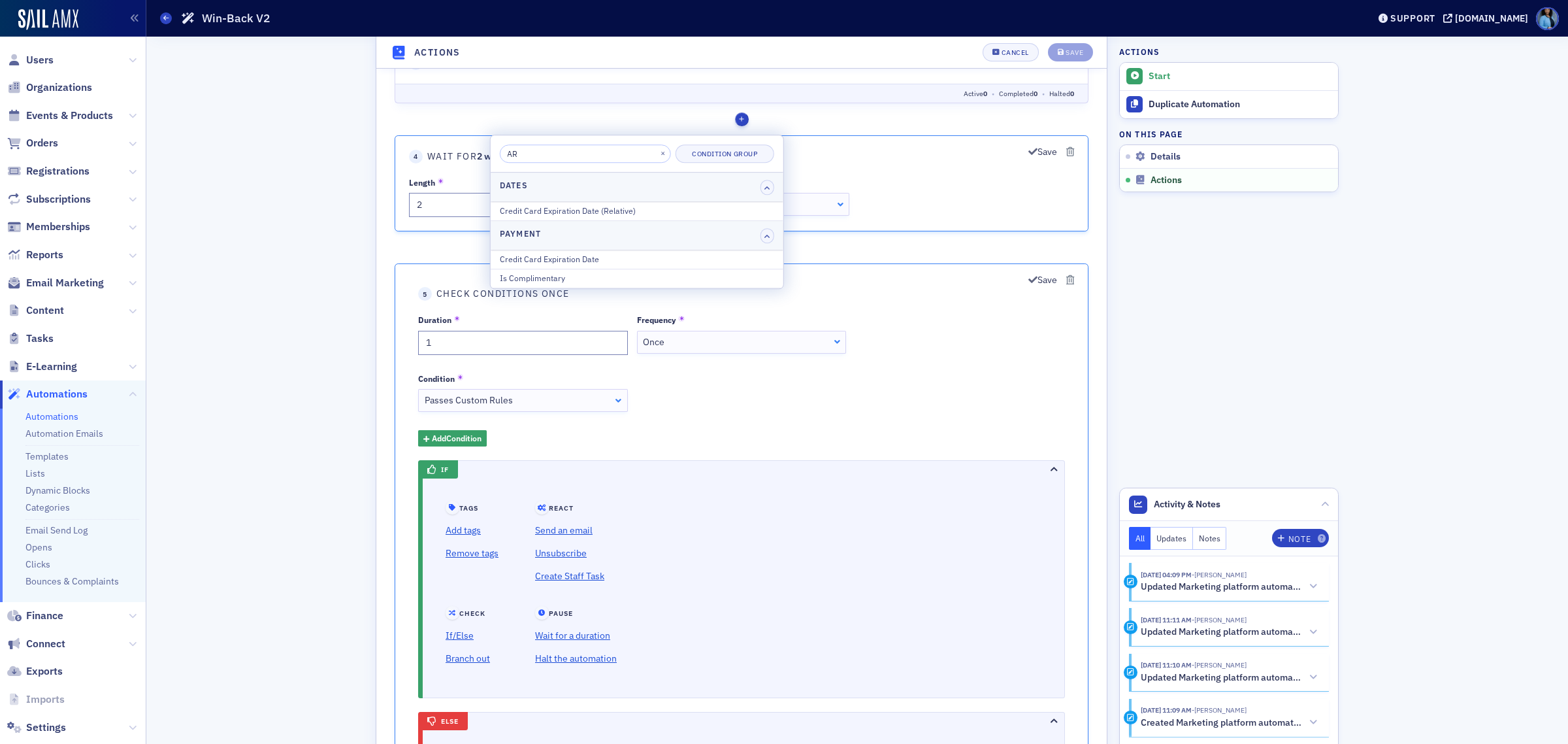
type input "A"
type input "Has ARC"
click at [675, 427] on div "Duration 1 Frequency Once Once Once Minute Hour Day Week Month Condition Passes…" at bounding box center [742, 381] width 647 height 132
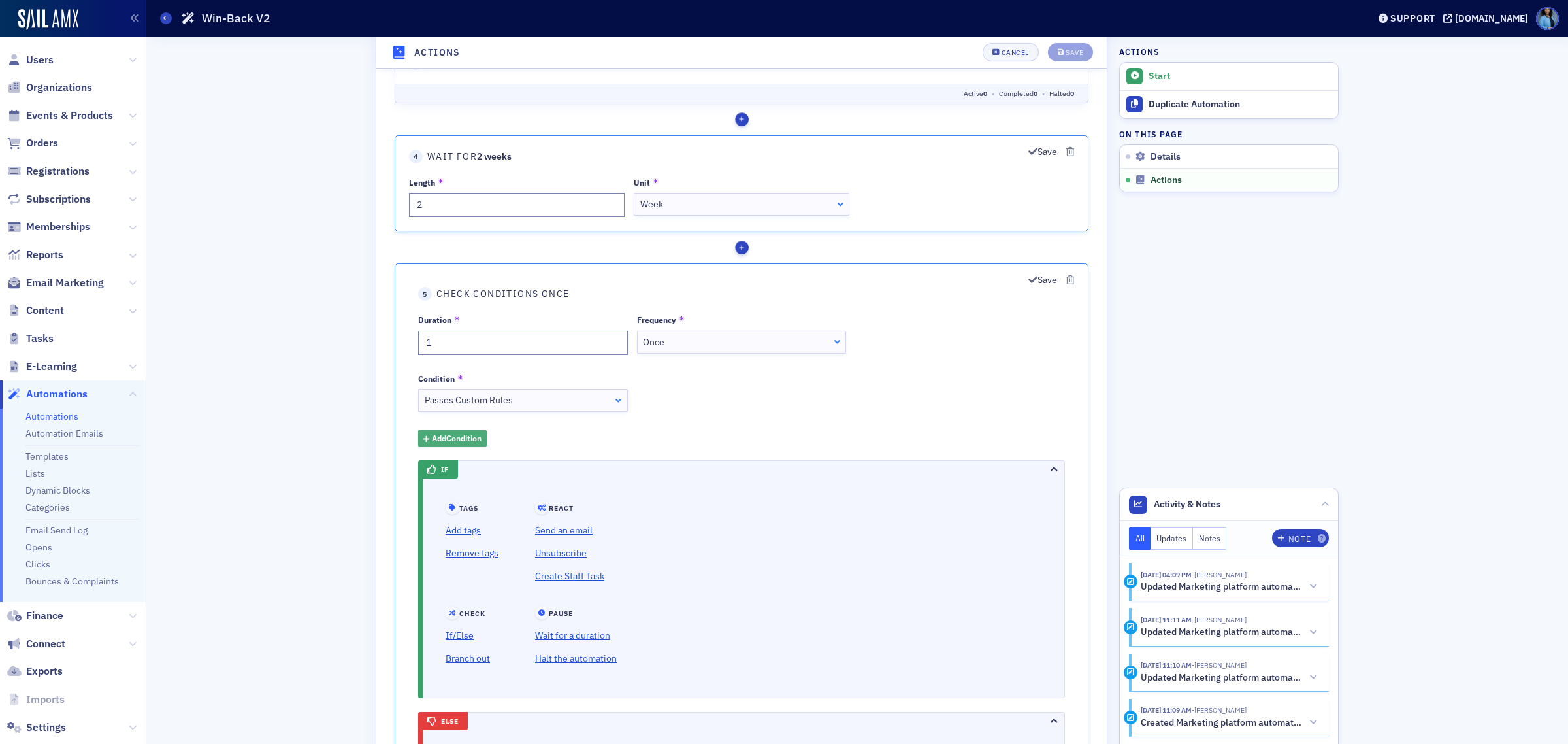
click at [429, 444] on icon "button" at bounding box center [426, 439] width 6 height 9
click at [657, 402] on button "×" at bounding box center [663, 404] width 11 height 11
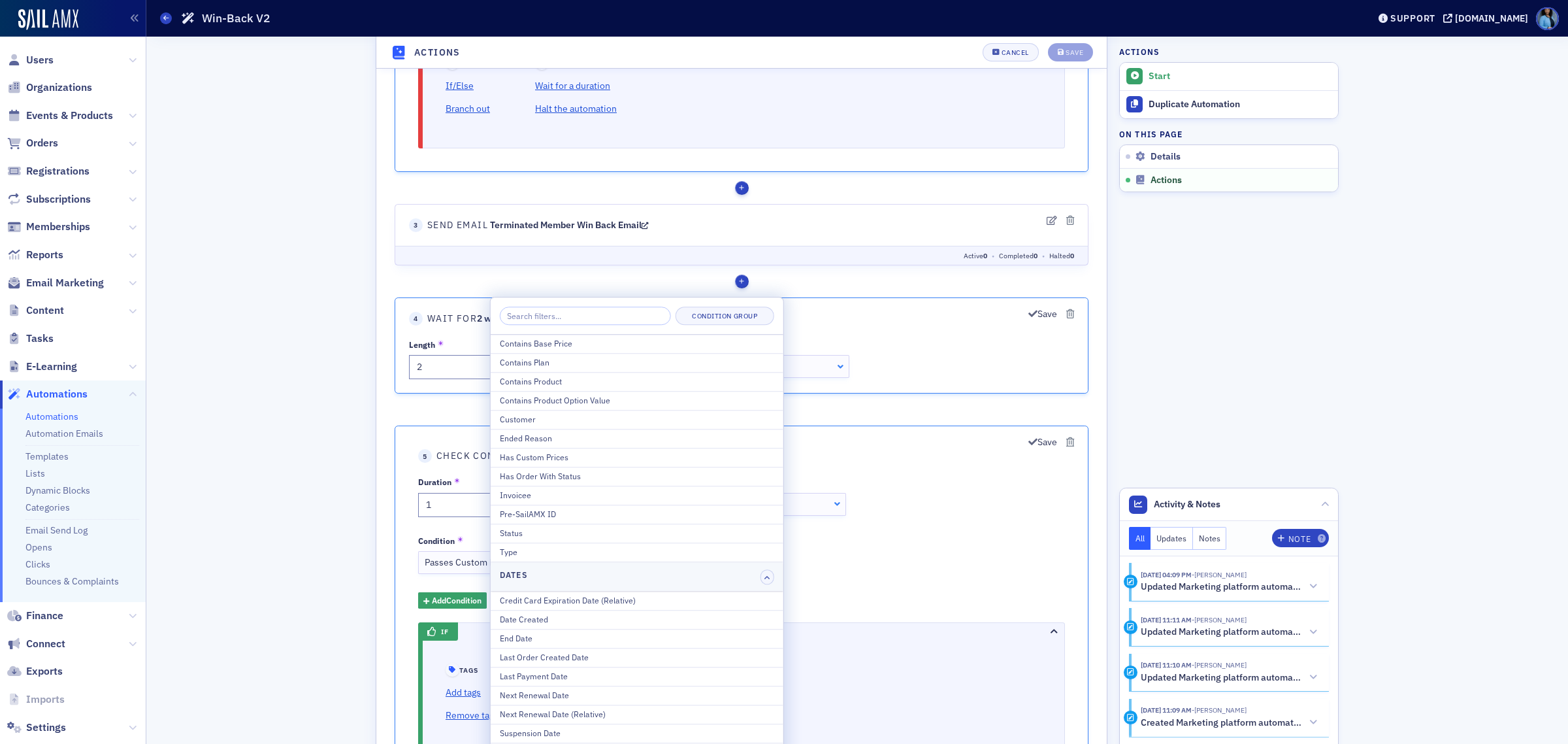
scroll to position [1225, 0]
click at [892, 561] on div "Duration 1 Frequency Once Once Once Minute Hour Day Week Month Condition Passes…" at bounding box center [742, 544] width 647 height 132
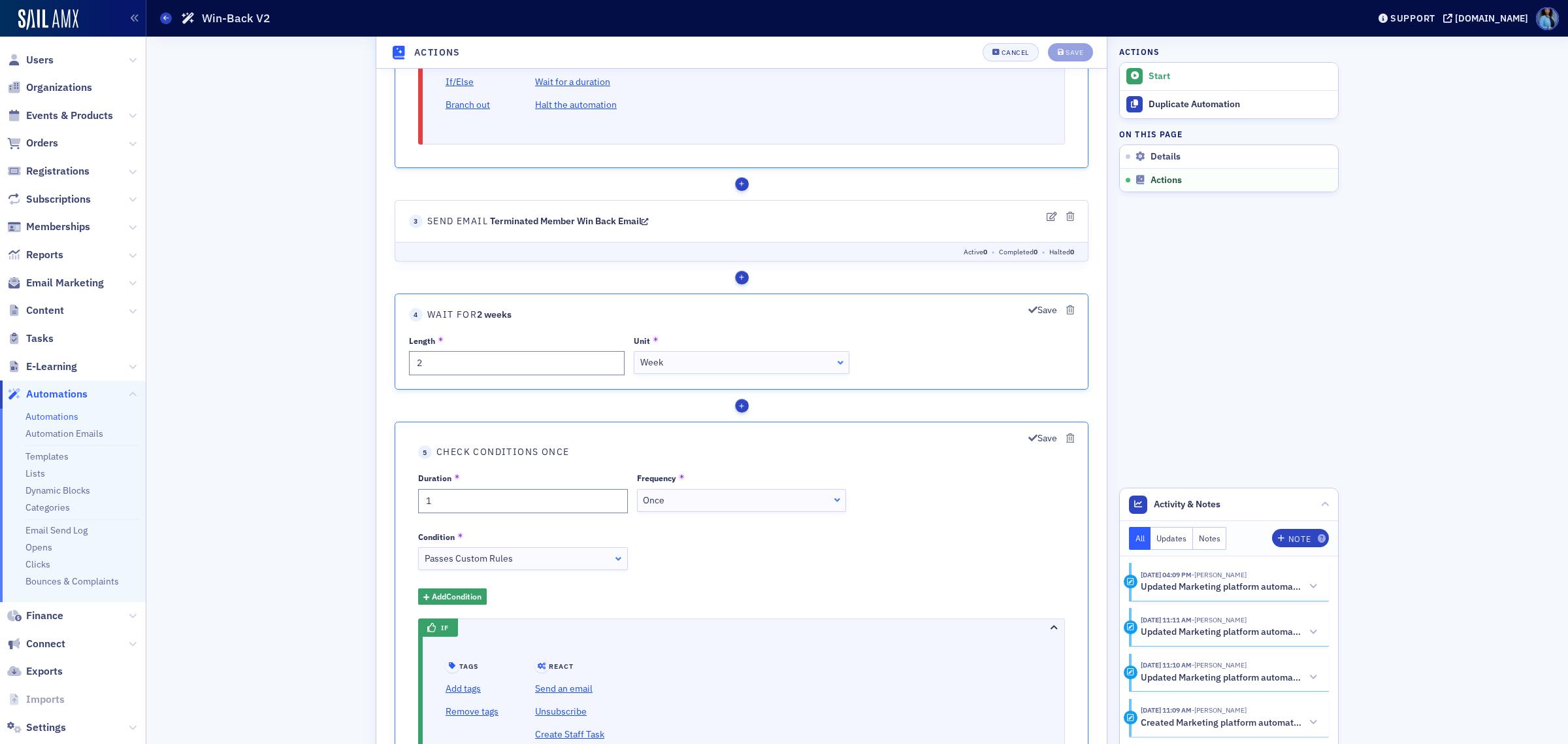
scroll to position [1470, 0]
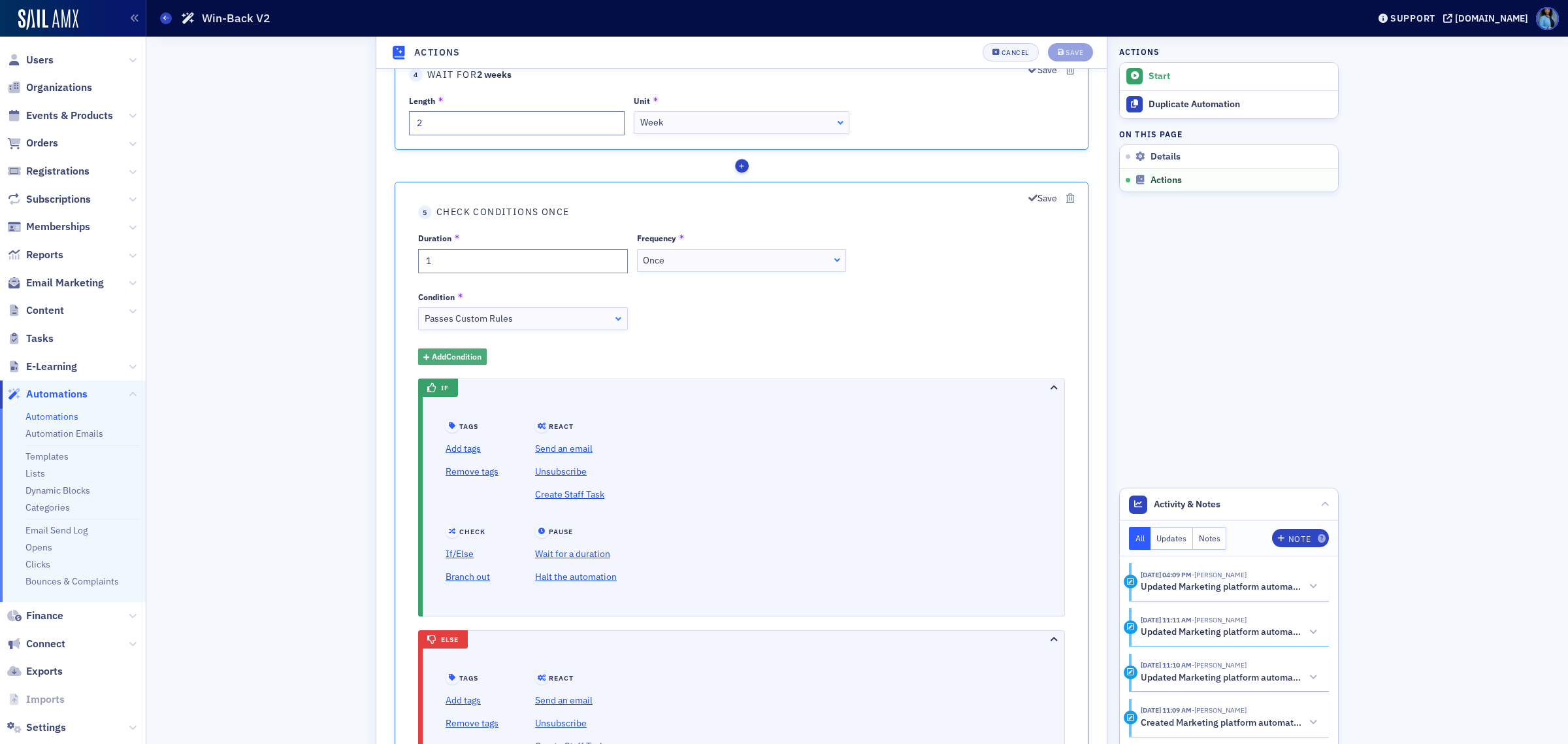
click at [476, 357] on span "Add Condition" at bounding box center [456, 357] width 49 height 11
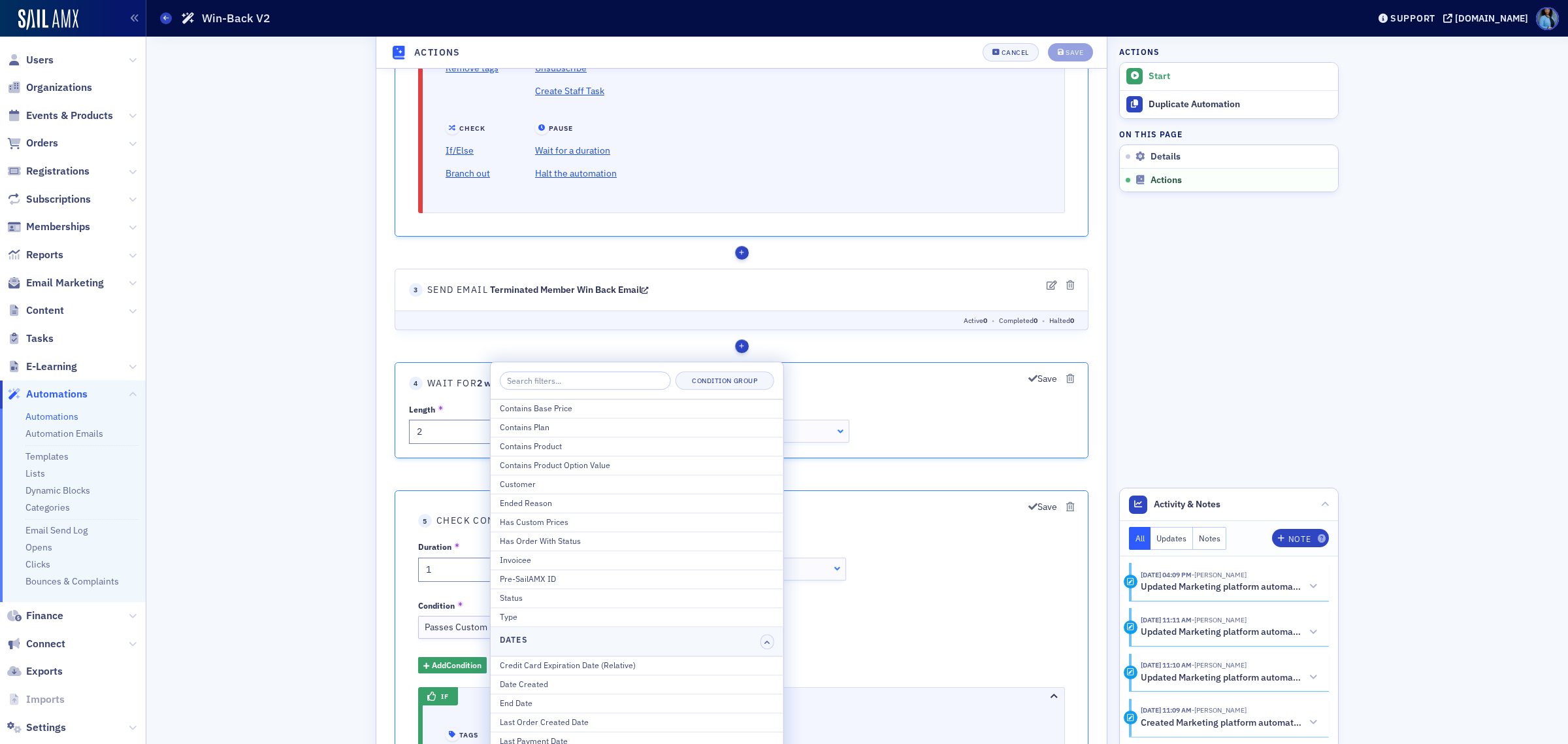
scroll to position [1307, 0]
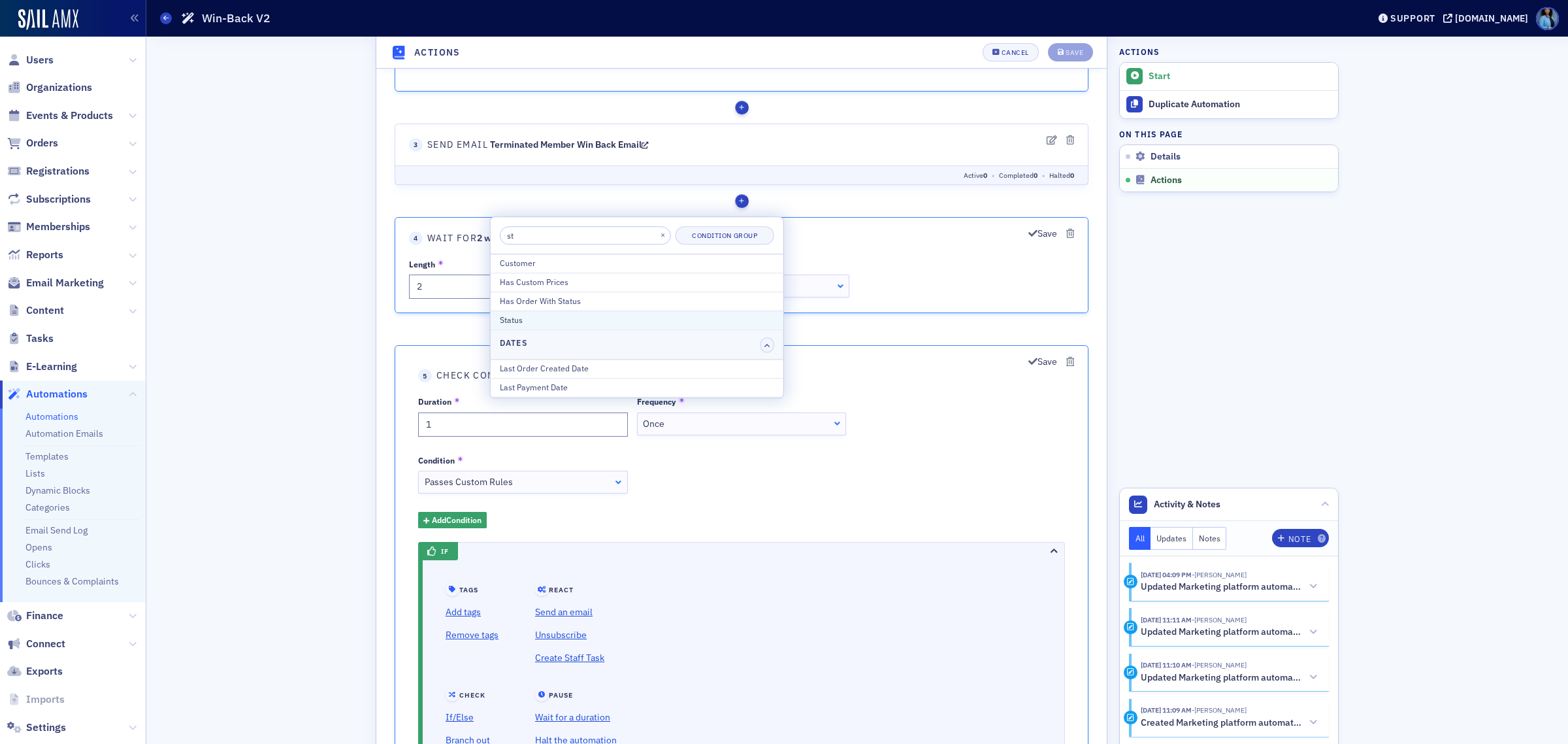
type input "st"
click at [518, 323] on div "Status" at bounding box center [637, 321] width 275 height 11
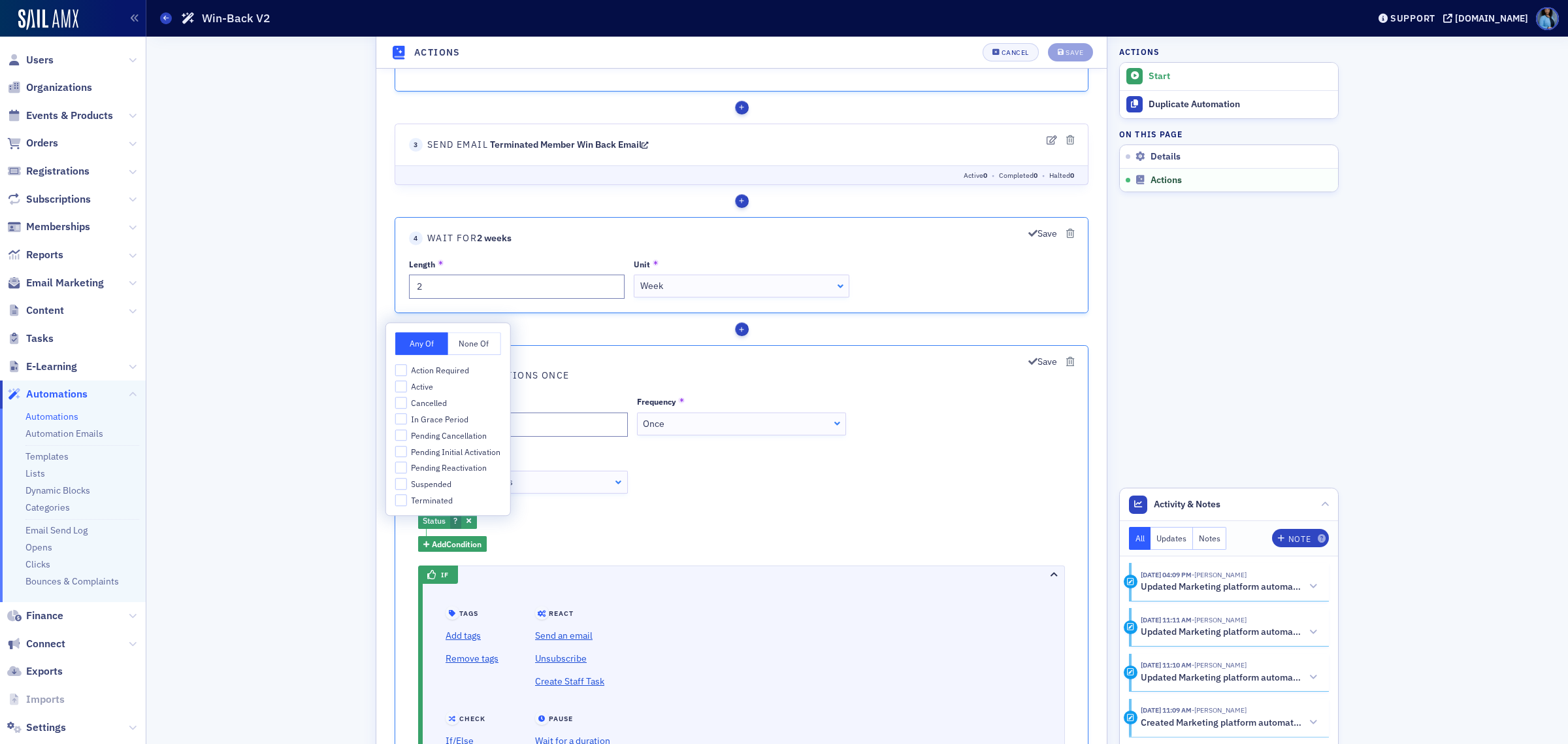
click at [471, 337] on button "None Of" at bounding box center [475, 345] width 53 height 23
click at [397, 501] on input "Terminated" at bounding box center [401, 501] width 11 height 11
checkbox input "true"
click at [599, 532] on div "Status None Of : Terminated Add Condition" at bounding box center [742, 532] width 647 height 40
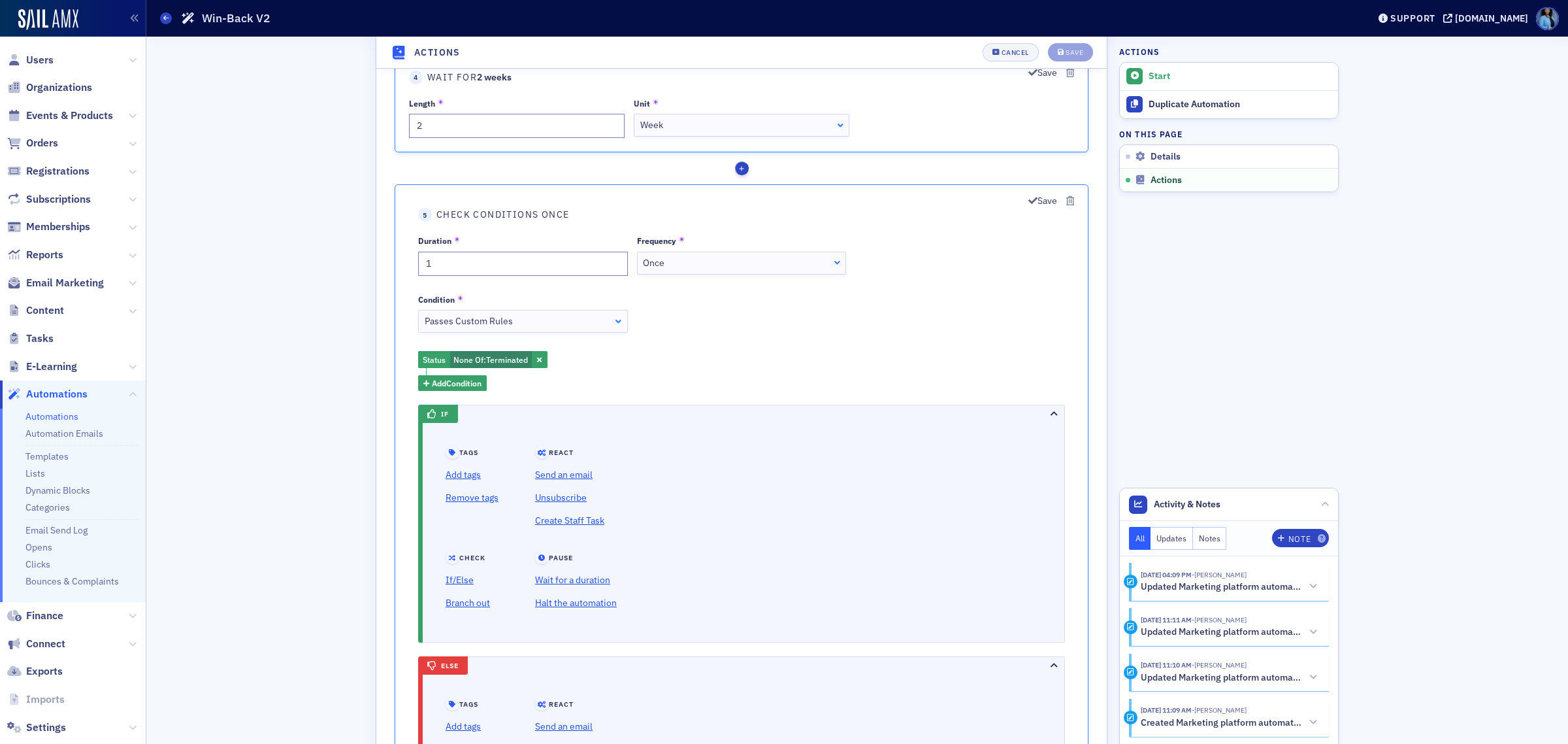
scroll to position [1470, 0]
click at [583, 604] on link "Halt the automation" at bounding box center [576, 601] width 82 height 23
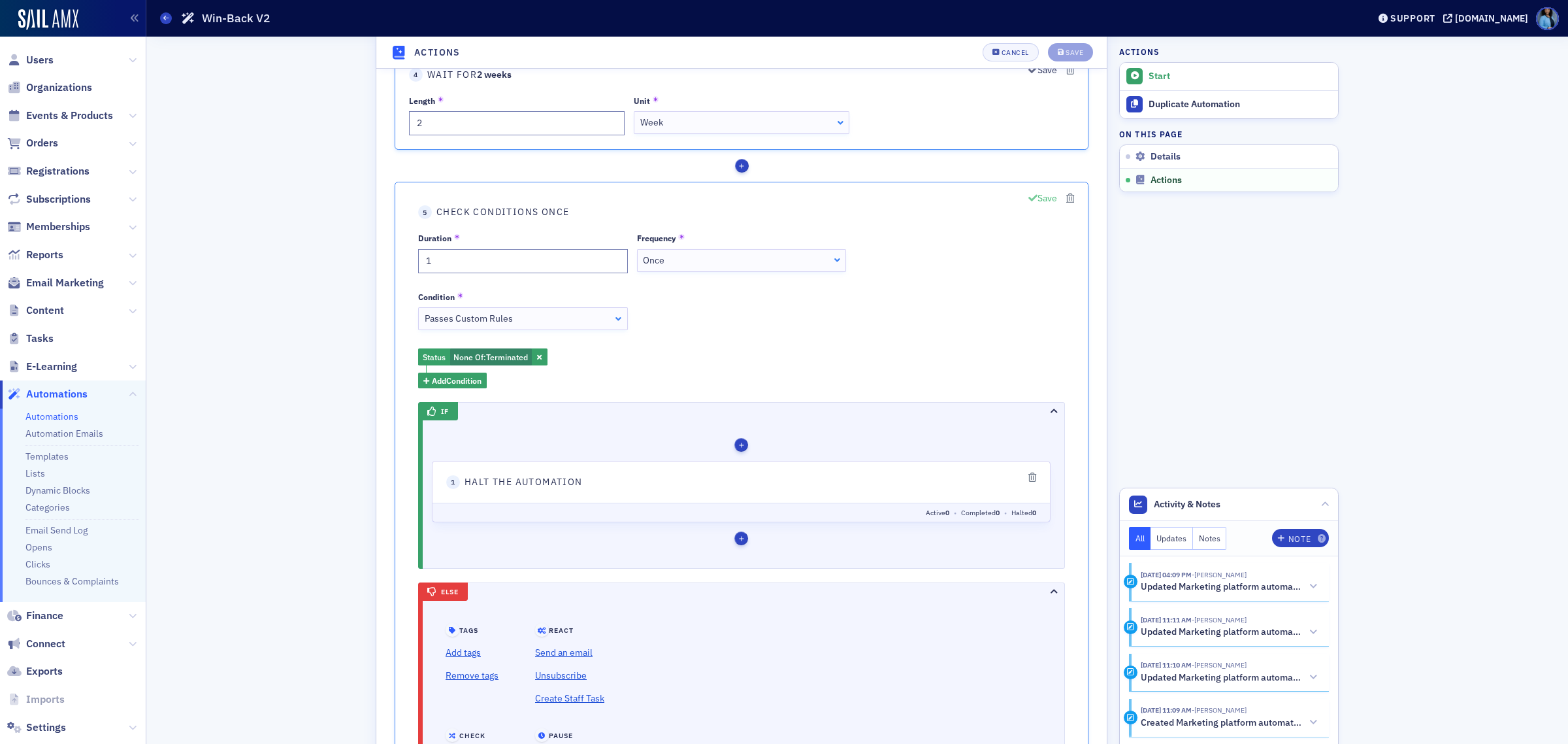
click at [1039, 197] on button "Save" at bounding box center [1043, 199] width 29 height 14
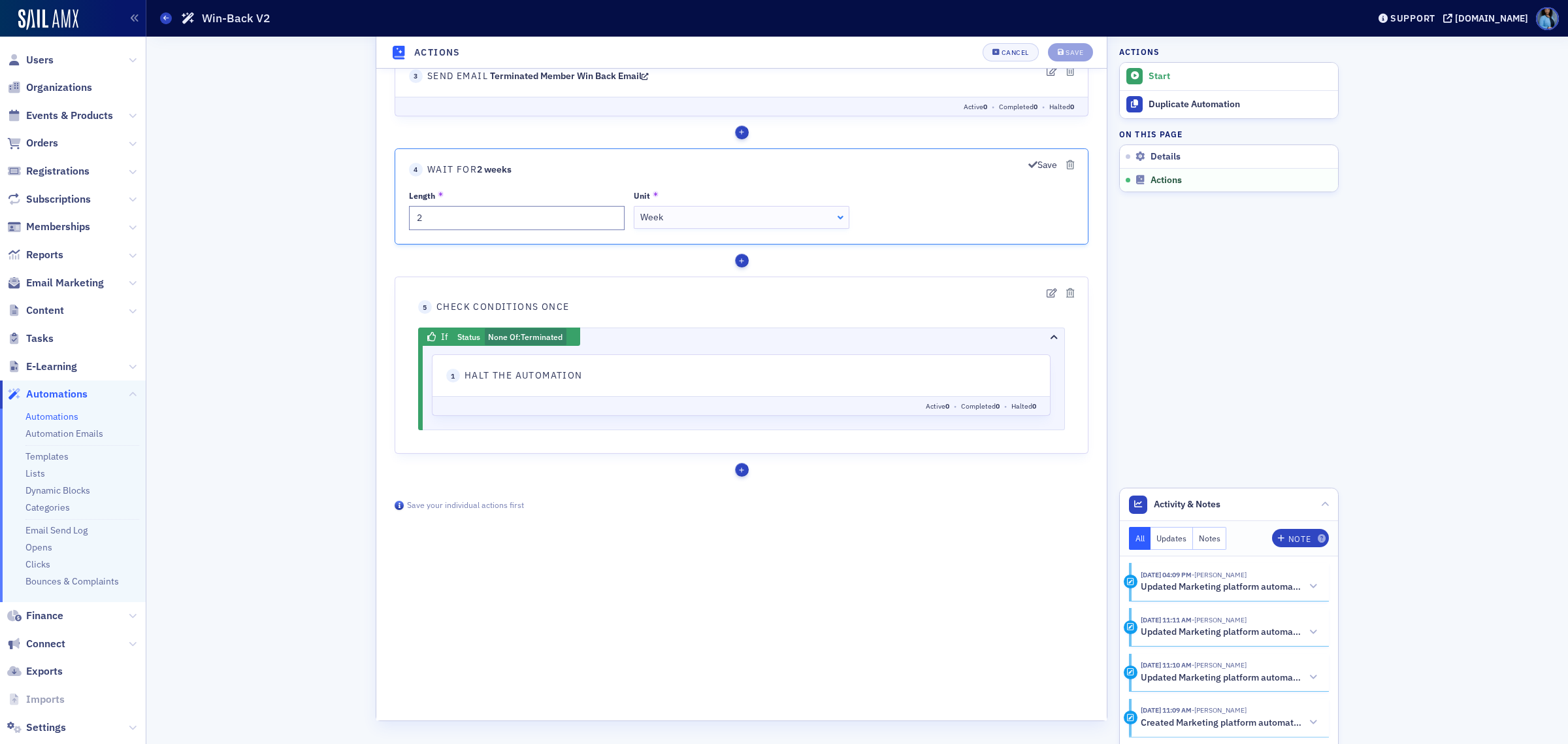
scroll to position [1377, 0]
click at [740, 476] on div "button" at bounding box center [742, 470] width 14 height 14
click at [873, 532] on link "Send an email" at bounding box center [888, 527] width 91 height 21
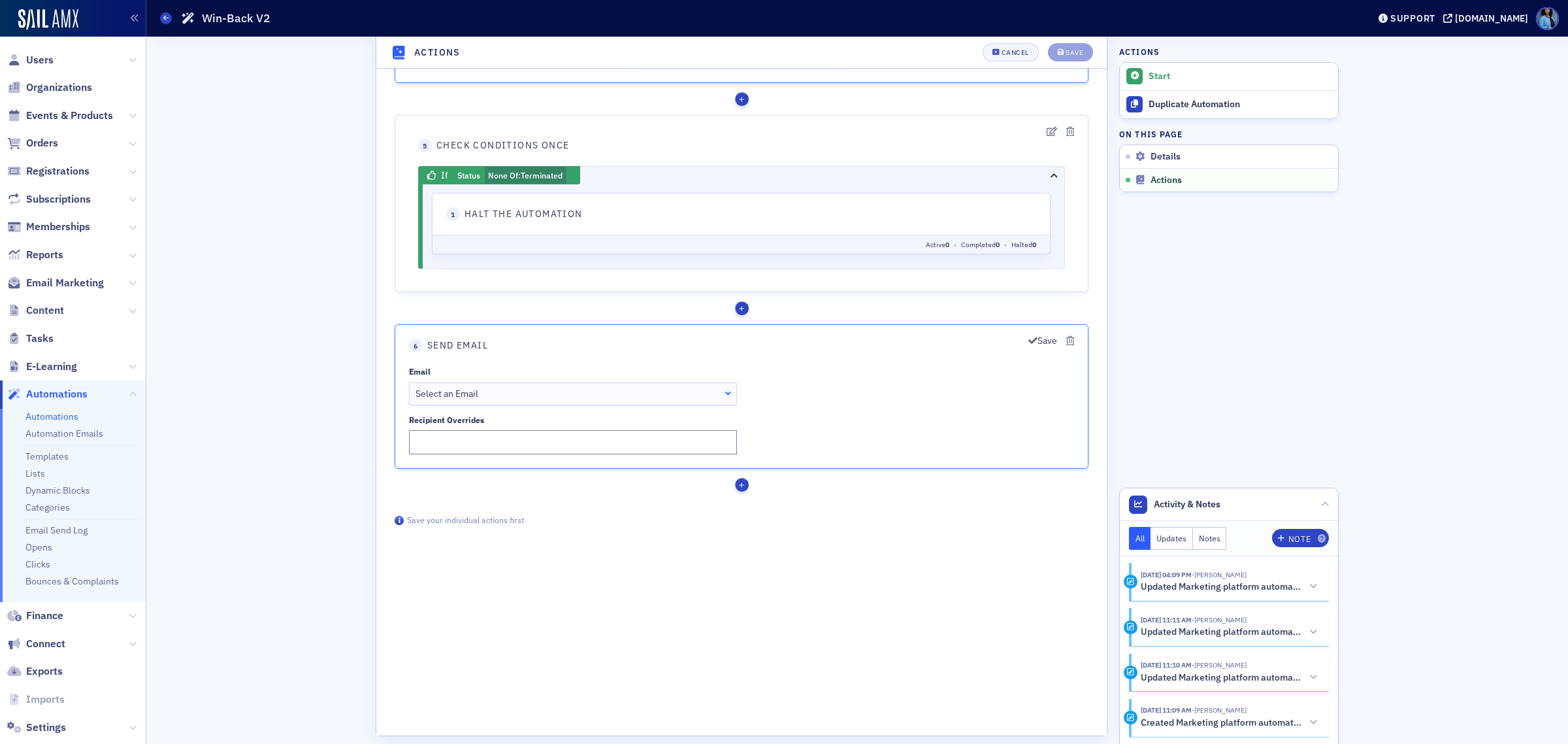
scroll to position [1540, 0]
click at [730, 391] on div "Select an Email" at bounding box center [573, 391] width 315 height 14
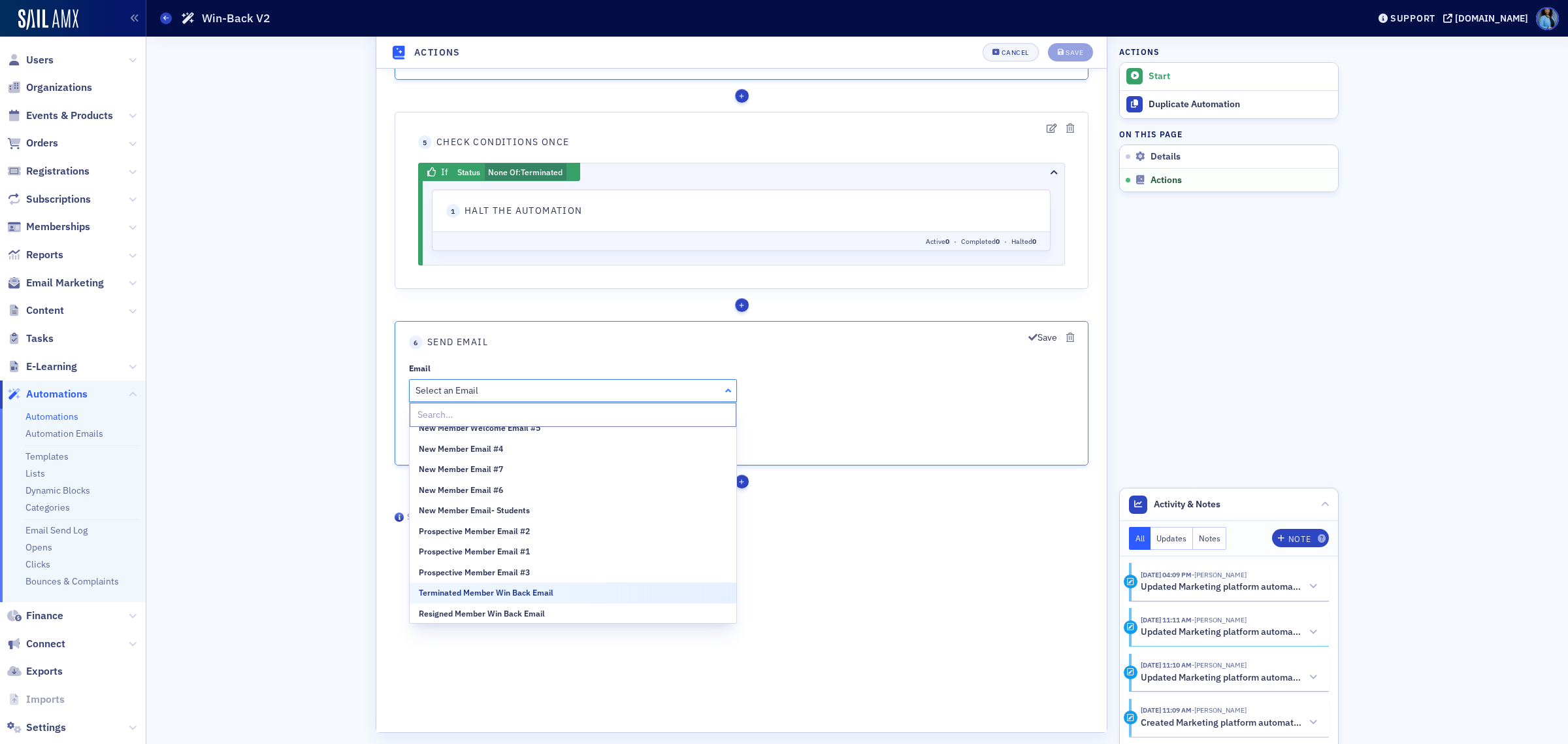
scroll to position [0, 0]
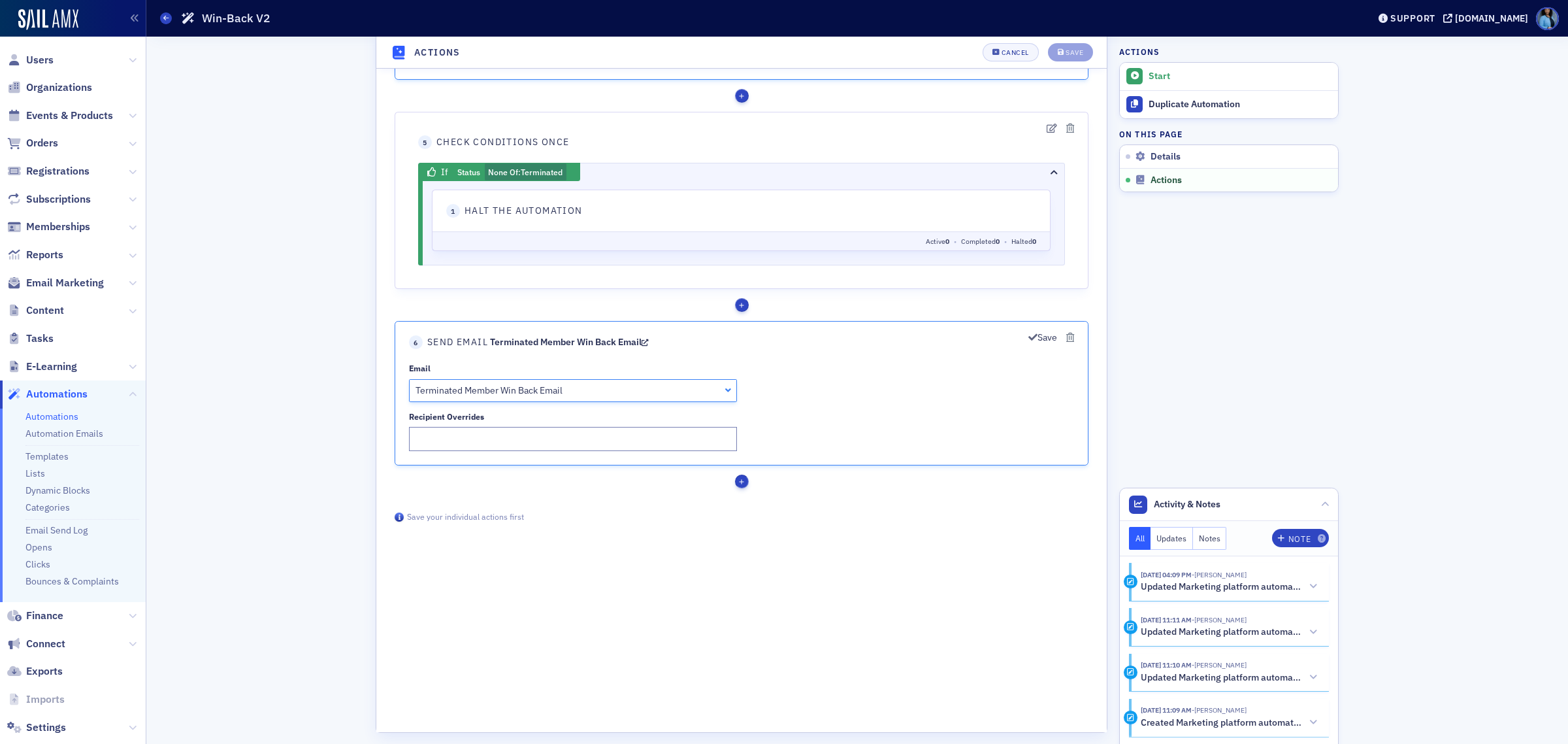
click at [743, 489] on div "button" at bounding box center [742, 481] width 14 height 14
click at [860, 636] on link "Wait for a duration" at bounding box center [888, 637] width 91 height 21
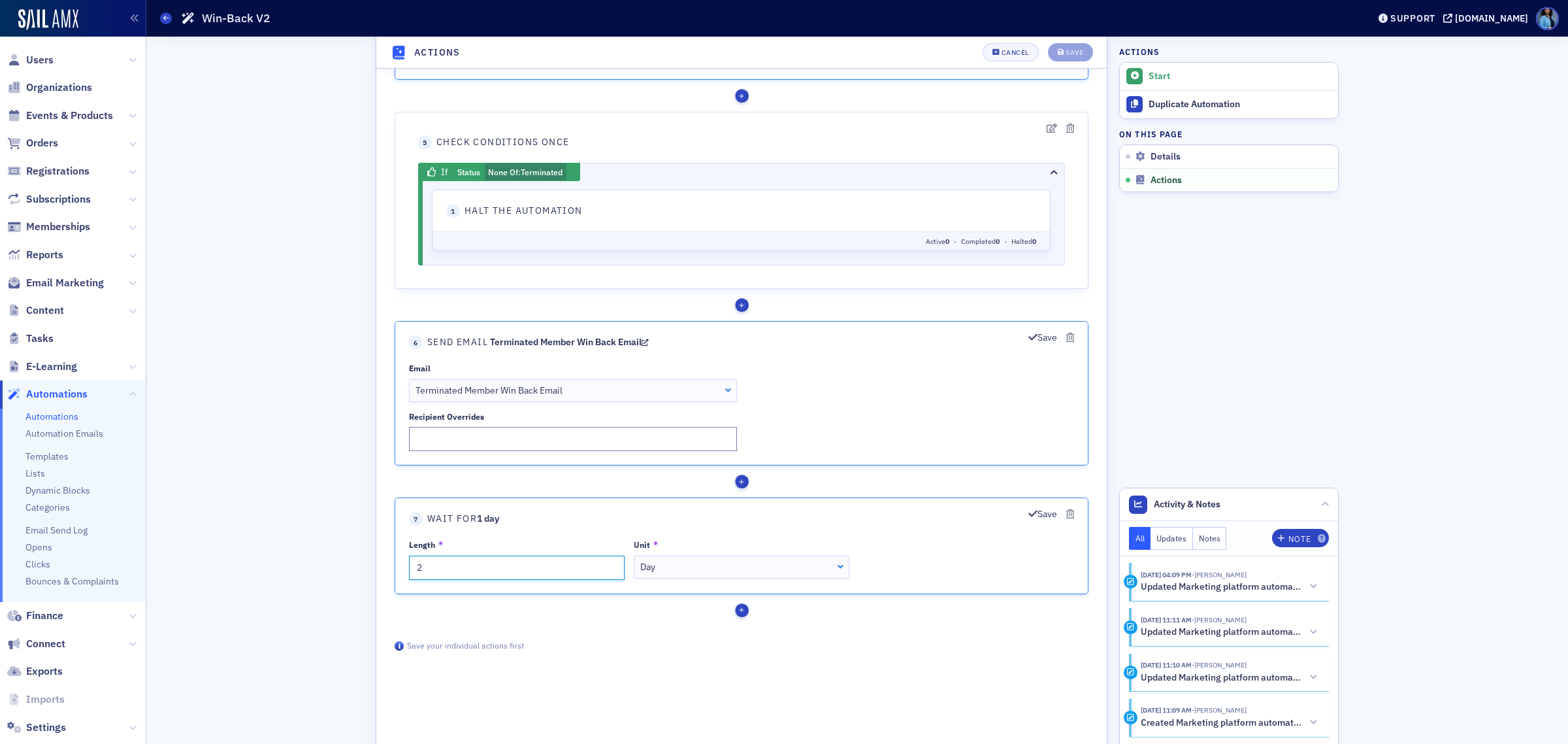
type input "2"
click at [611, 568] on input "2" at bounding box center [516, 568] width 215 height 24
click at [750, 574] on div "Day" at bounding box center [742, 567] width 203 height 14
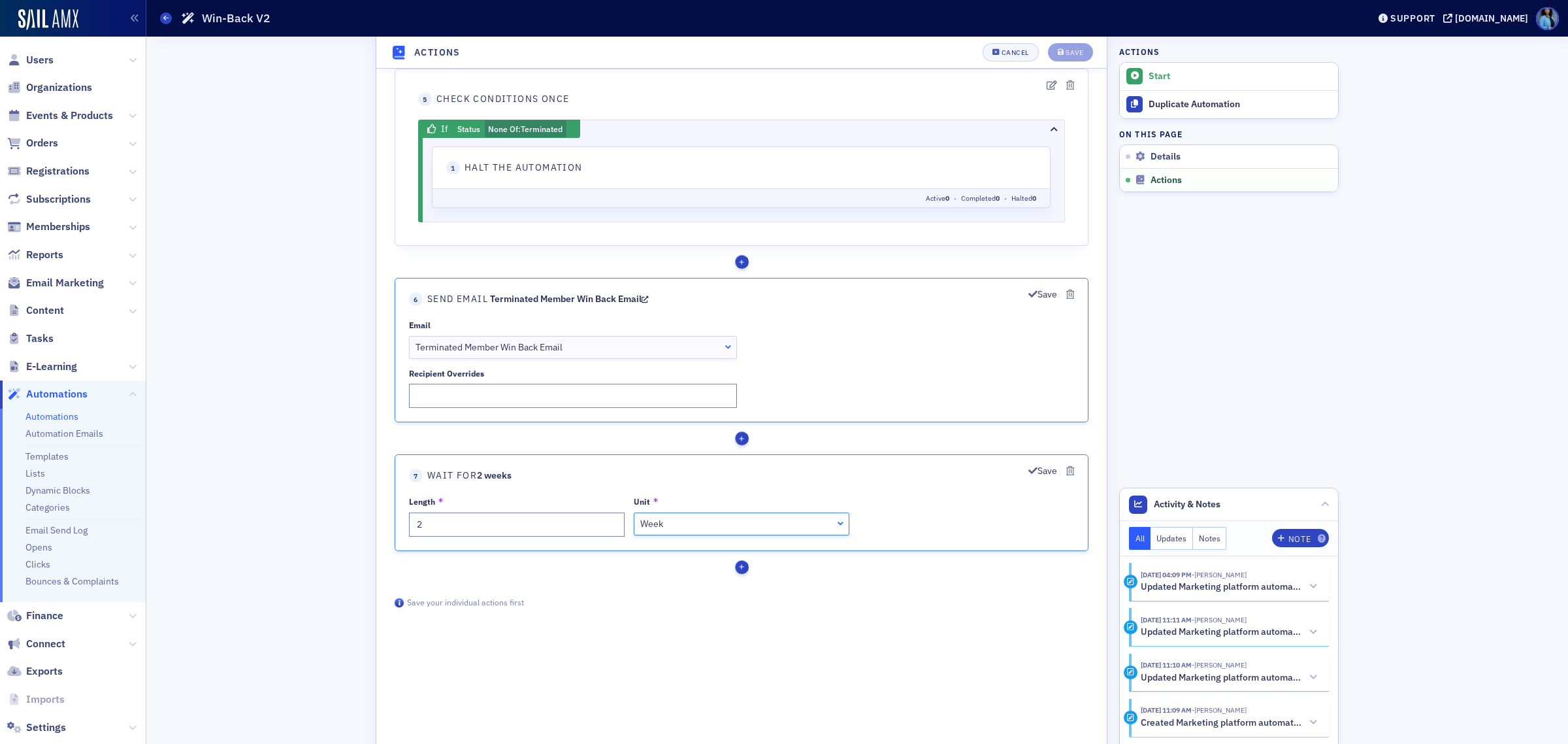
scroll to position [1622, 0]
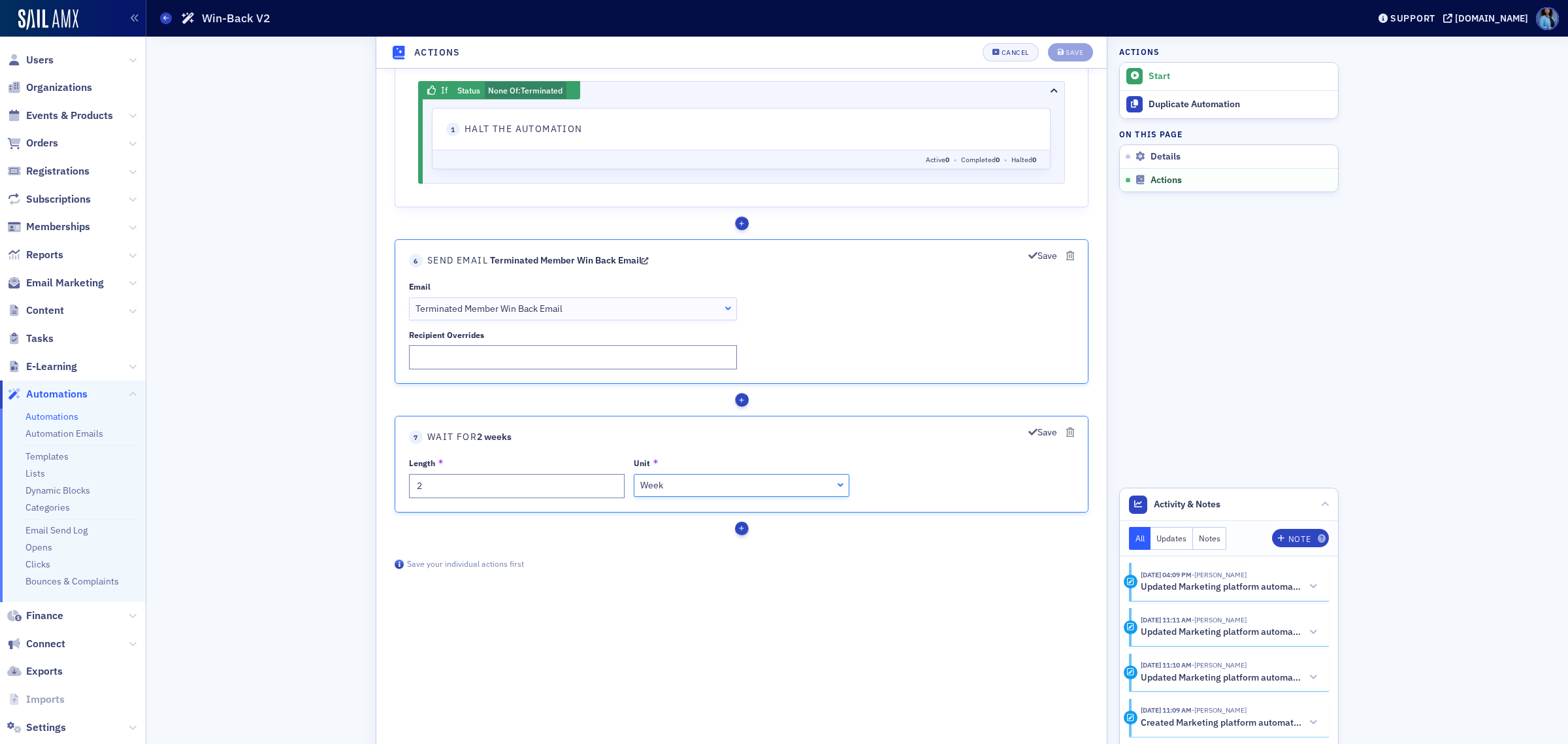
click at [740, 536] on div "button" at bounding box center [742, 529] width 14 height 14
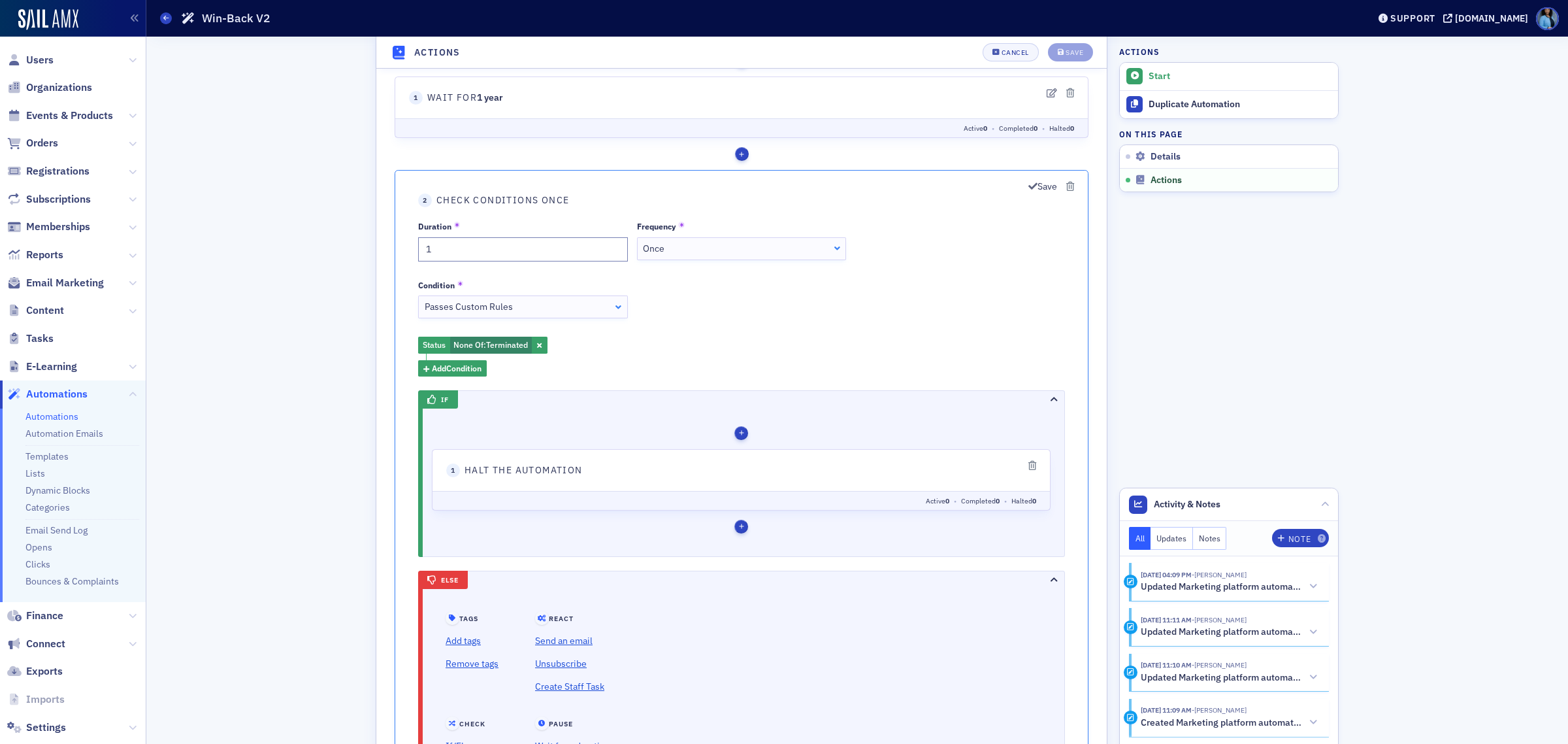
scroll to position [560, 0]
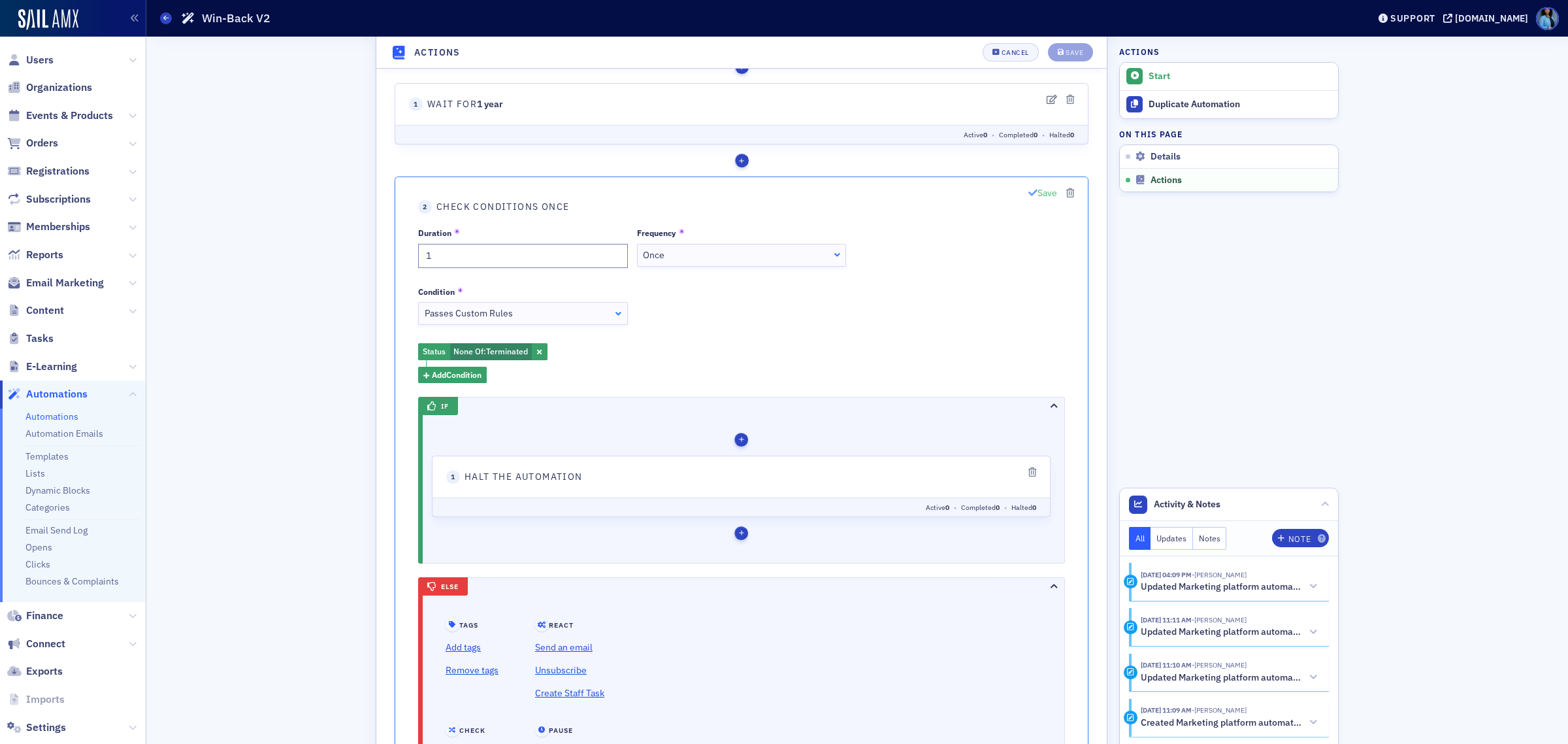
click at [1031, 194] on icon "button" at bounding box center [1033, 192] width 9 height 9
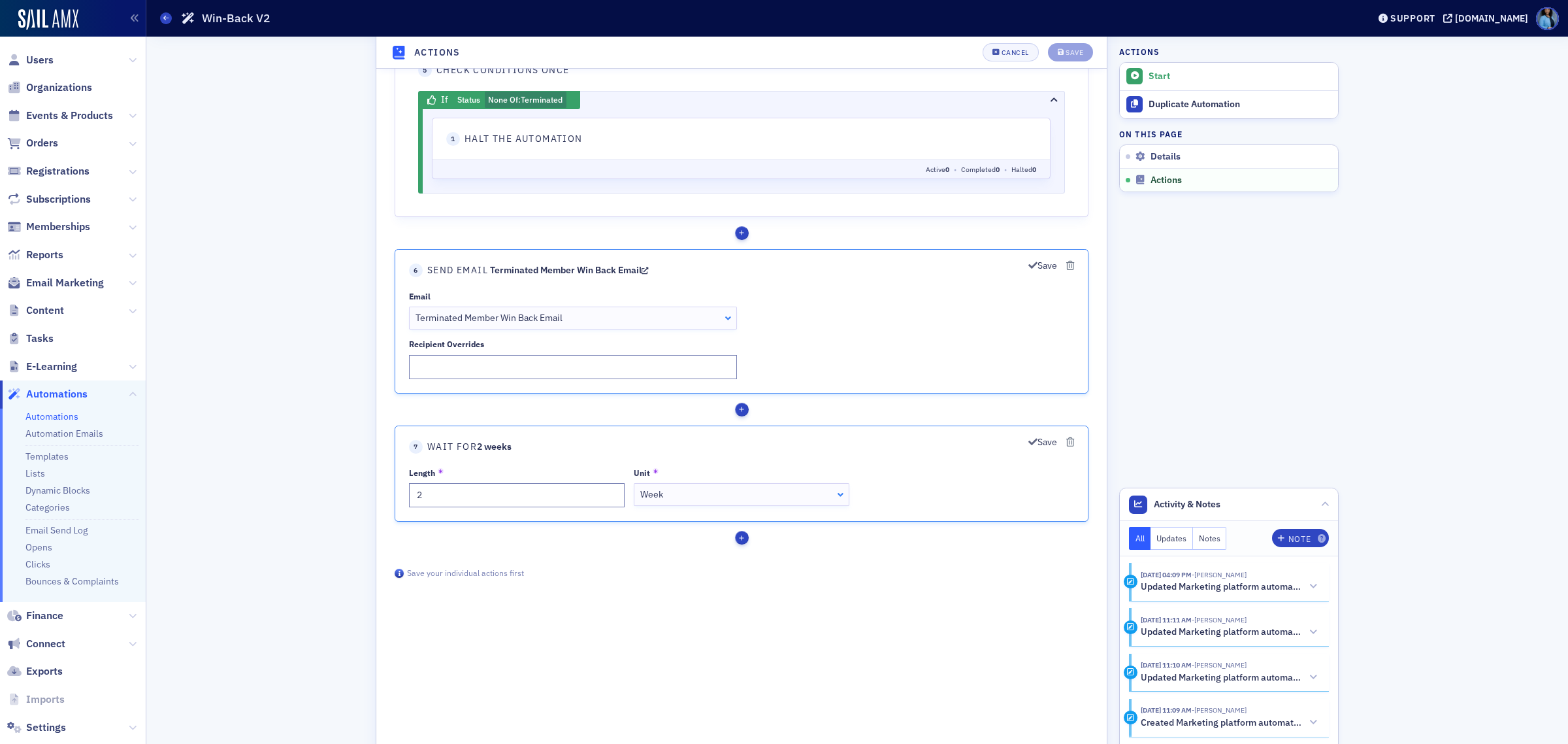
scroll to position [1132, 0]
click at [1033, 266] on icon "button" at bounding box center [1033, 262] width 9 height 9
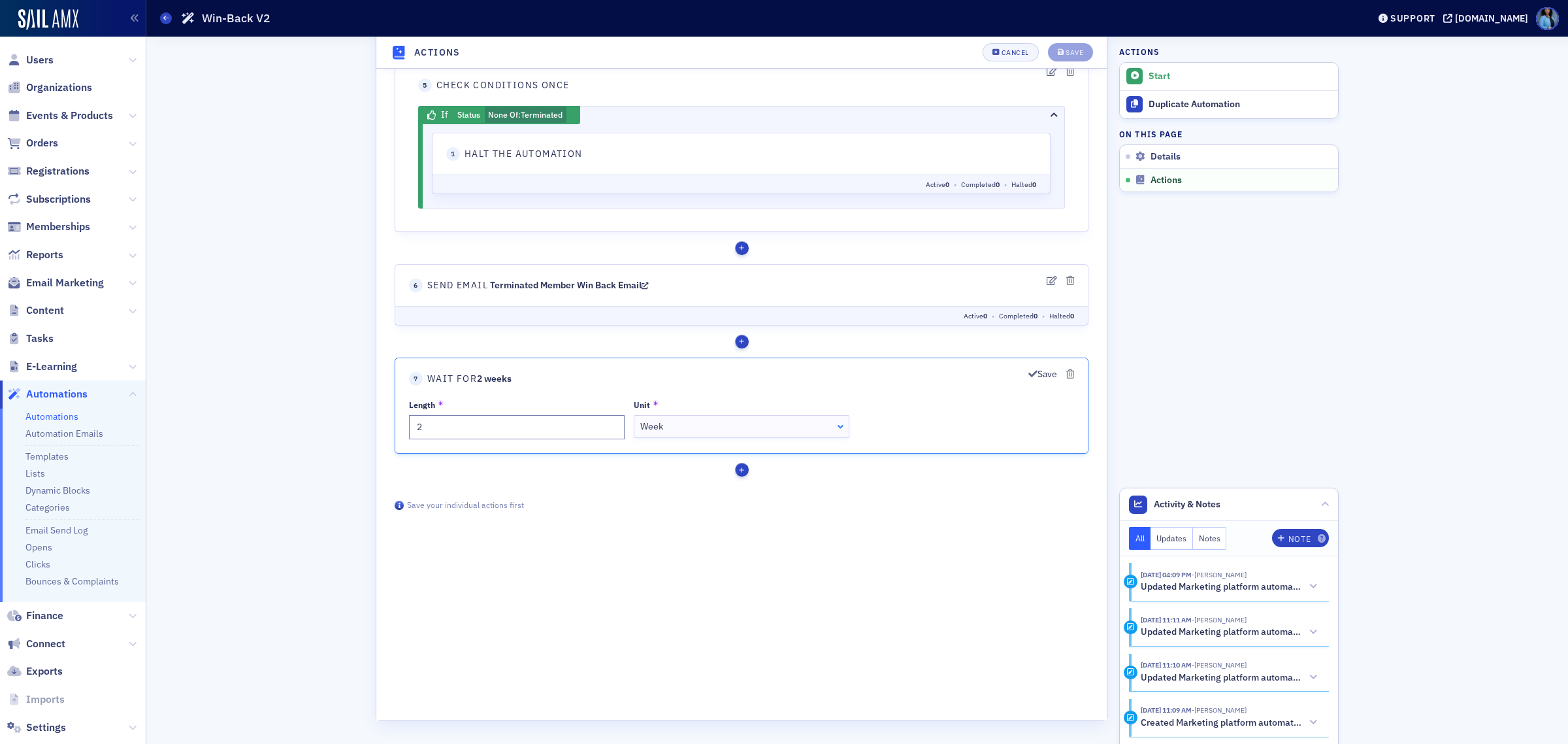
scroll to position [1115, 0]
click at [1030, 382] on button "Save" at bounding box center [1043, 374] width 29 height 14
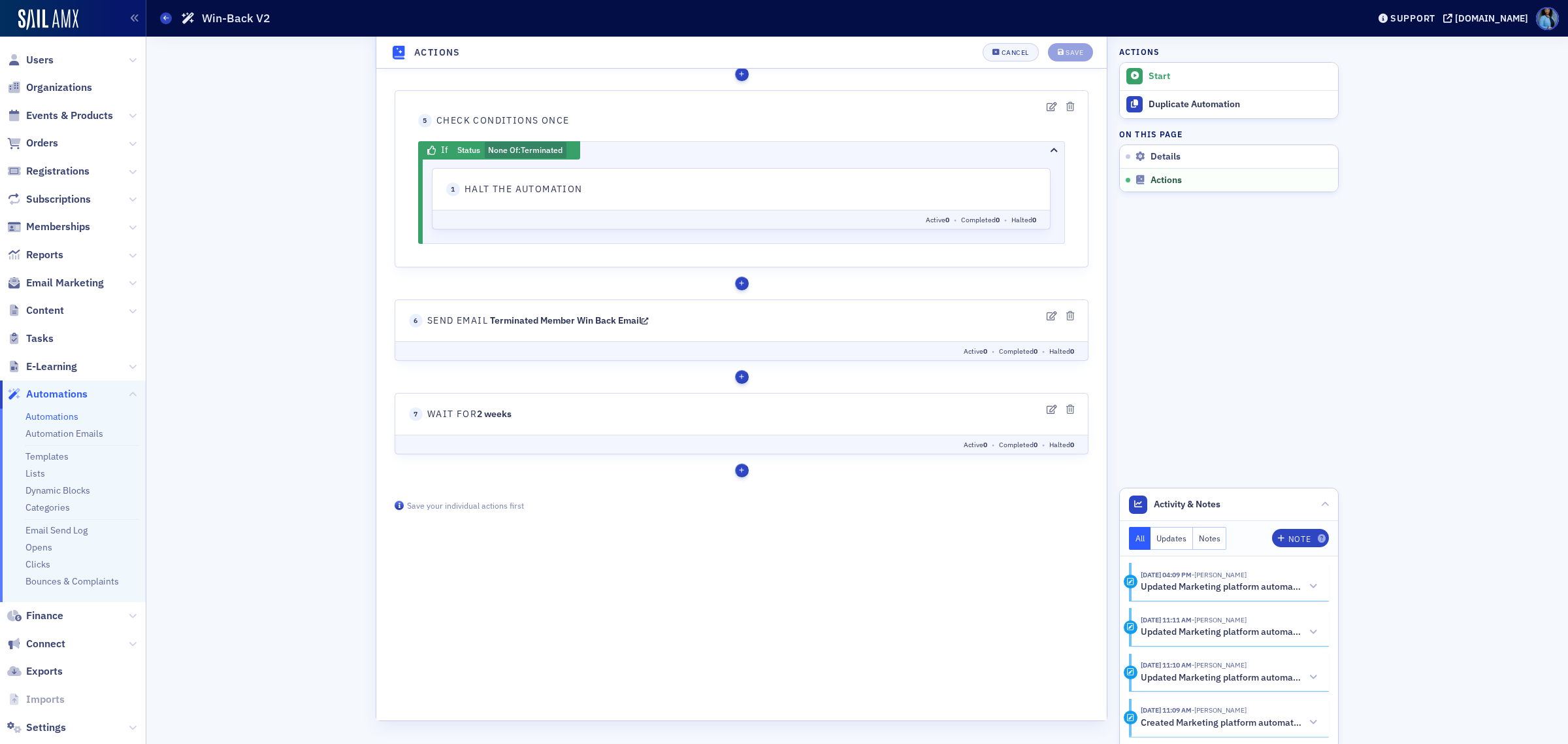
scroll to position [1079, 0]
click at [1047, 109] on icon "button" at bounding box center [1052, 107] width 11 height 9
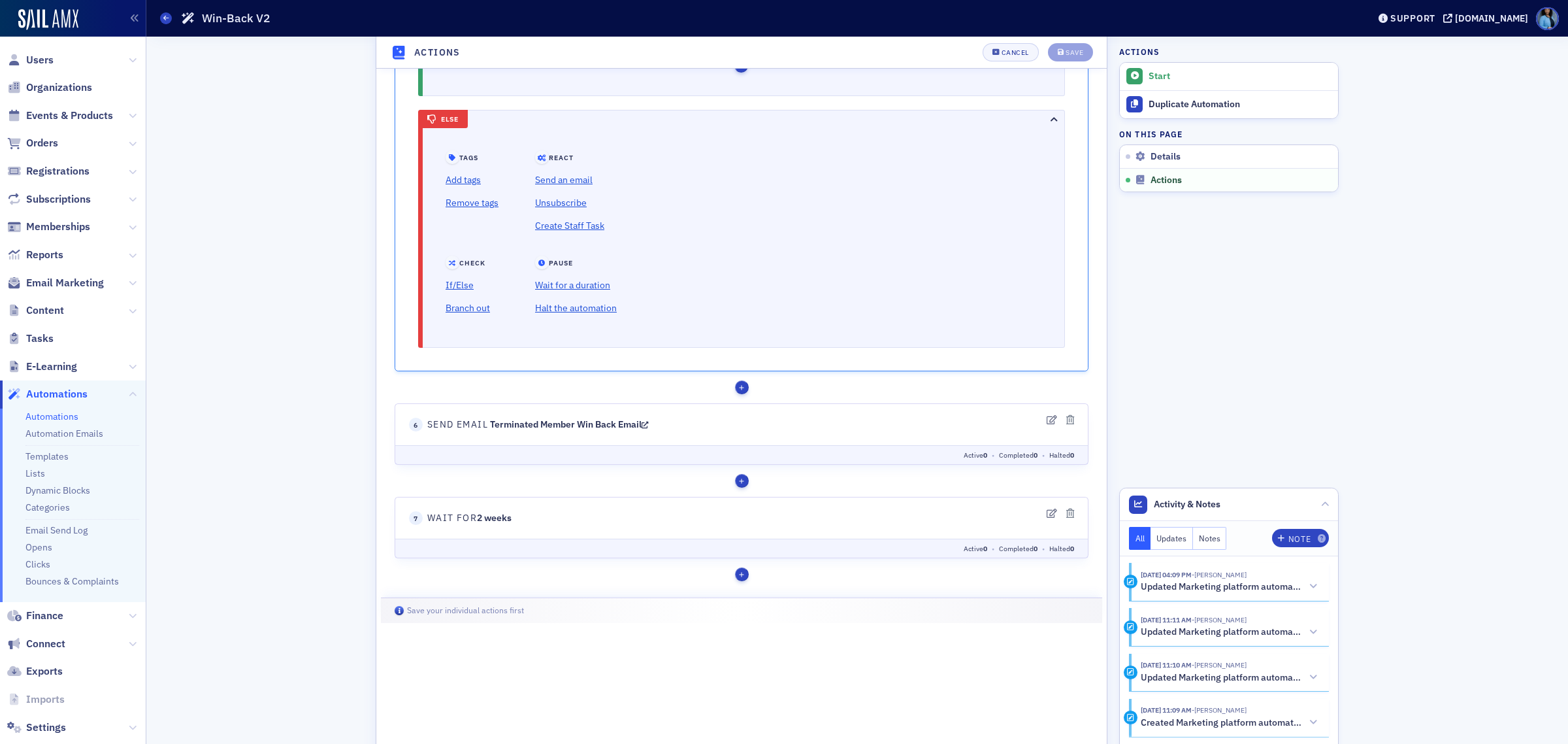
scroll to position [1565, 0]
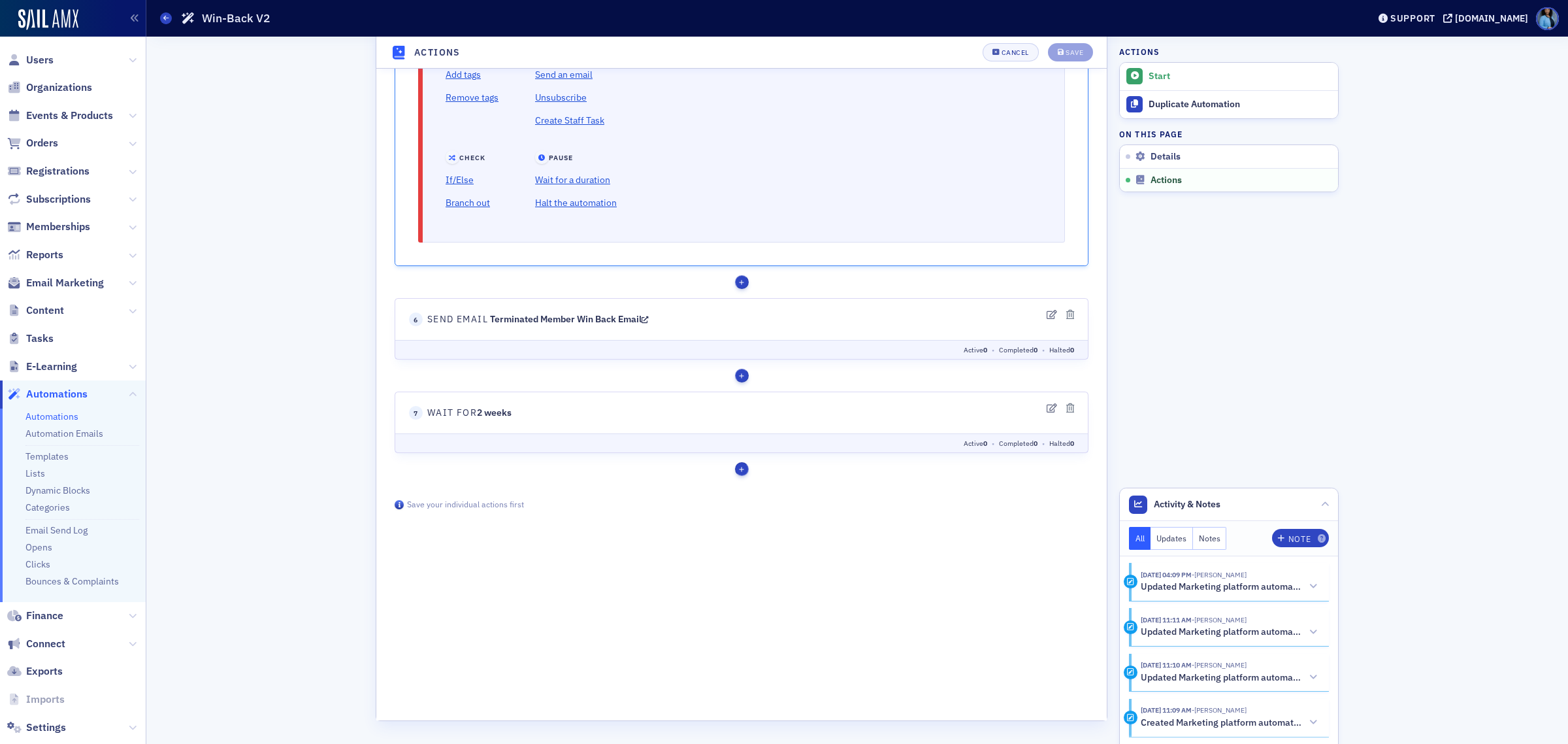
click at [743, 476] on div "button" at bounding box center [742, 469] width 14 height 14
click at [767, 632] on link "If/Else" at bounding box center [773, 625] width 65 height 21
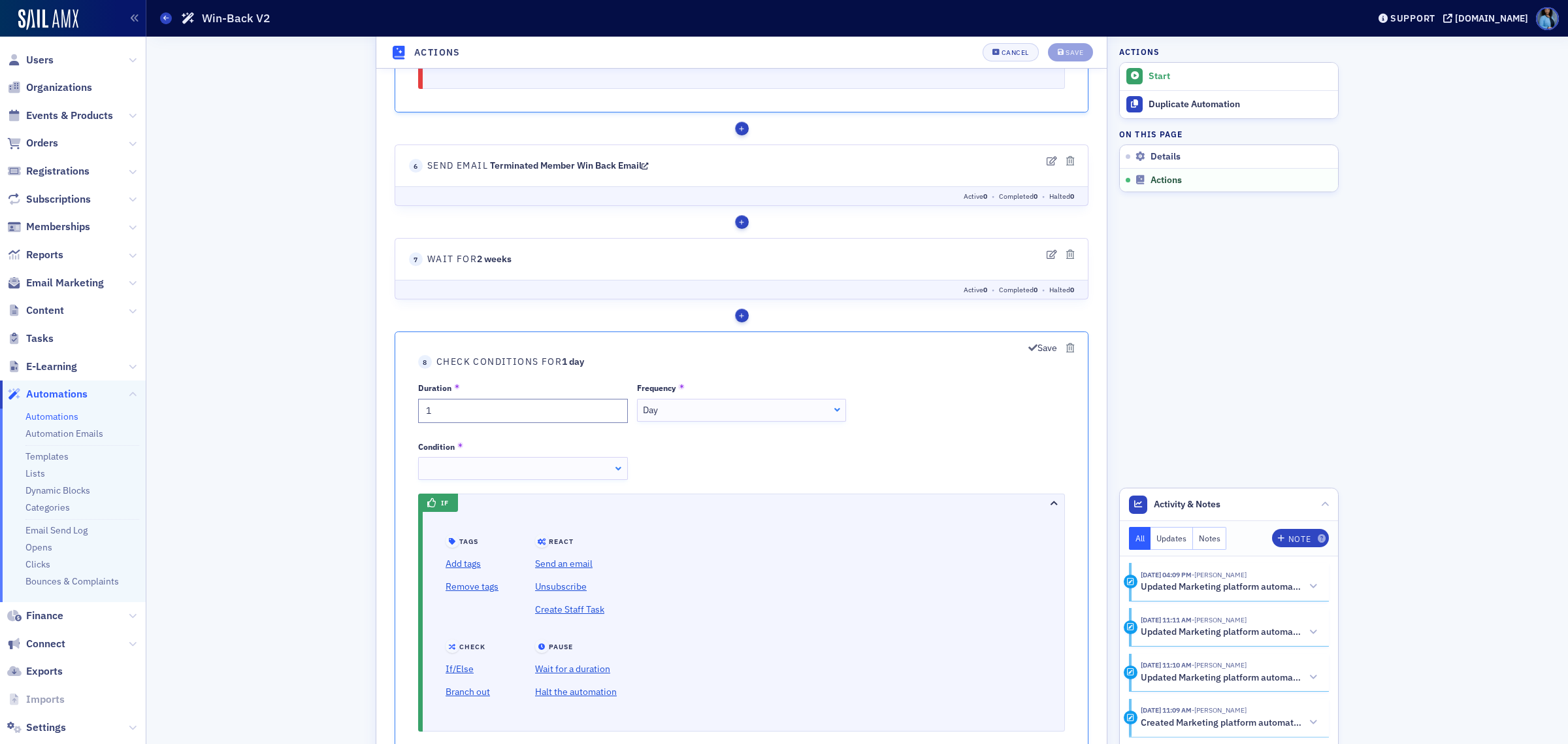
scroll to position [1728, 0]
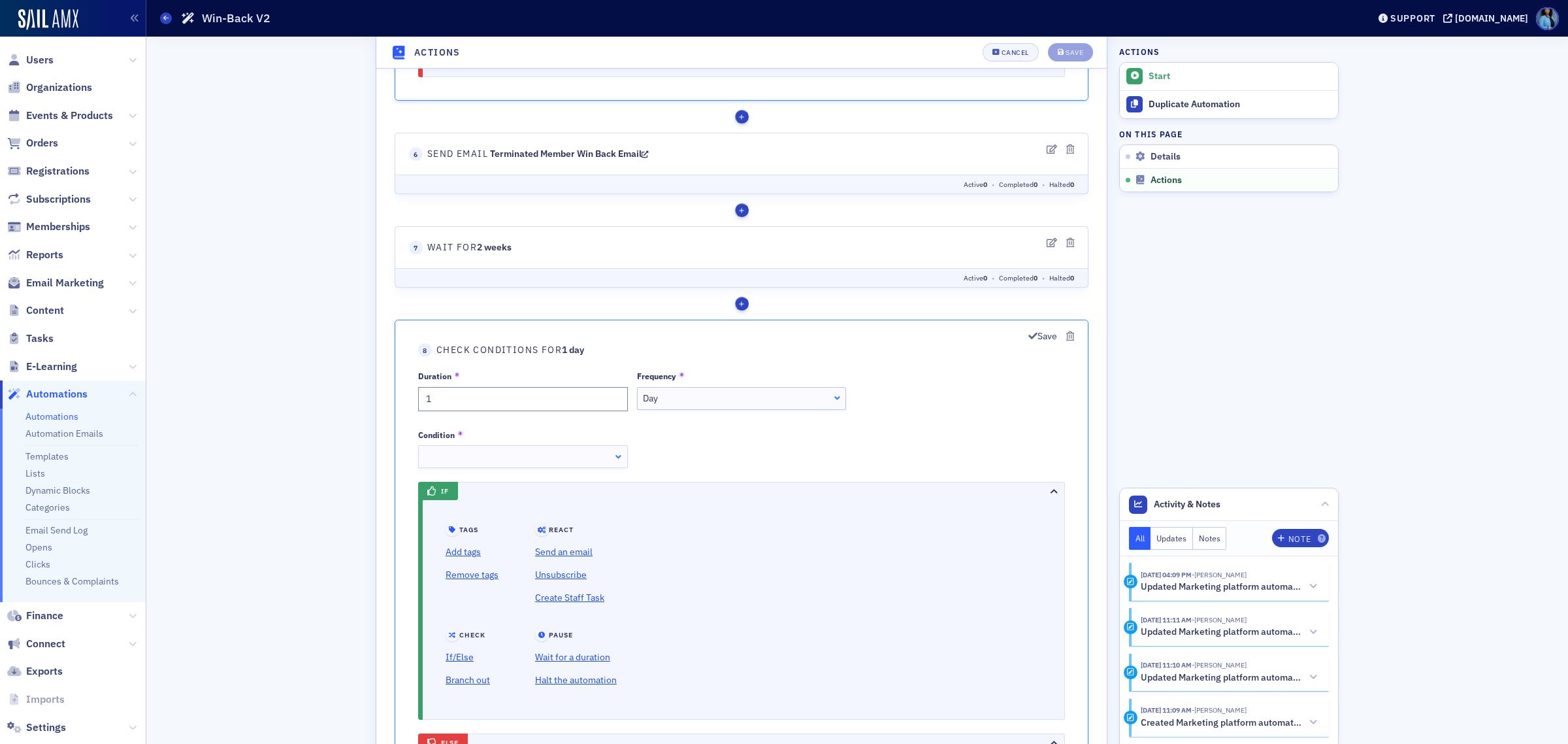
click at [734, 406] on div "Day" at bounding box center [741, 398] width 197 height 14
click at [617, 466] on div at bounding box center [523, 457] width 210 height 23
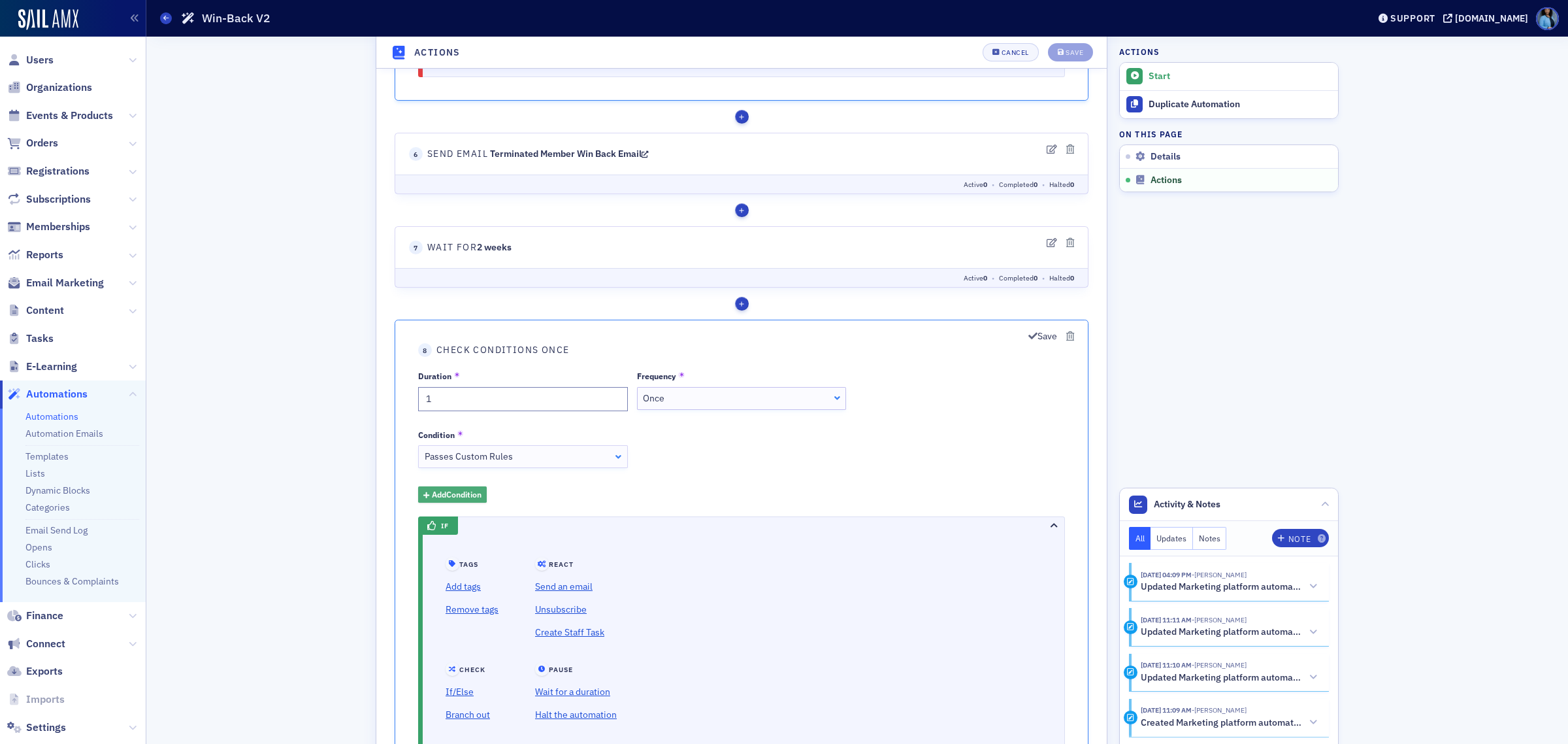
click at [466, 501] on span "Add Condition" at bounding box center [456, 494] width 49 height 11
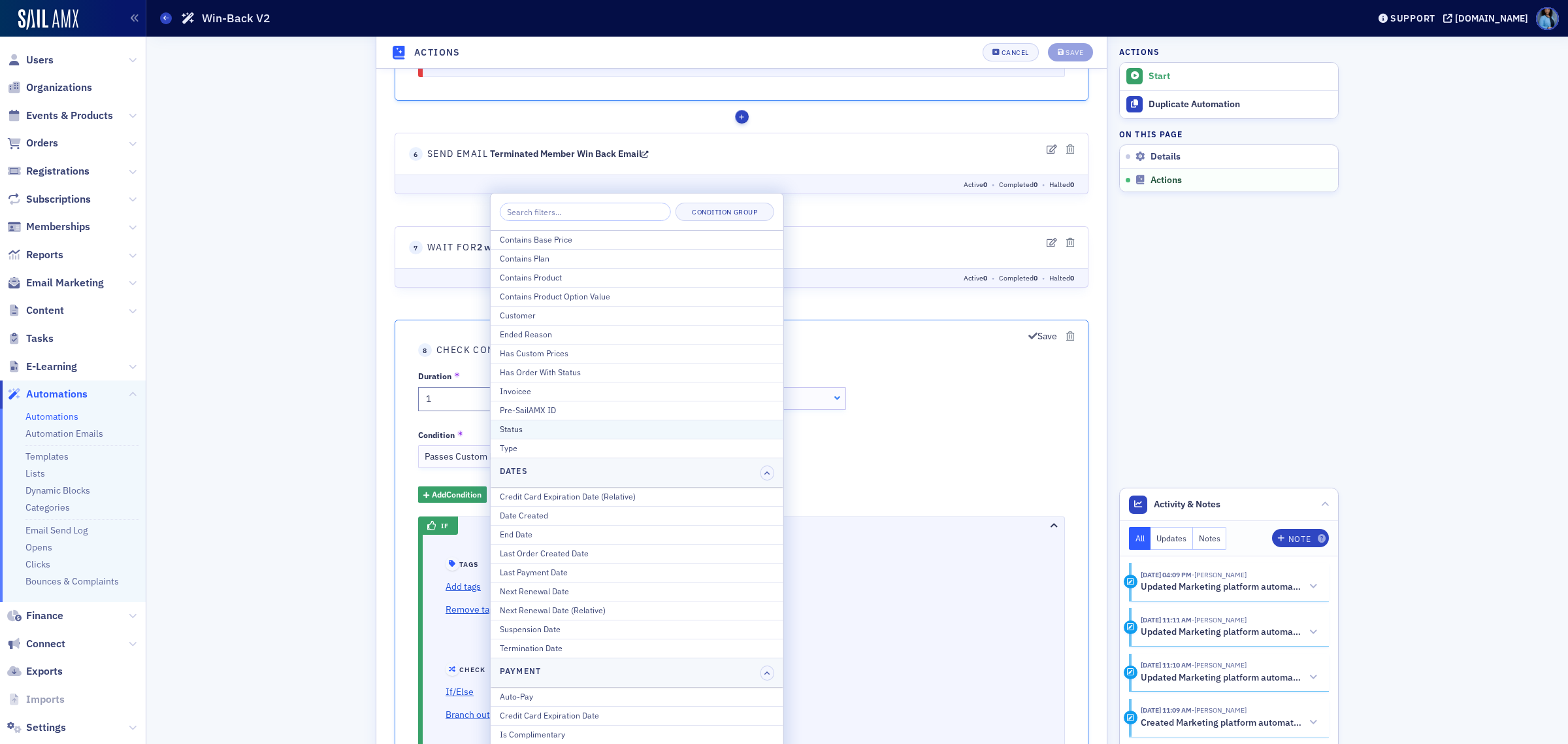
click at [544, 437] on button "Status" at bounding box center [637, 429] width 293 height 19
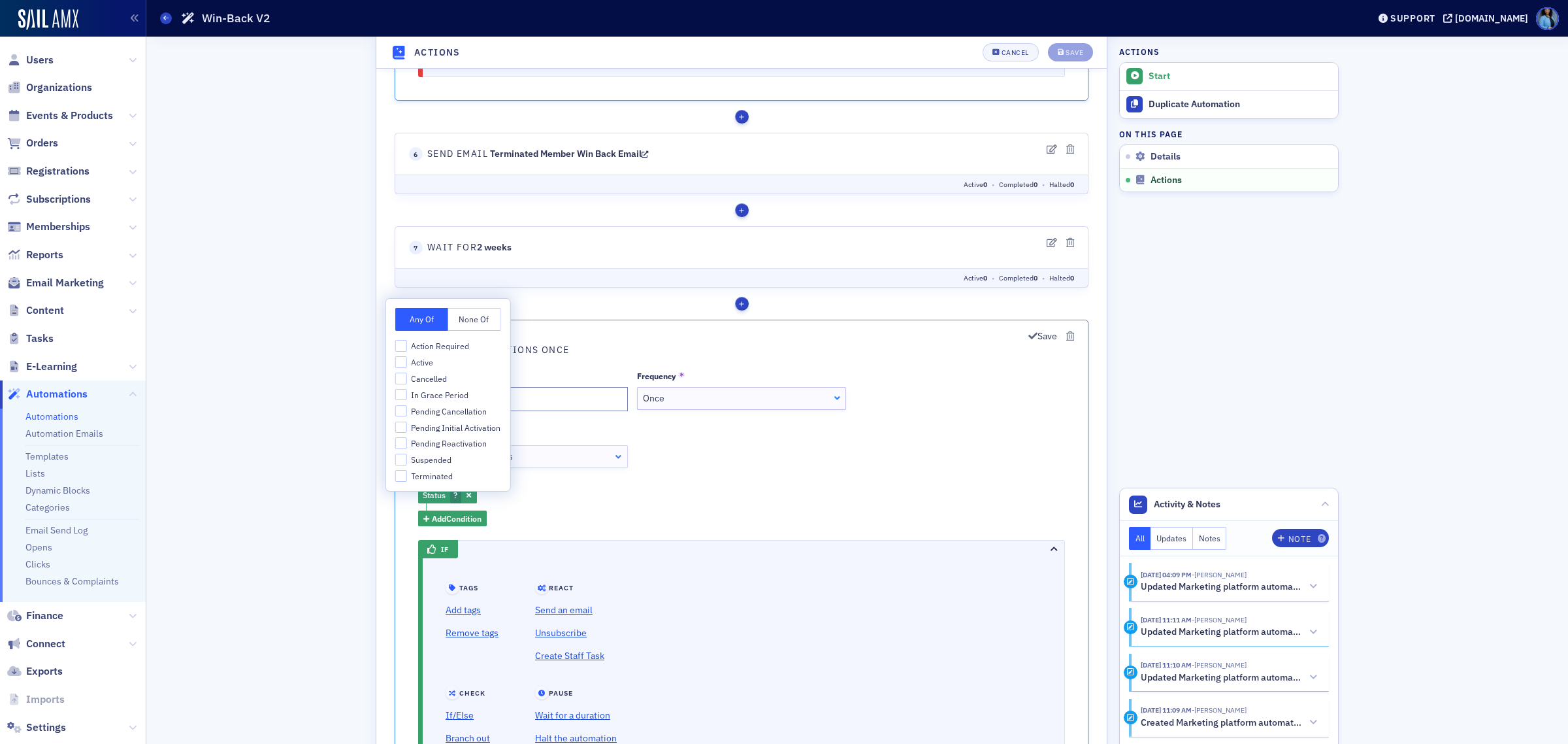
click at [488, 317] on button "None Of" at bounding box center [475, 320] width 53 height 23
click at [401, 480] on input "Terminated" at bounding box center [401, 476] width 11 height 11
checkbox input "true"
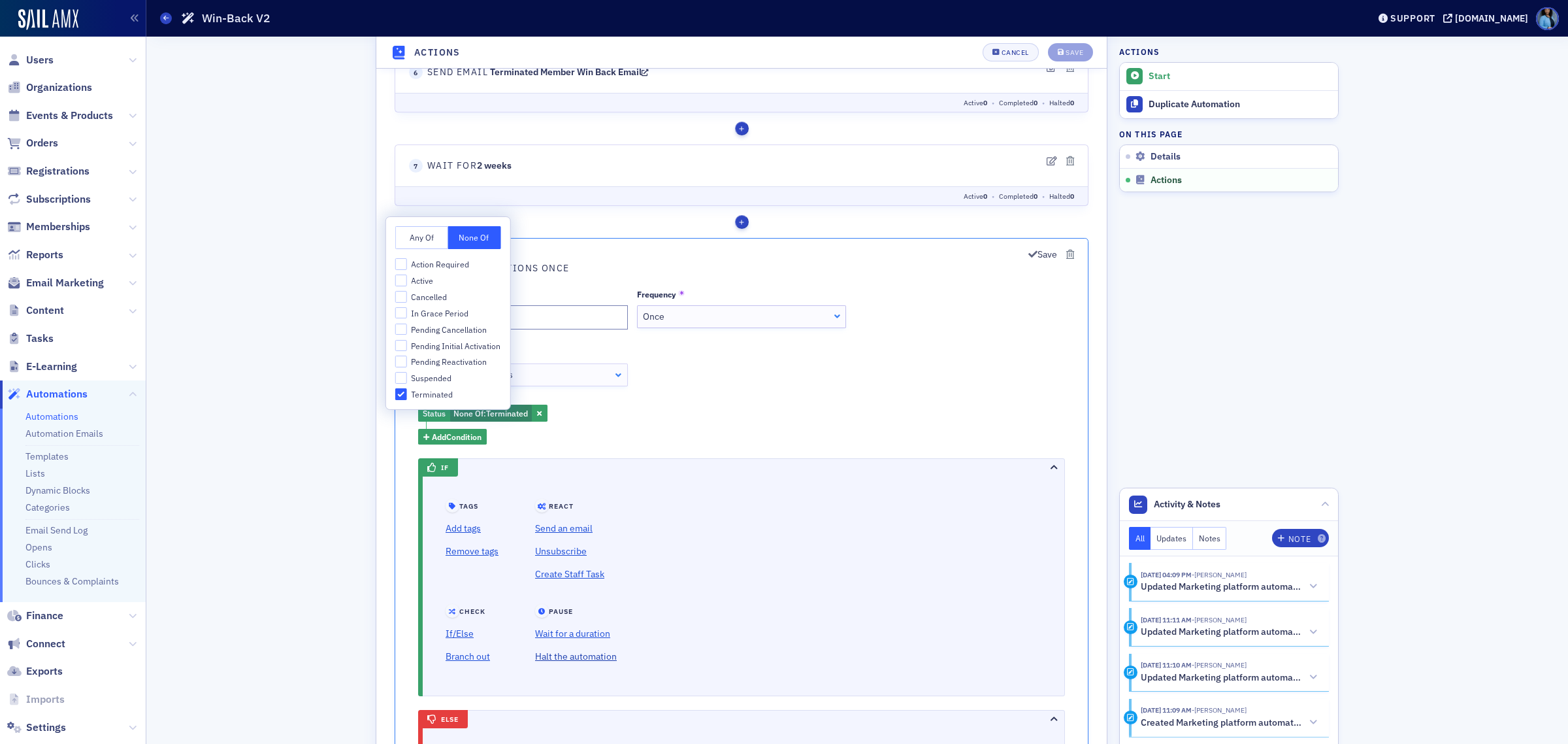
click at [576, 662] on link "Halt the automation" at bounding box center [576, 657] width 82 height 23
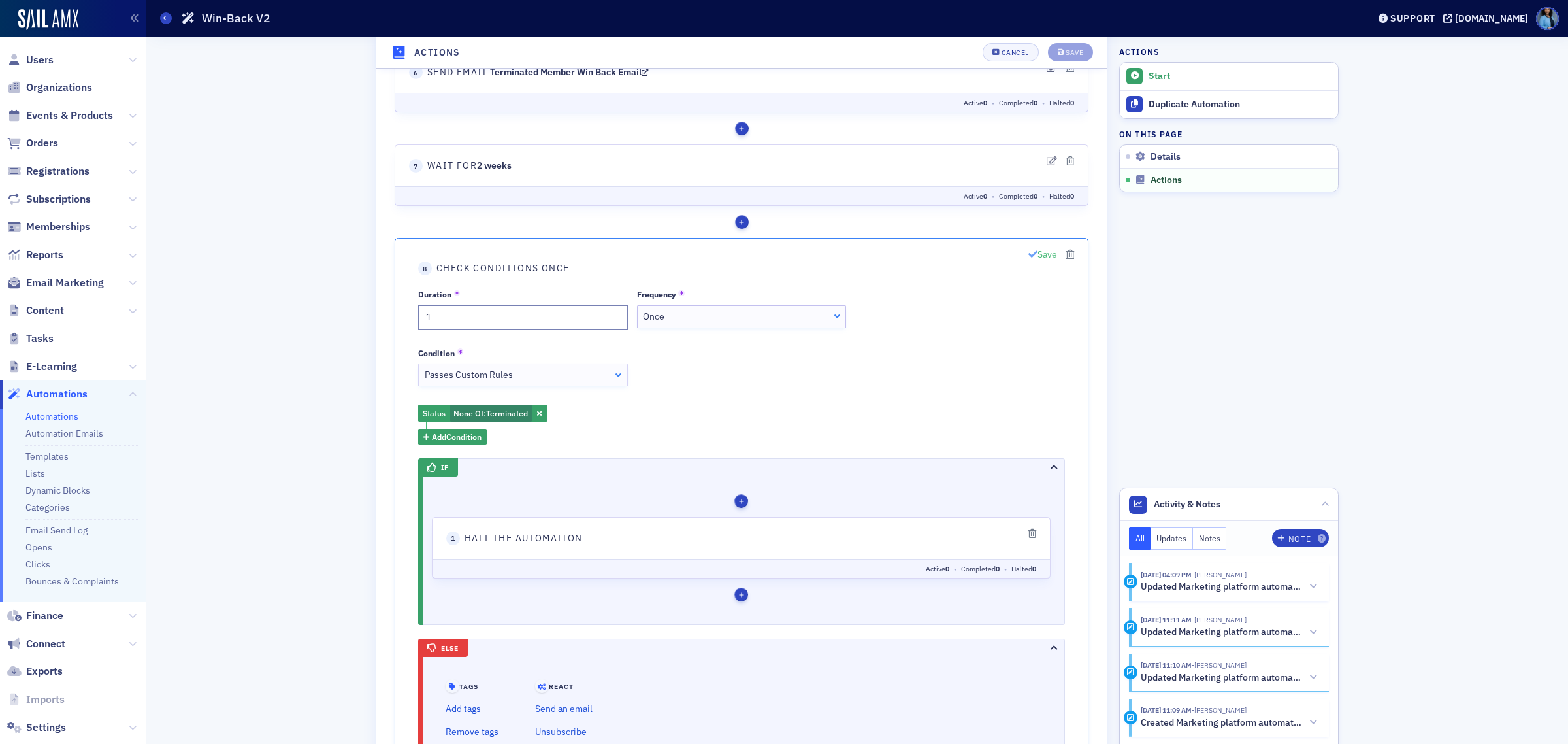
click at [1030, 260] on icon "button" at bounding box center [1033, 255] width 9 height 9
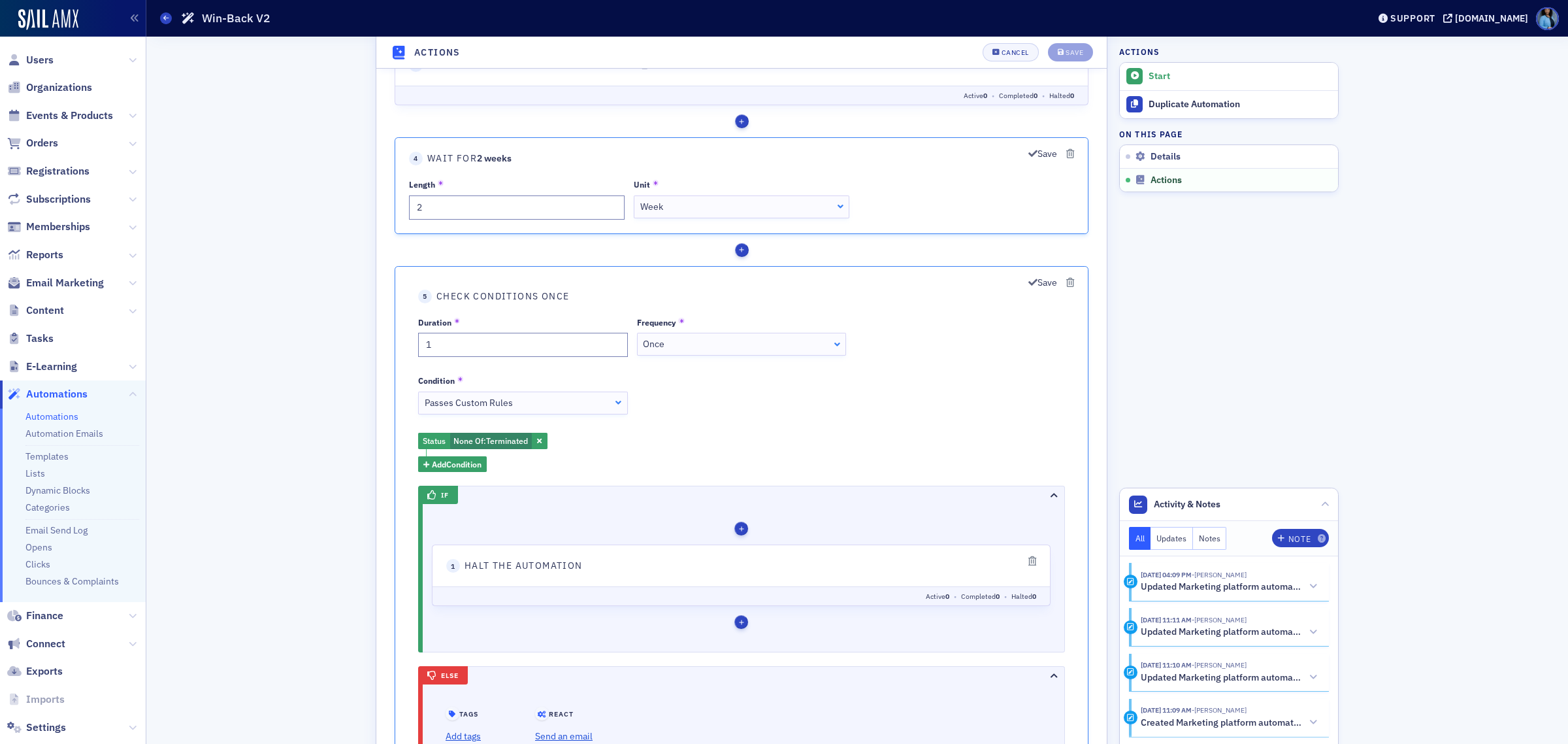
scroll to position [876, 0]
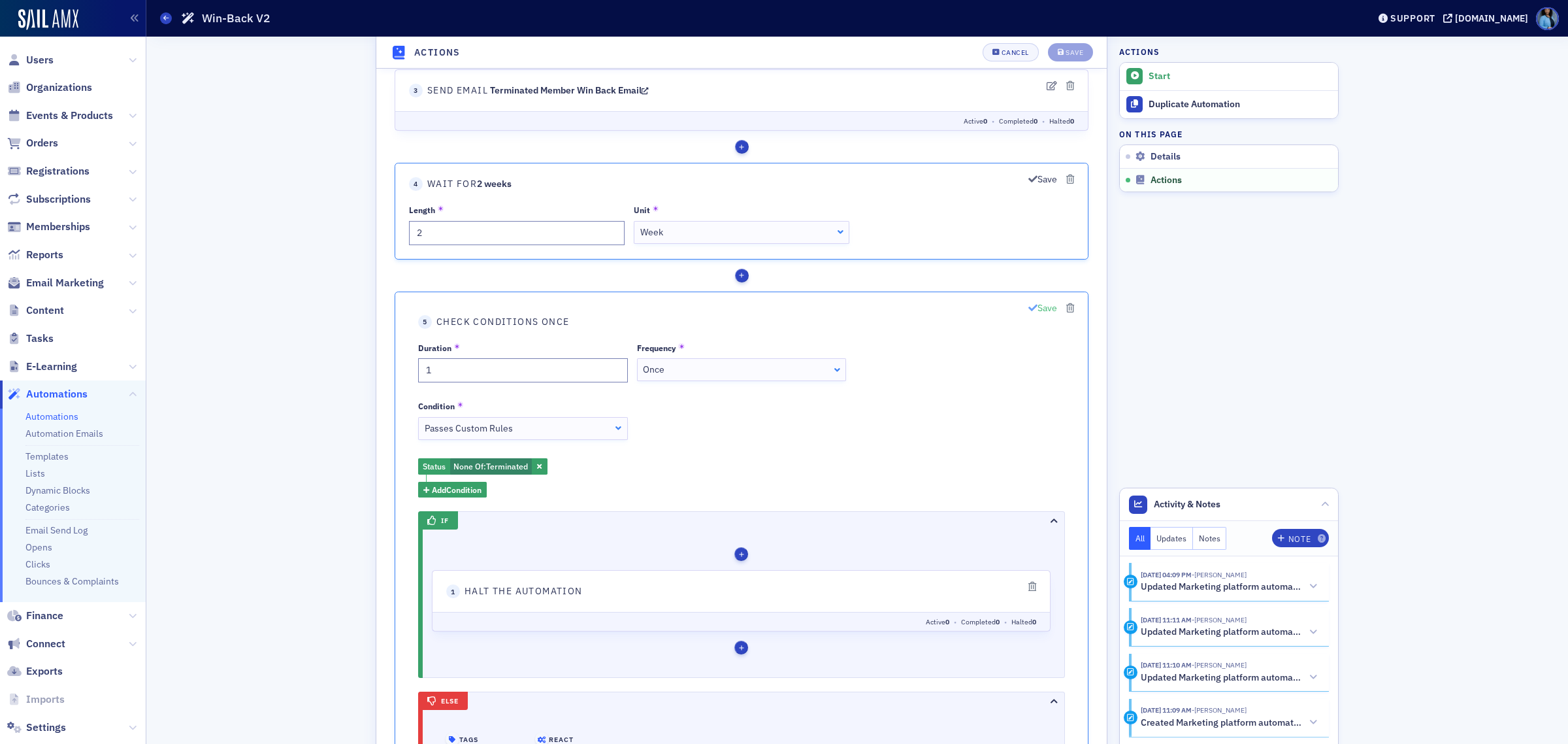
click at [1029, 313] on icon "button" at bounding box center [1033, 308] width 9 height 9
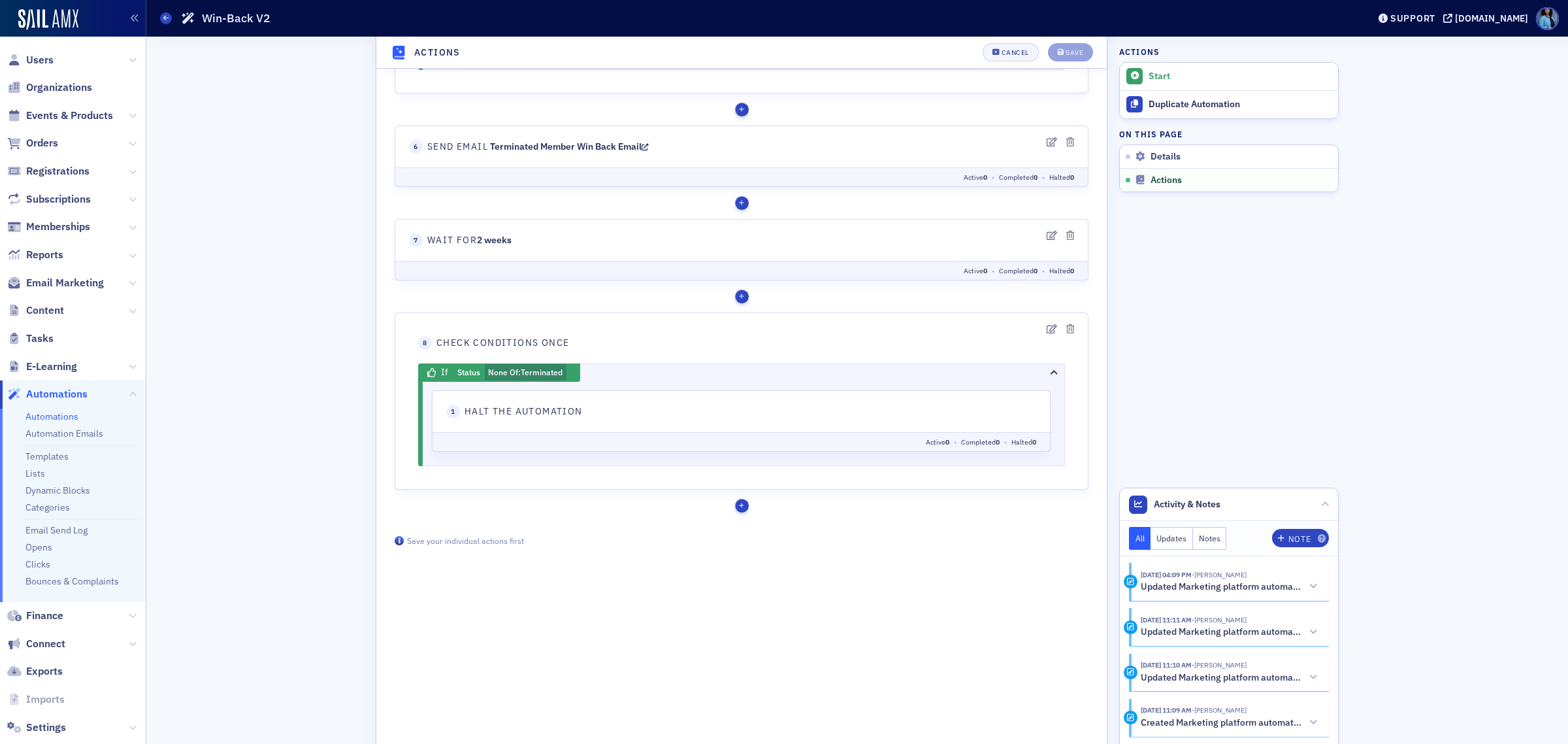
scroll to position [1289, 0]
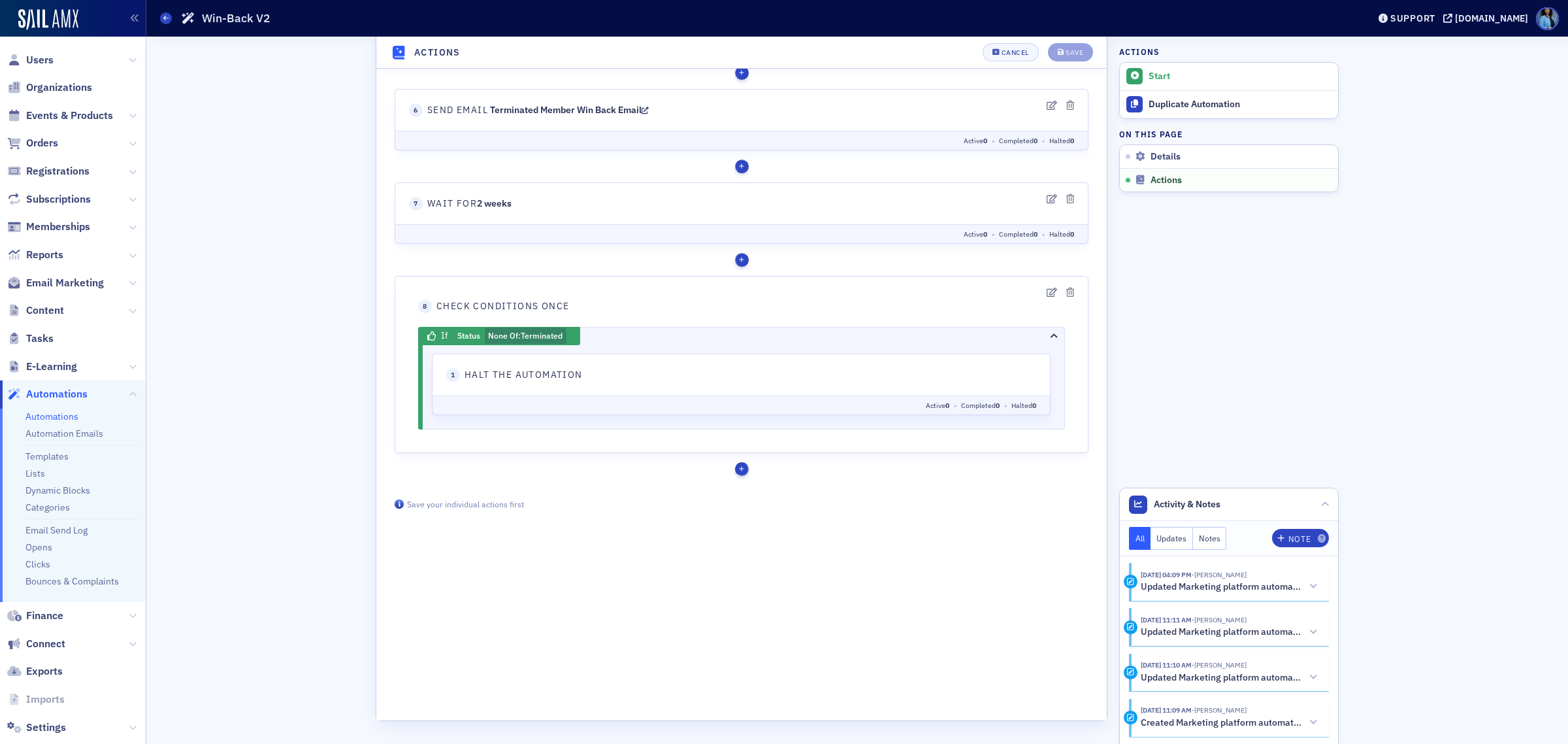
click at [740, 476] on div "button" at bounding box center [742, 469] width 14 height 14
click at [888, 537] on link "Send an email" at bounding box center [888, 526] width 91 height 21
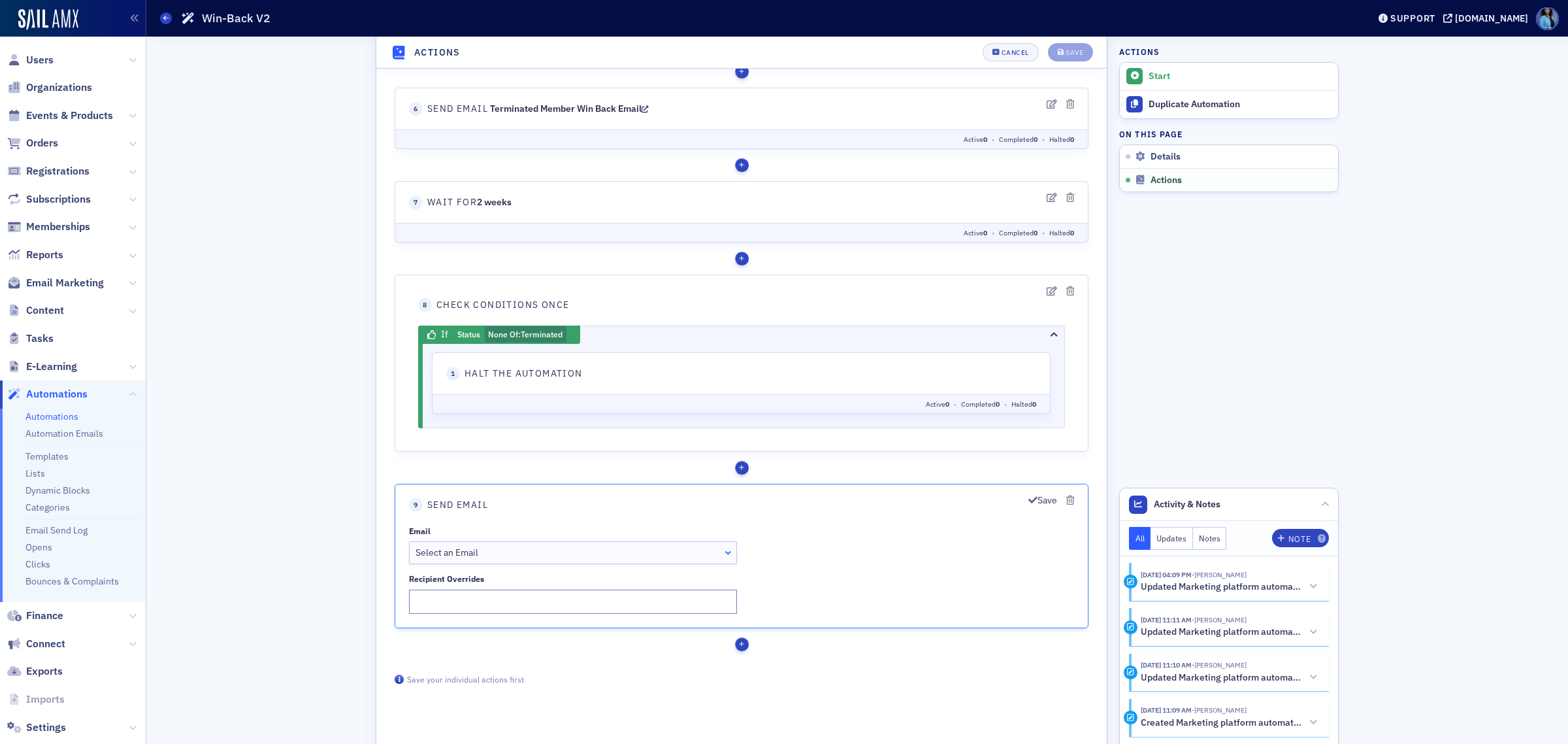
click at [710, 557] on div "Select an Email" at bounding box center [573, 553] width 315 height 14
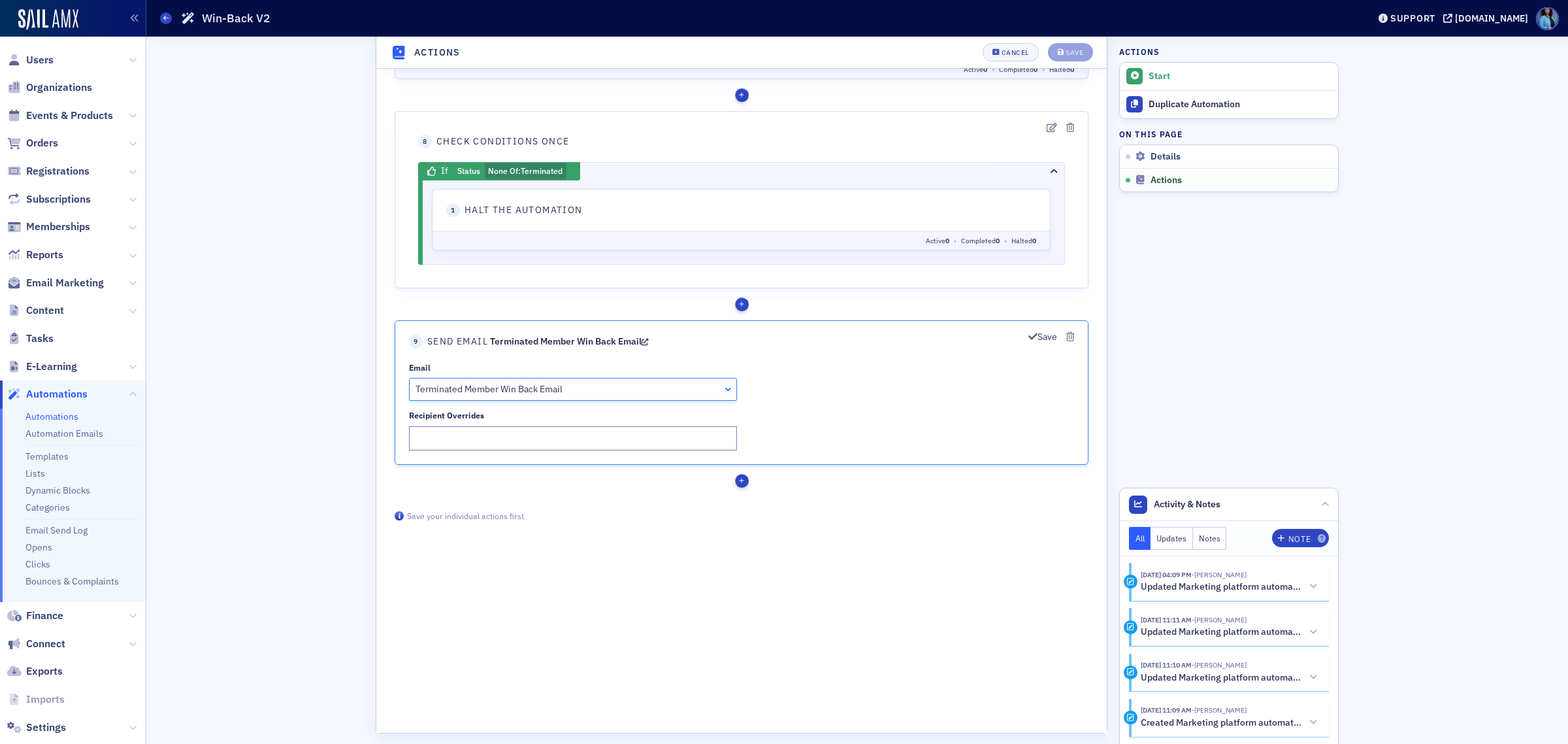
scroll to position [1428, 0]
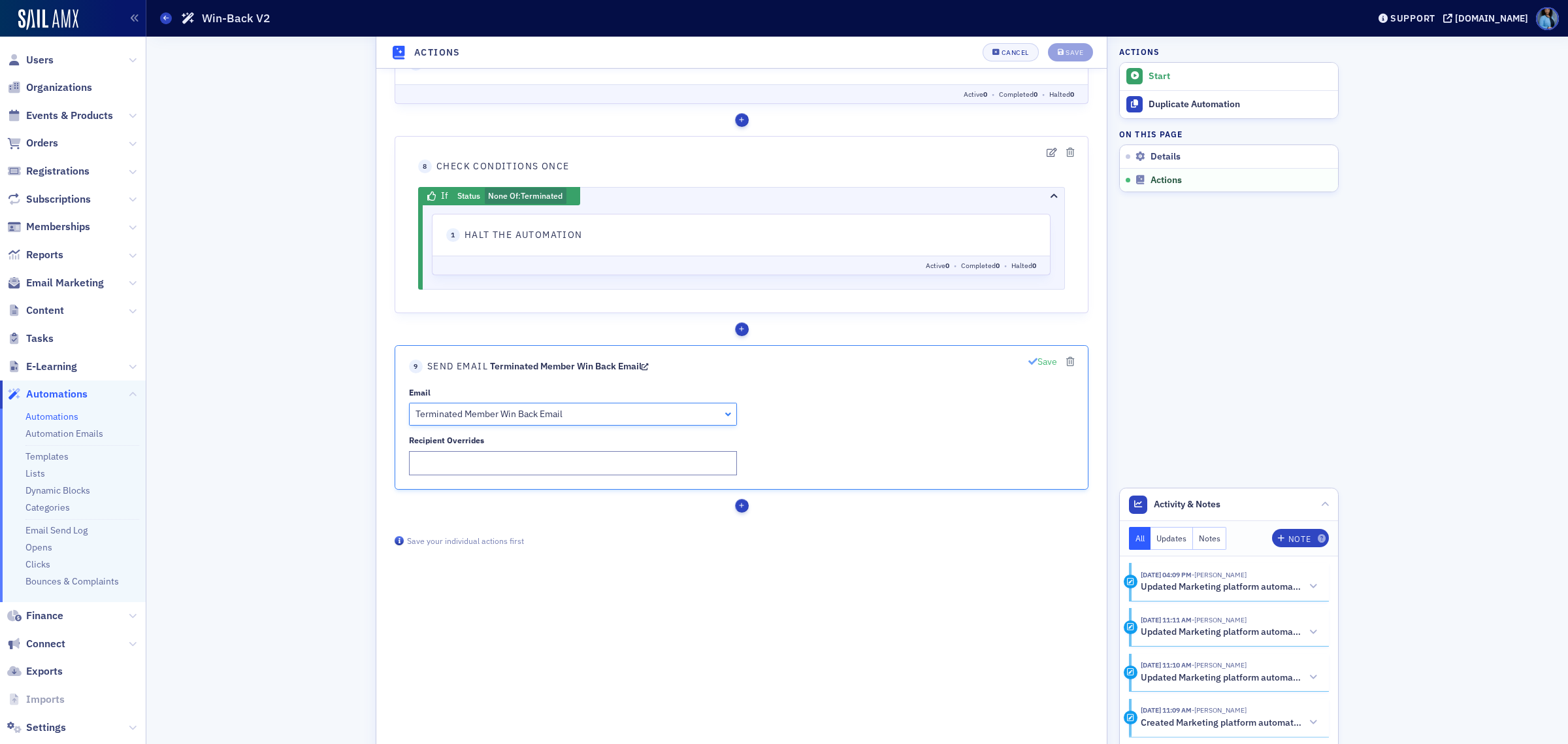
click at [1029, 366] on icon "button" at bounding box center [1033, 362] width 9 height 9
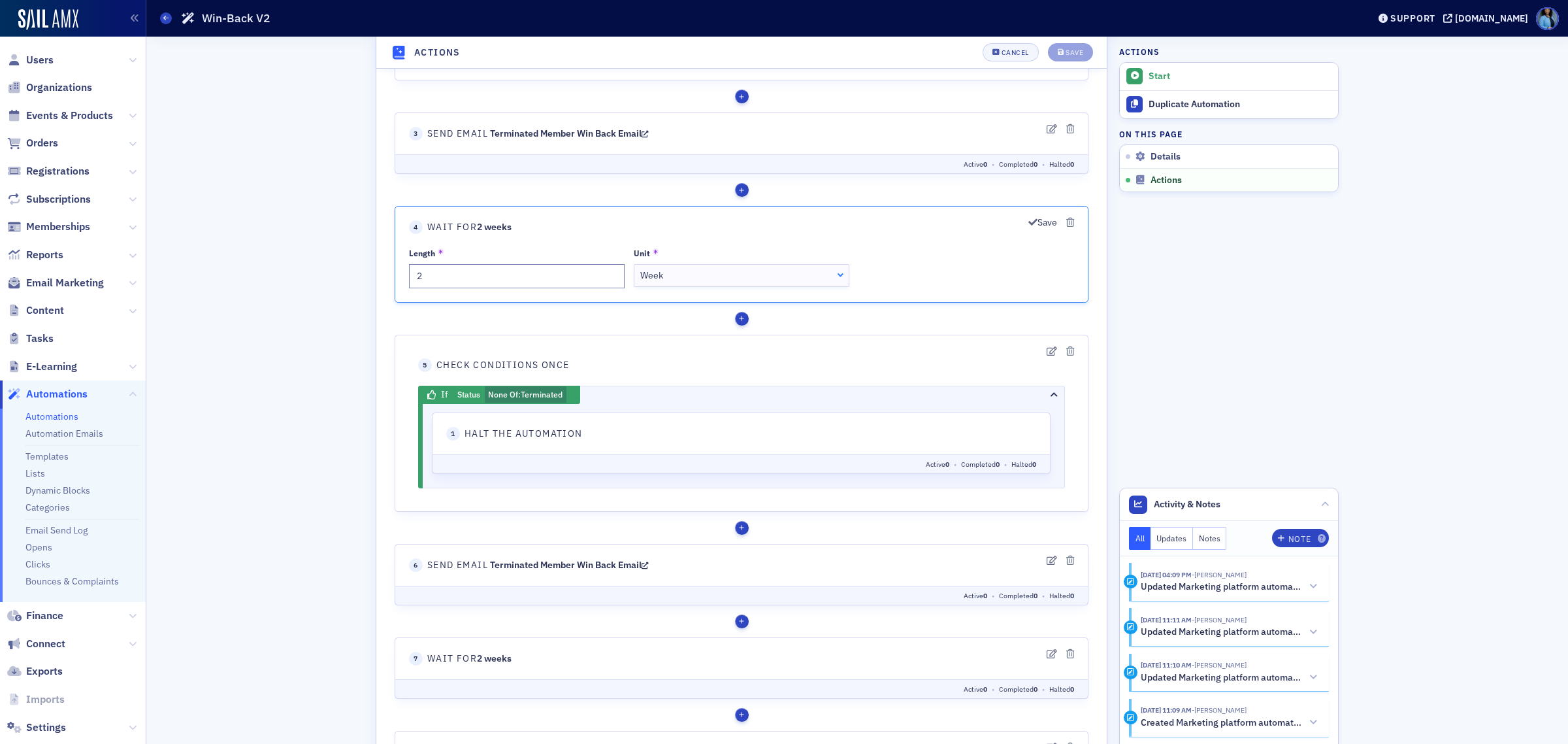
scroll to position [894, 0]
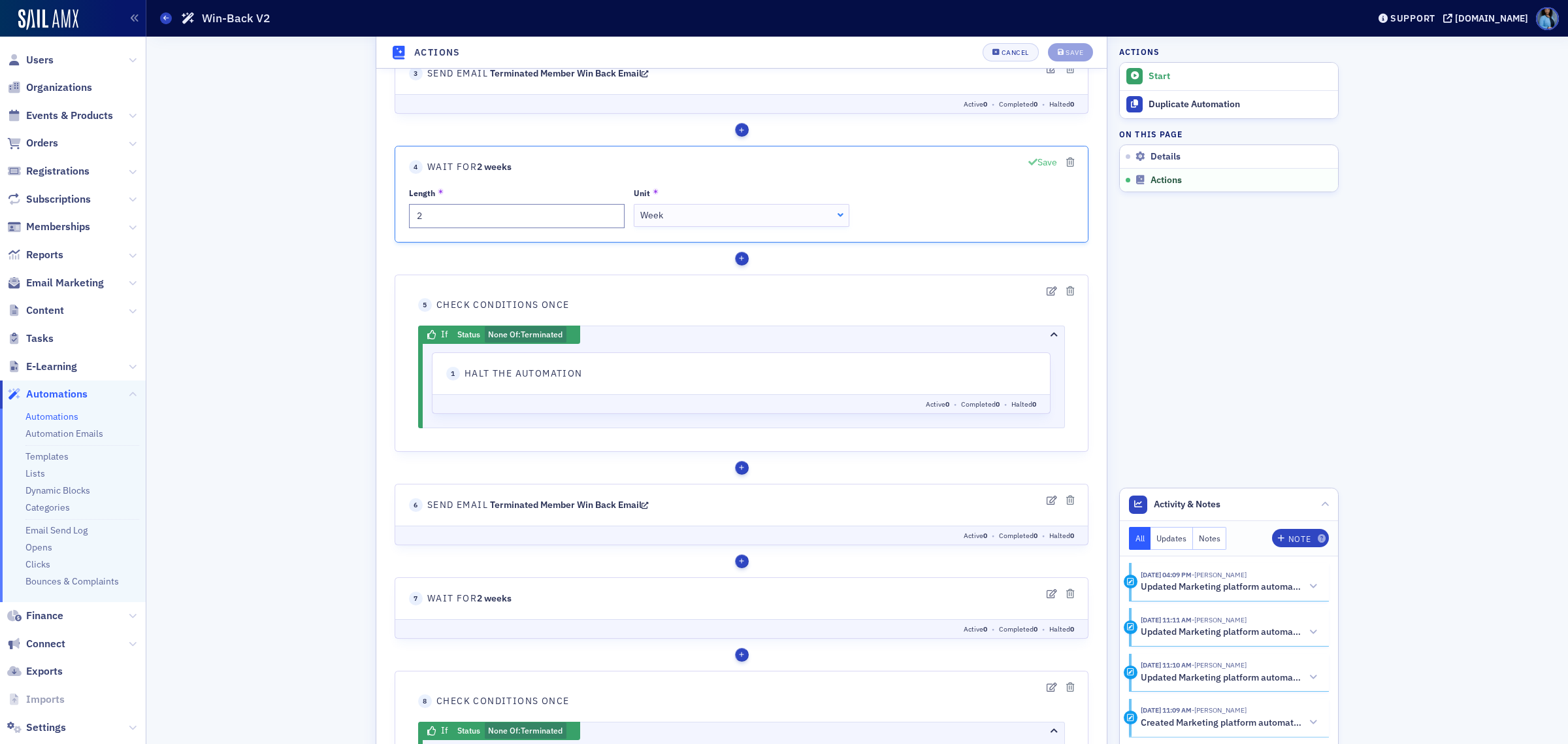
click at [1038, 162] on button "Save" at bounding box center [1043, 162] width 29 height 14
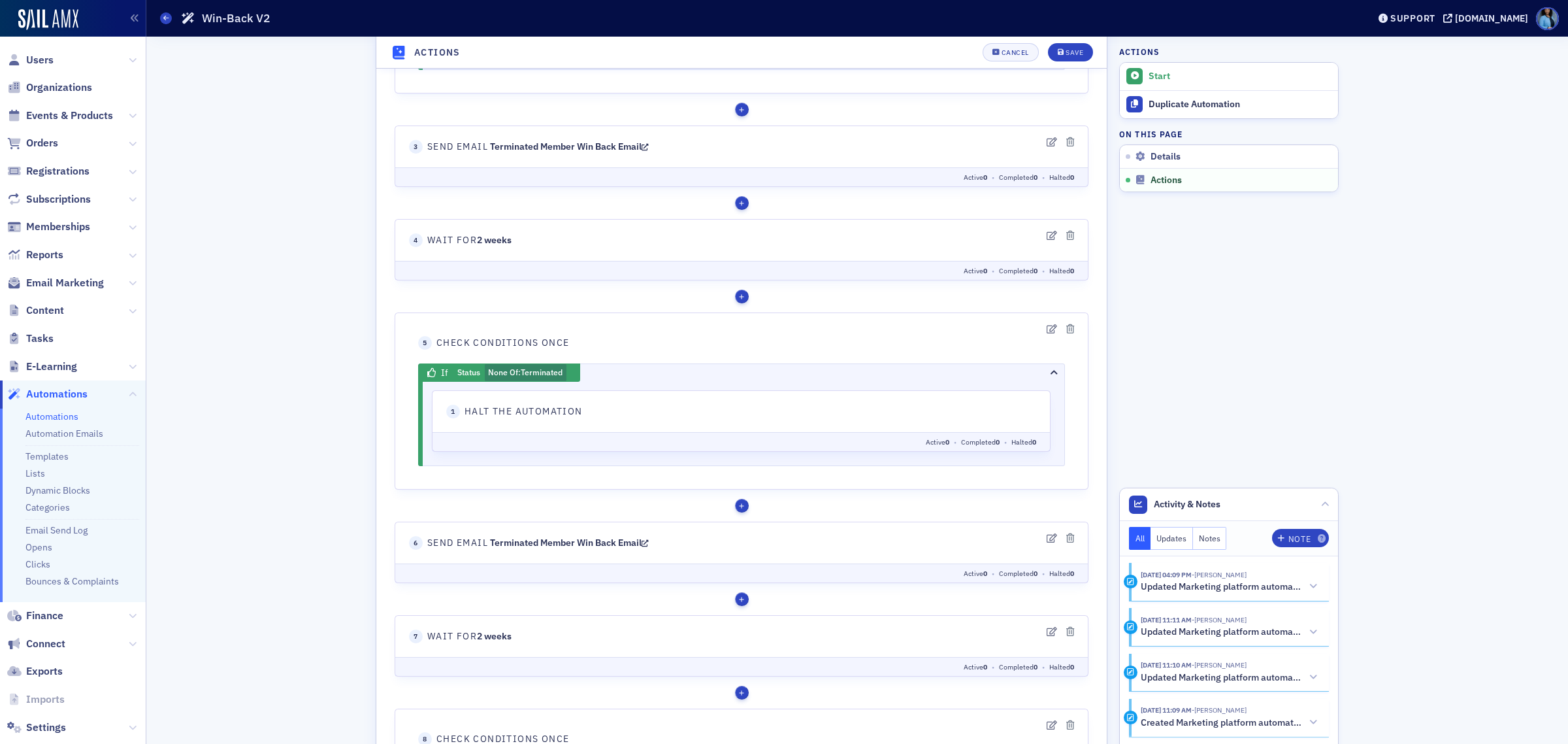
scroll to position [812, 0]
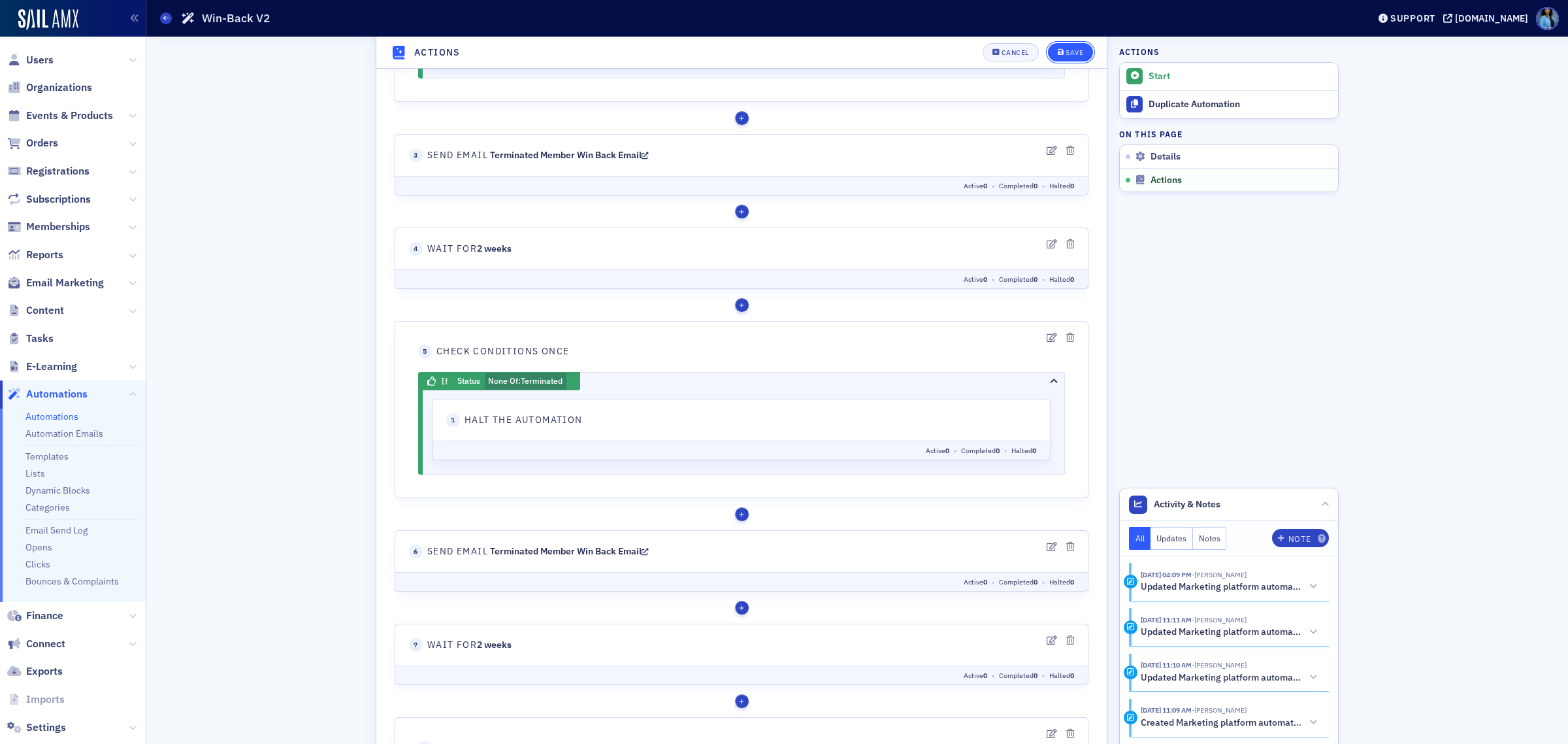
click at [1073, 52] on div "Save" at bounding box center [1074, 53] width 18 height 7
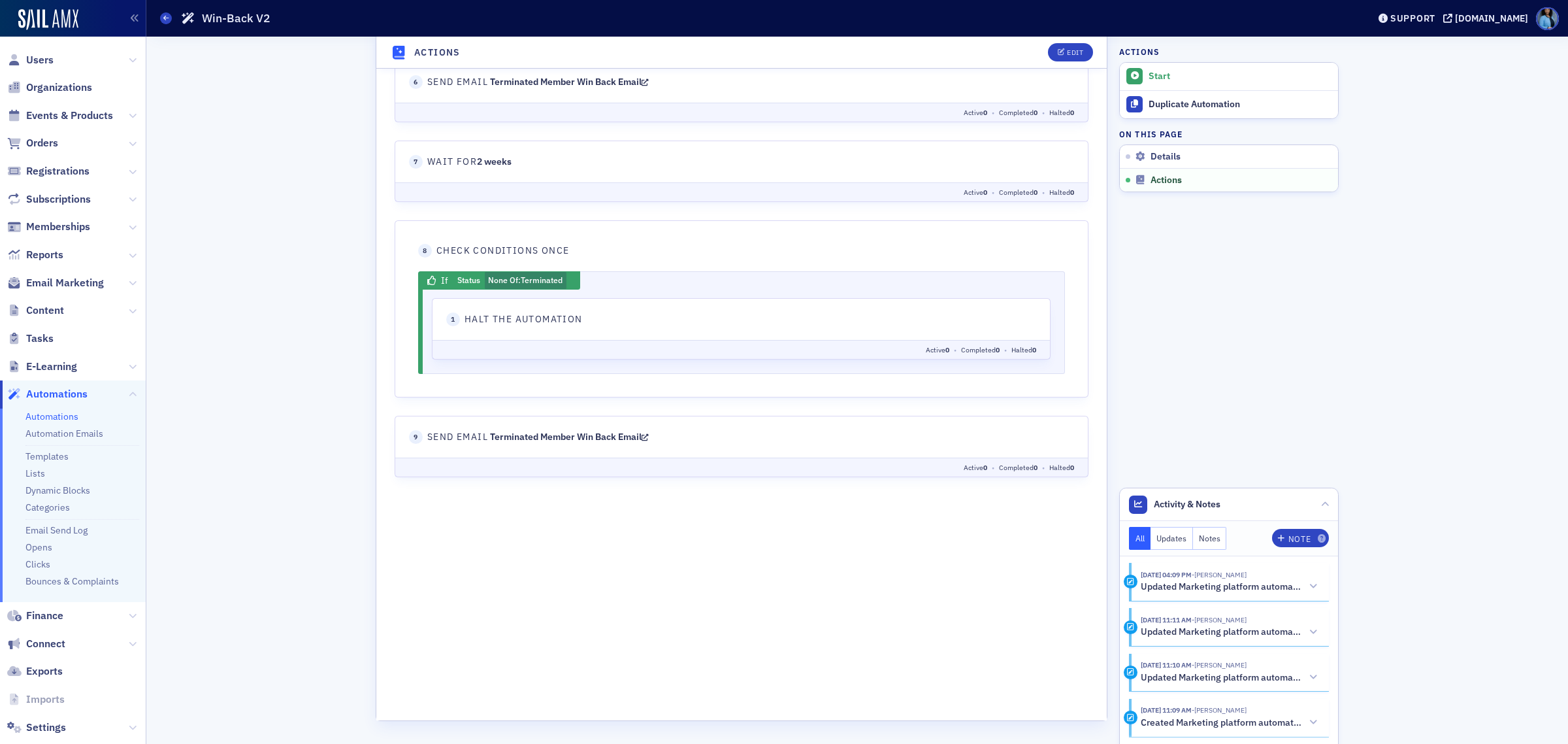
scroll to position [1200, 0]
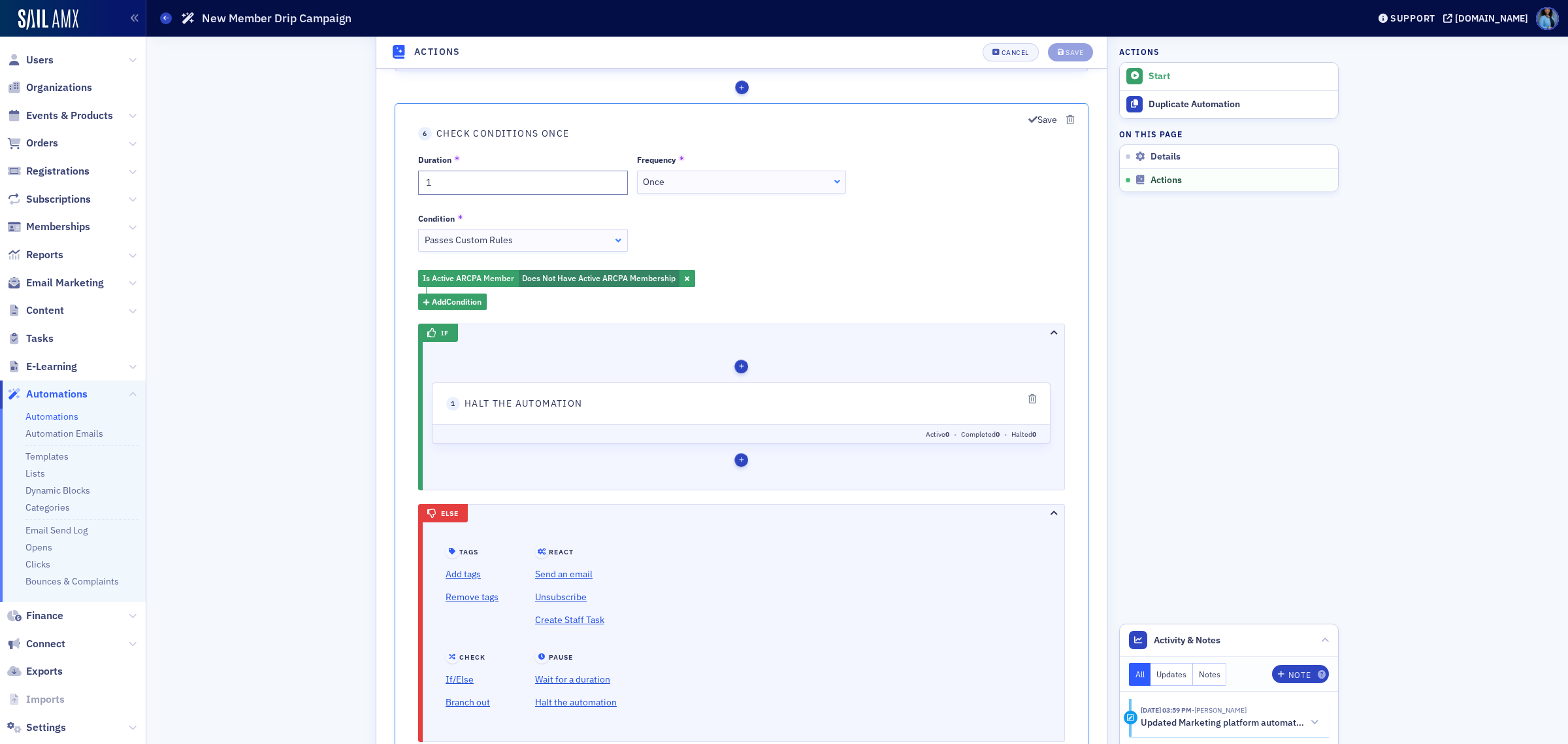
scroll to position [1062, 0]
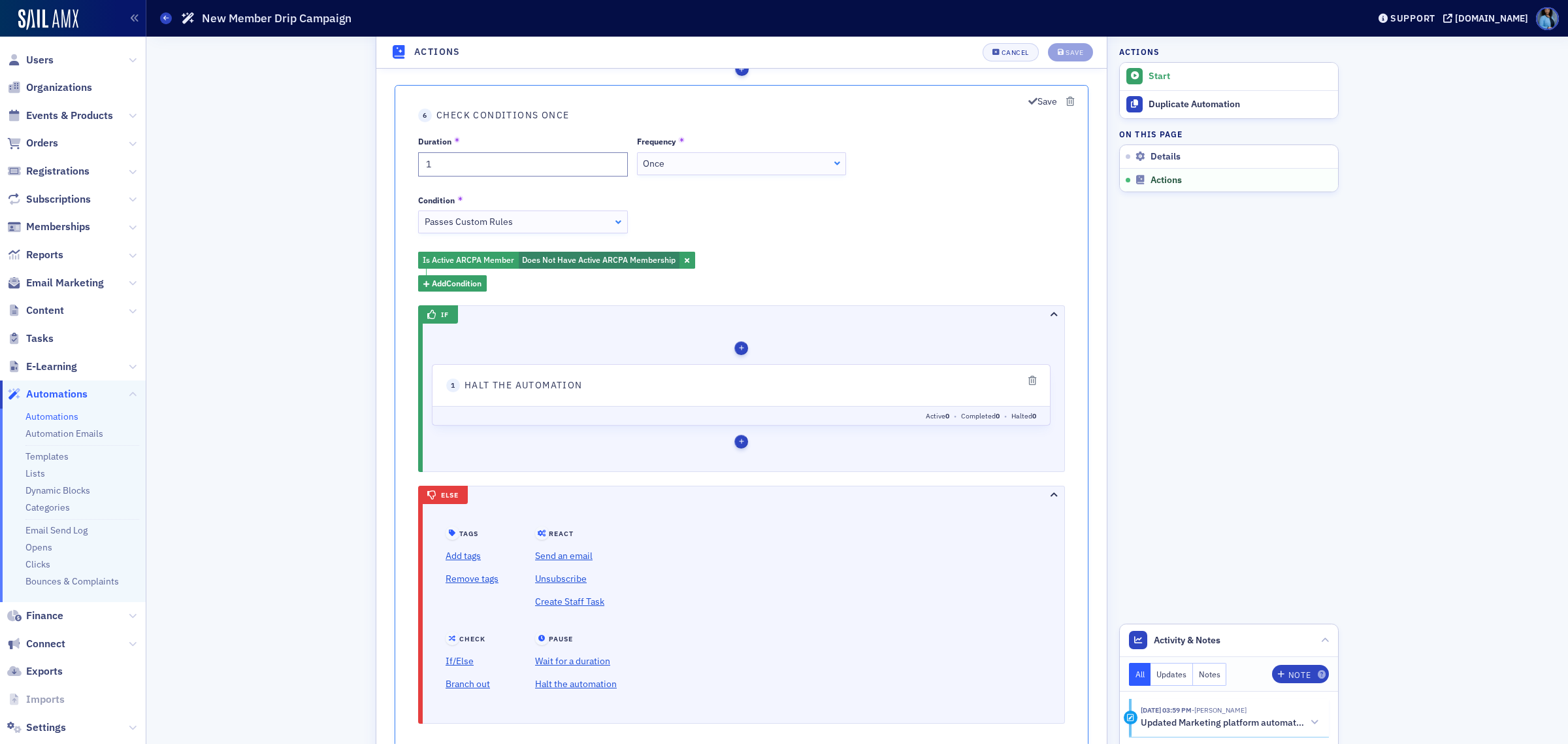
click at [531, 388] on span "Halt the automation" at bounding box center [524, 385] width 118 height 14
click at [449, 318] on span "If" at bounding box center [445, 314] width 8 height 9
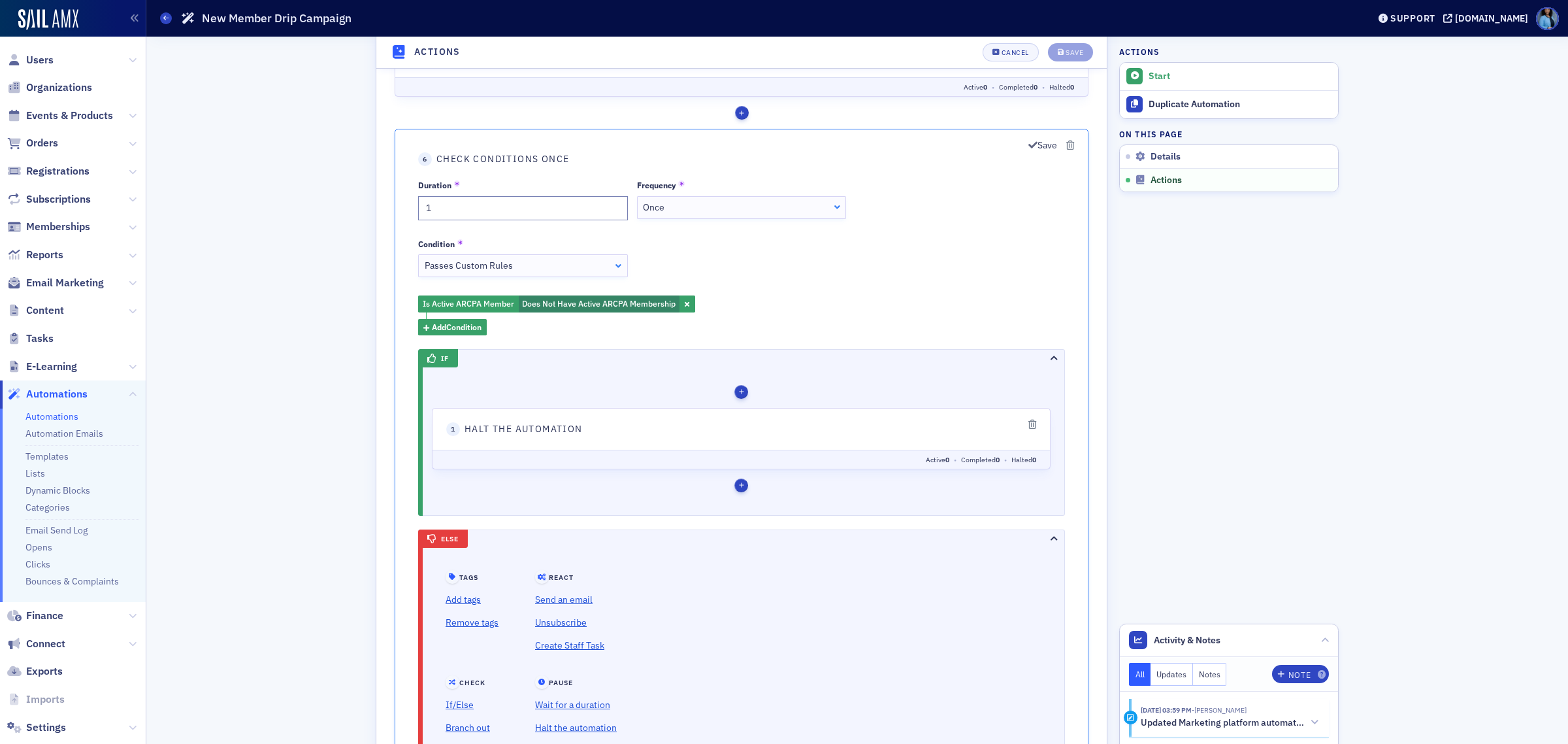
scroll to position [980, 0]
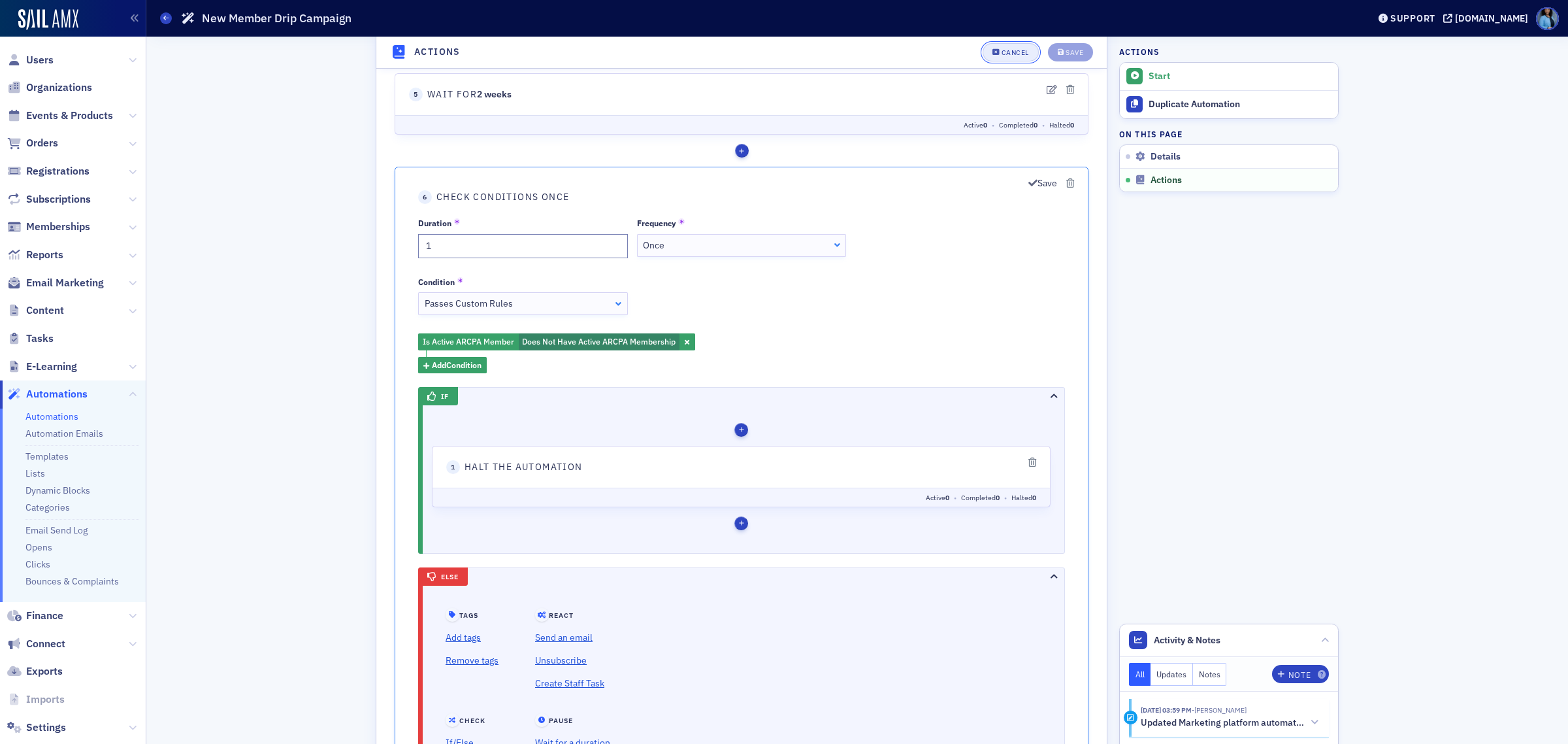
click at [1001, 51] on div "Cancel" at bounding box center [1015, 53] width 27 height 7
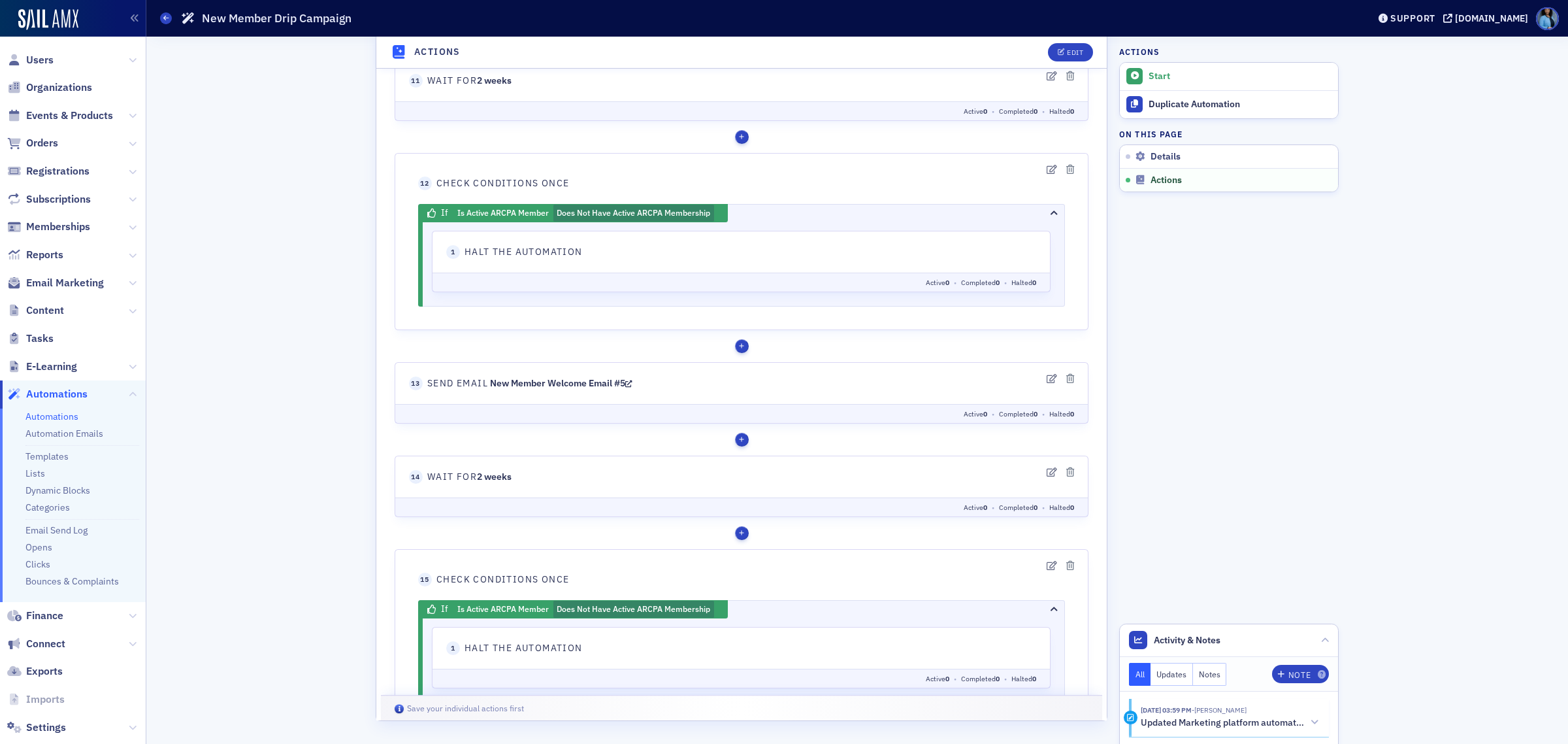
scroll to position [2270, 0]
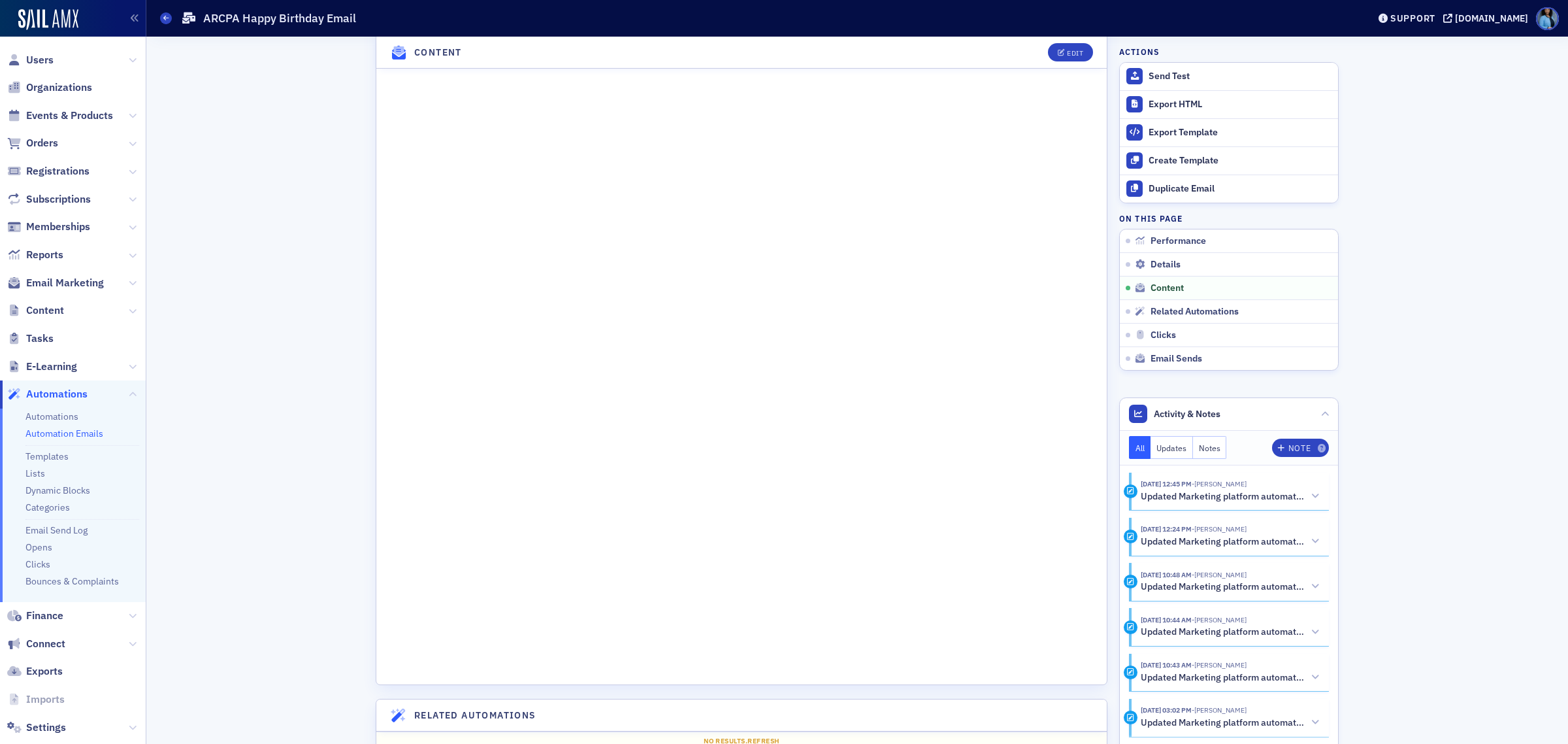
scroll to position [735, 0]
